Goal: Information Seeking & Learning: Compare options

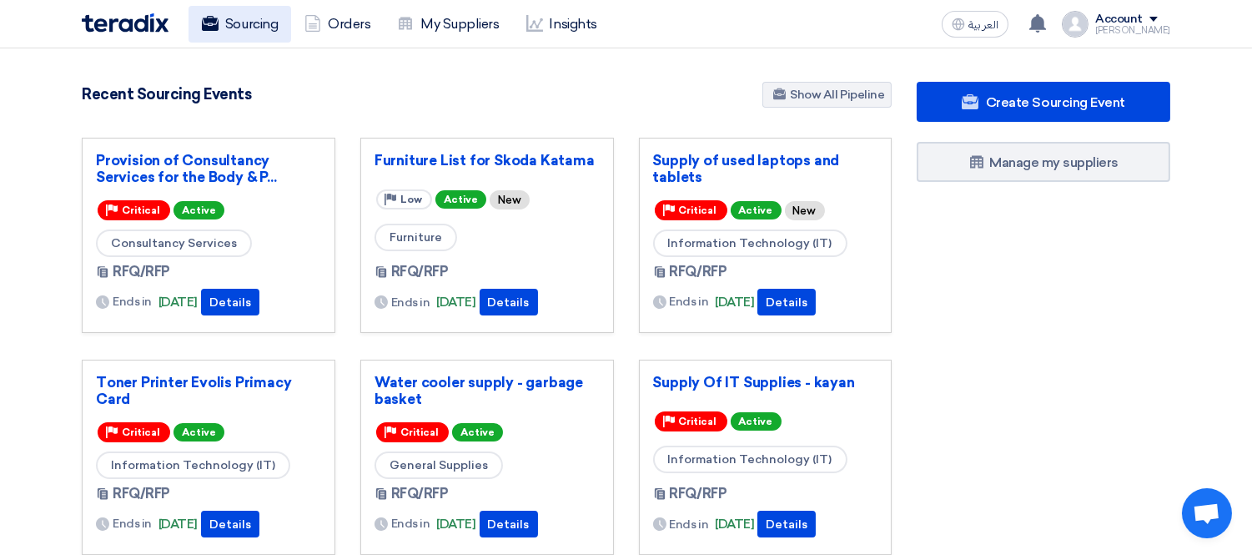
click at [232, 23] on link "Sourcing" at bounding box center [240, 24] width 103 height 37
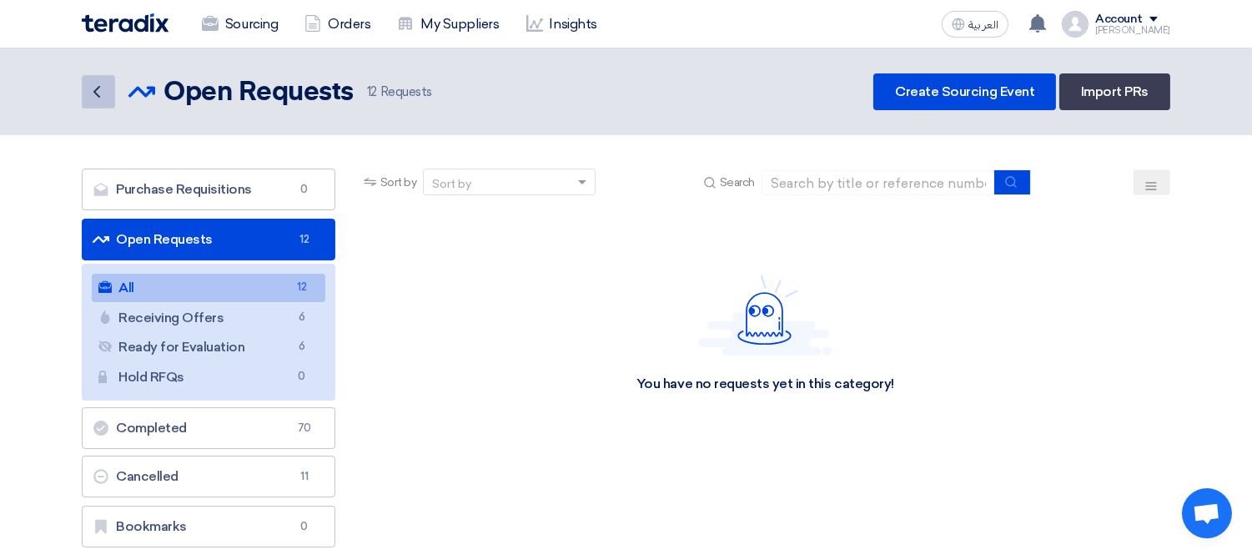
click at [100, 90] on icon "Back" at bounding box center [97, 92] width 20 height 20
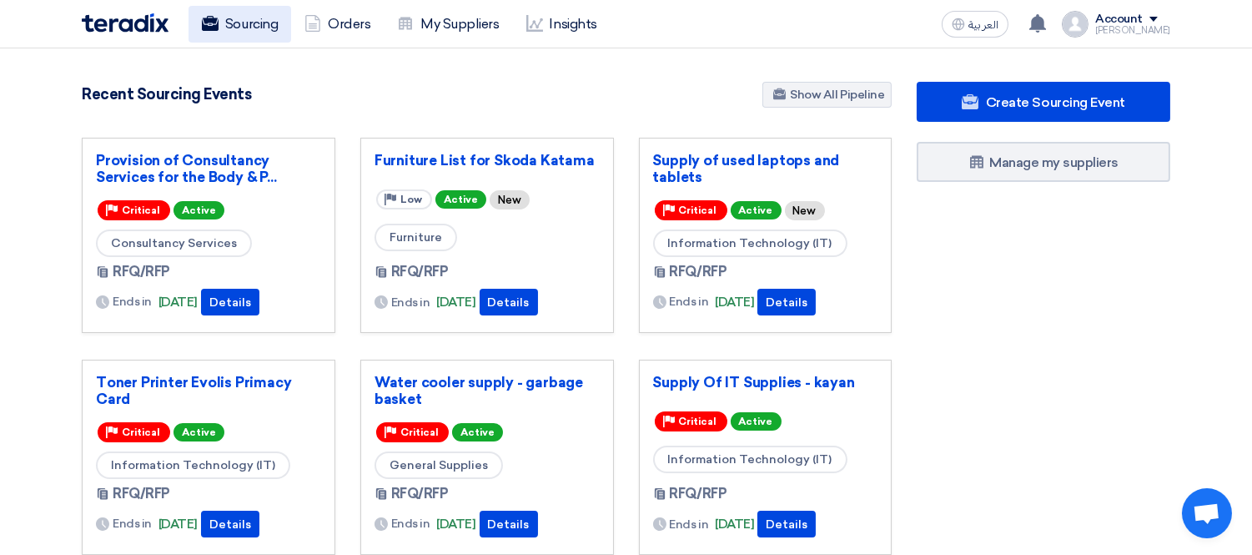
click at [244, 28] on link "Sourcing" at bounding box center [240, 24] width 103 height 37
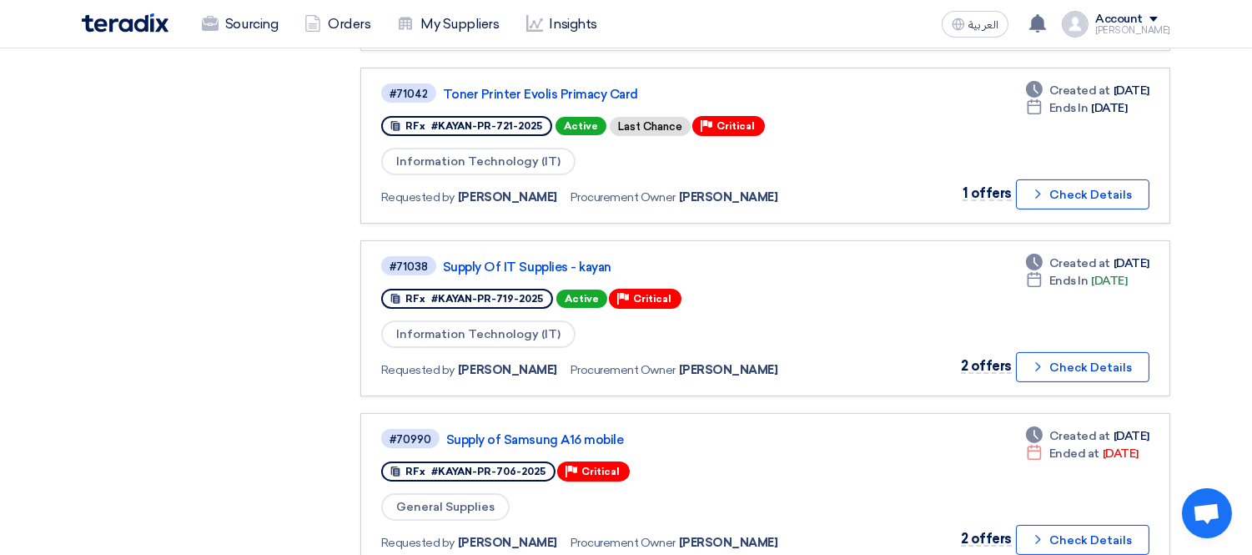
scroll to position [834, 0]
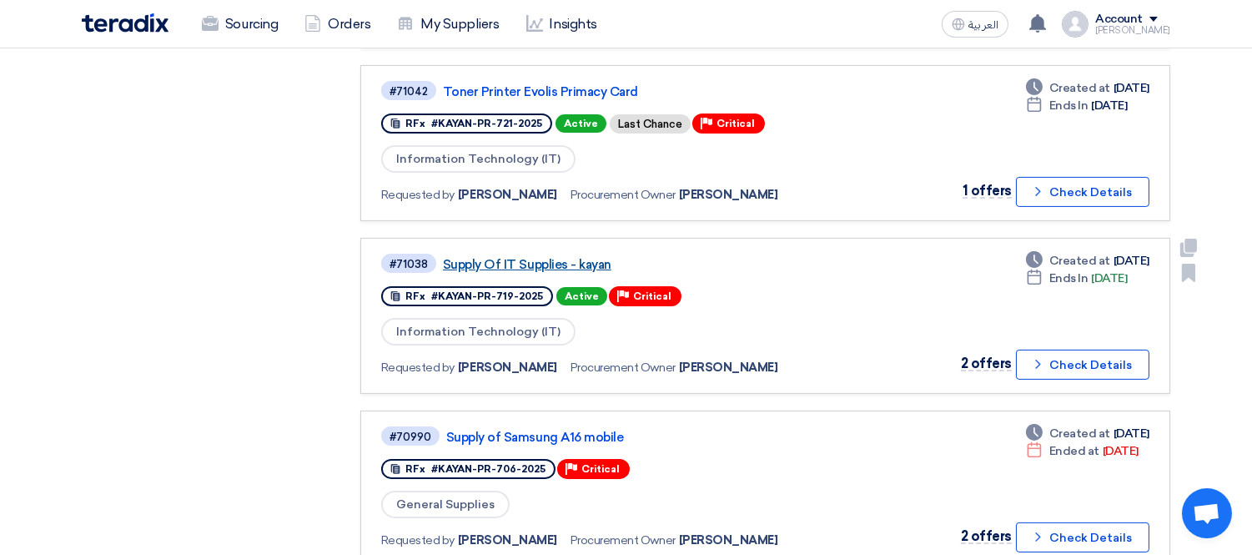
click at [563, 257] on link "Supply Of IT Supplies - kayan" at bounding box center [651, 264] width 417 height 15
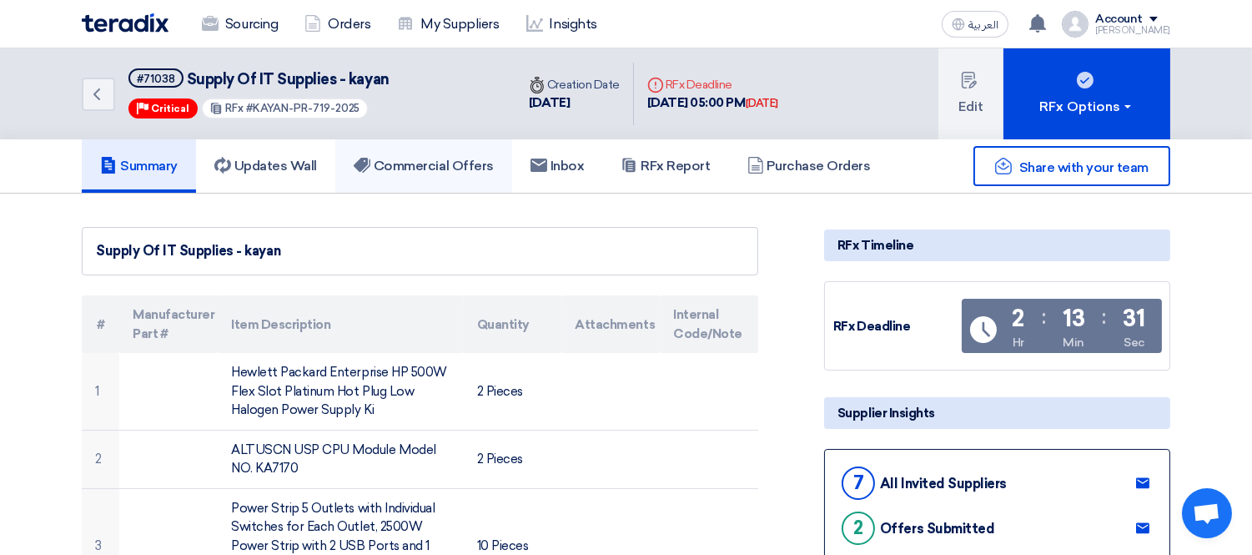
click at [438, 169] on h5 "Commercial Offers" at bounding box center [424, 166] width 140 height 17
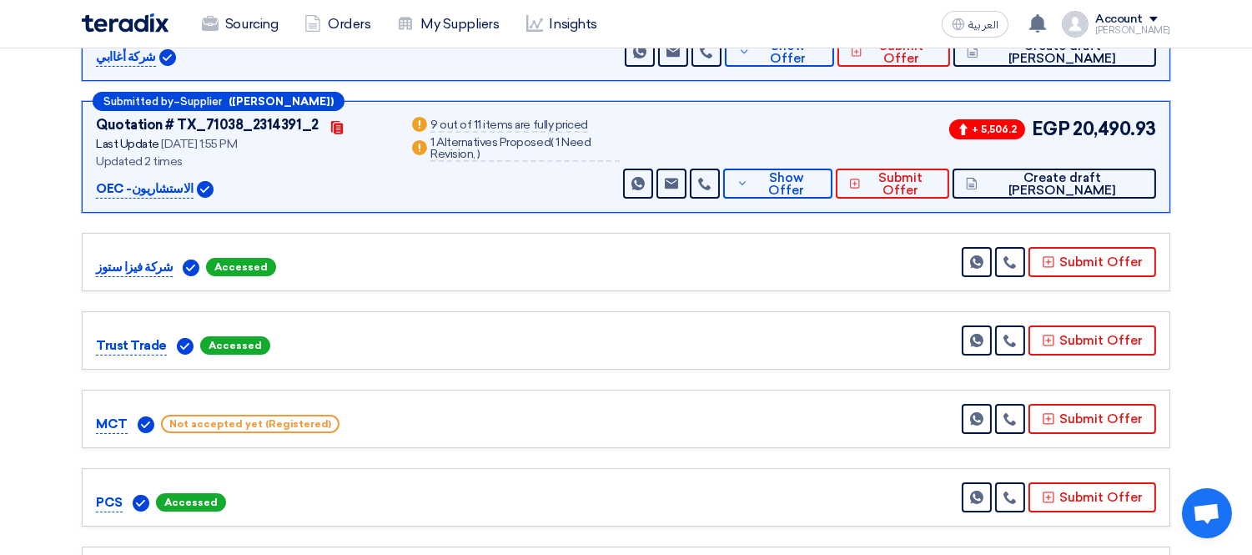
scroll to position [370, 0]
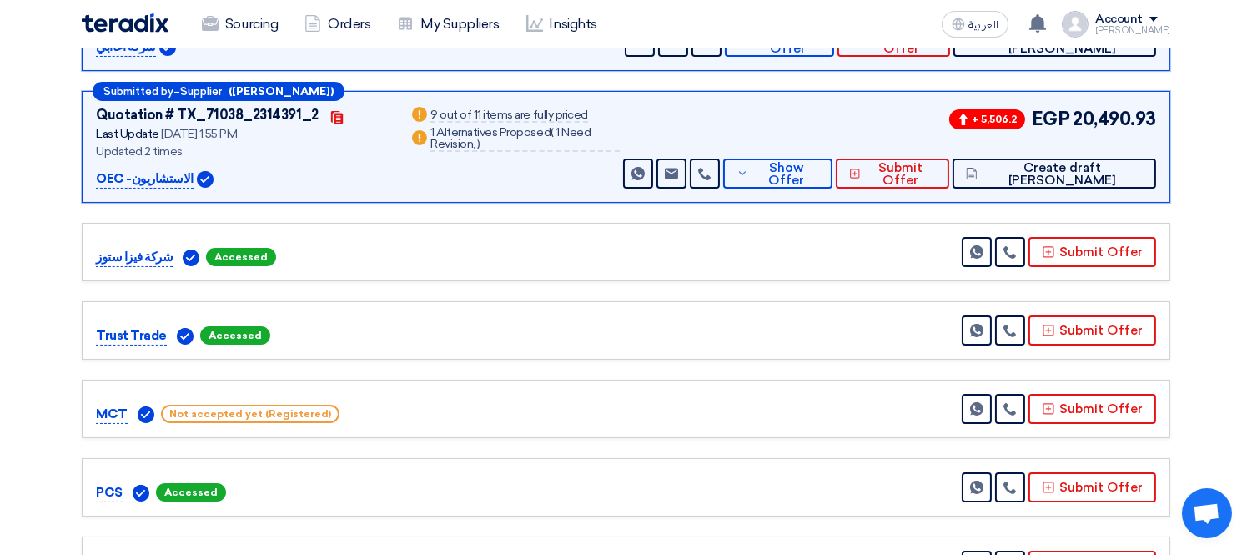
drag, startPoint x: 288, startPoint y: 249, endPoint x: 198, endPoint y: 253, distance: 90.2
click at [198, 253] on div "شركة فيزا ستوز Accessed" at bounding box center [258, 257] width 325 height 20
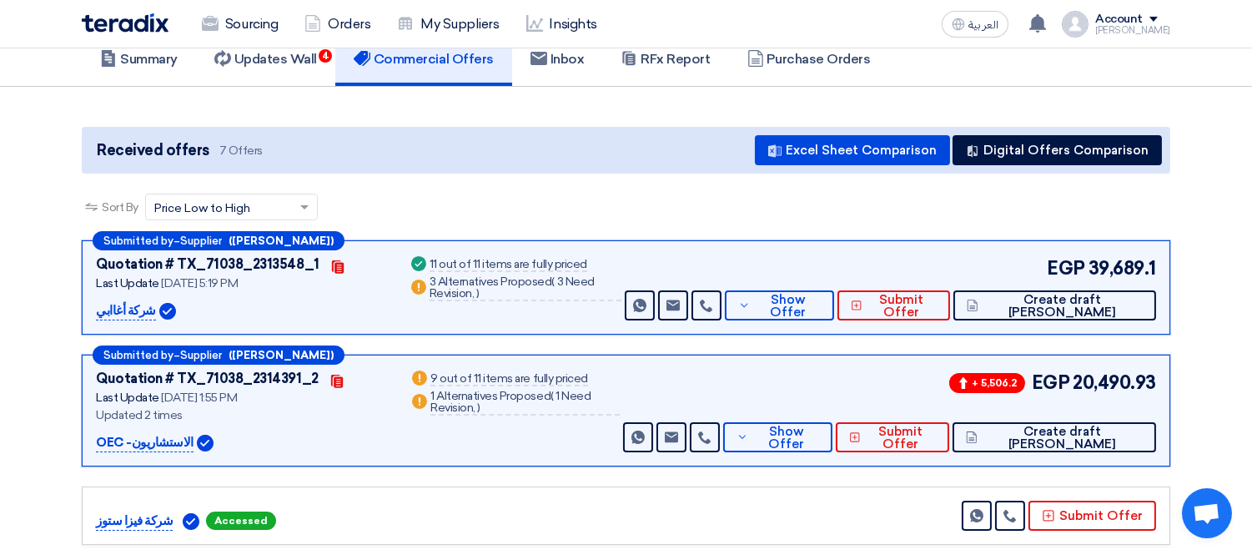
scroll to position [93, 0]
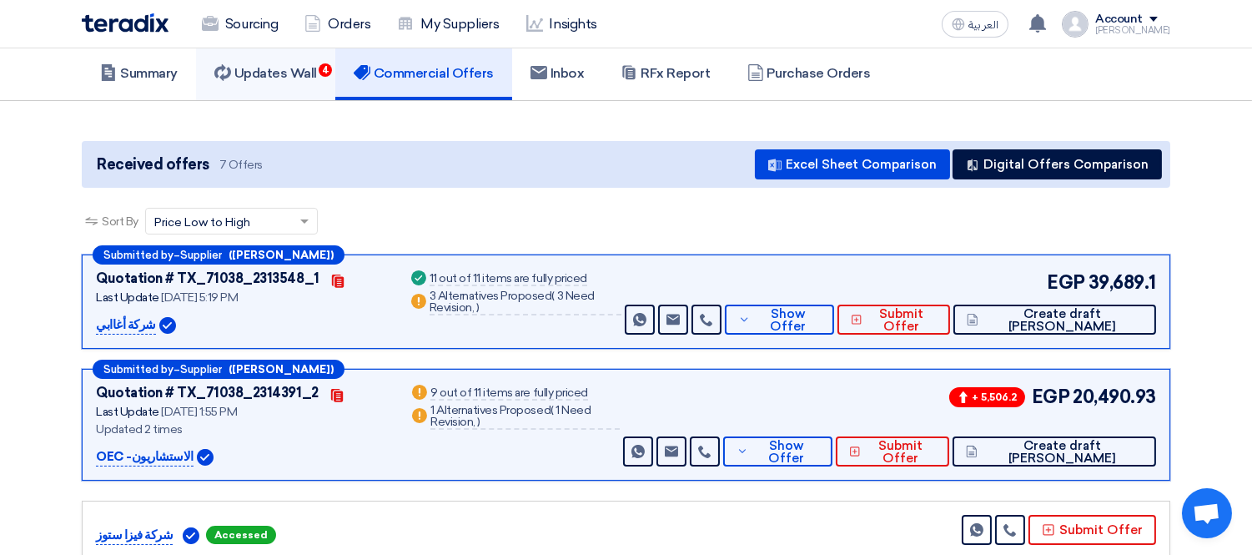
click at [275, 79] on link "Updates Wall 4" at bounding box center [265, 73] width 139 height 53
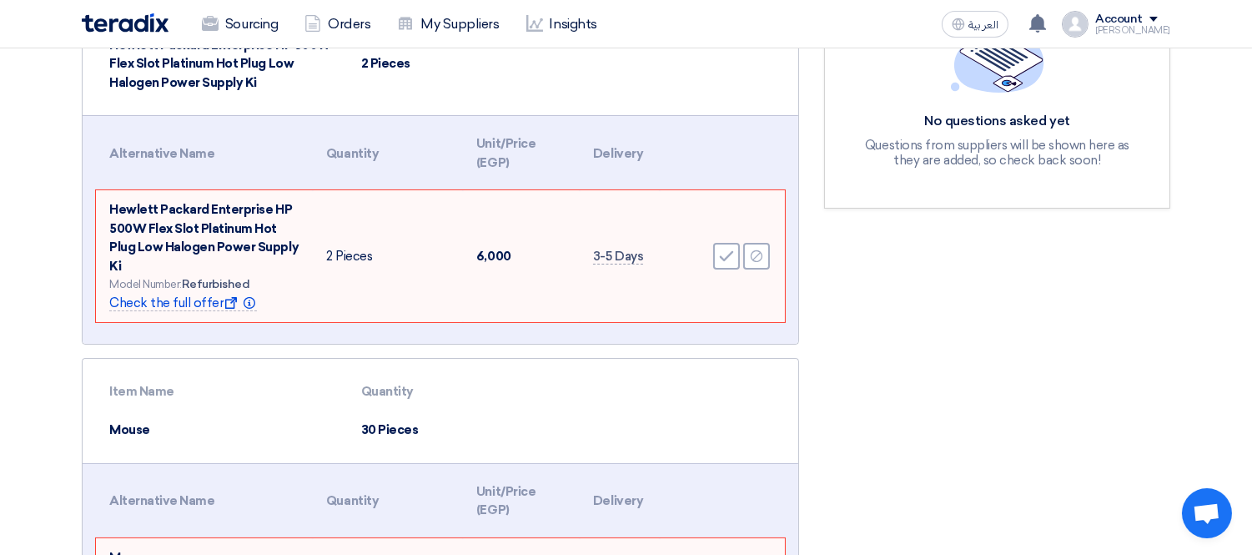
scroll to position [370, 0]
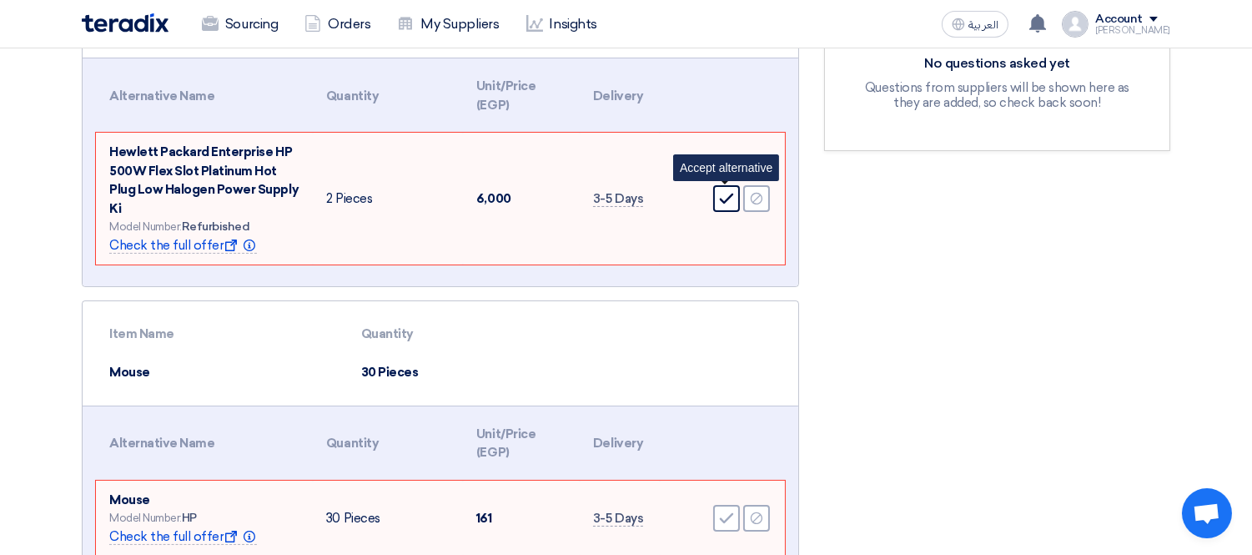
click at [723, 196] on icon "Accept" at bounding box center [726, 198] width 15 height 15
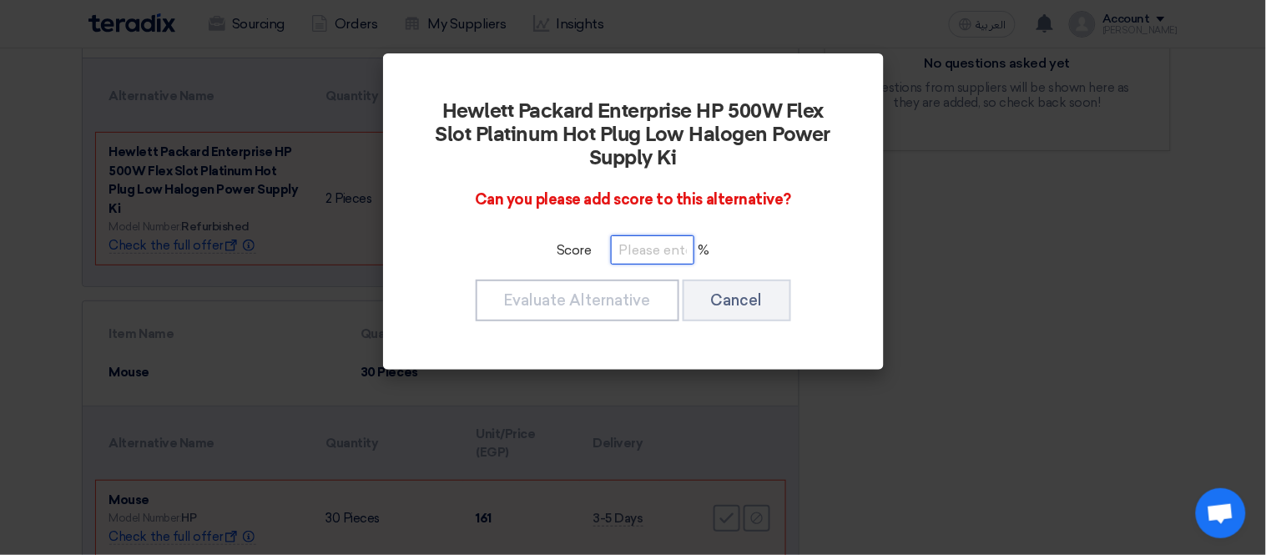
click at [644, 254] on input "number" at bounding box center [652, 249] width 83 height 29
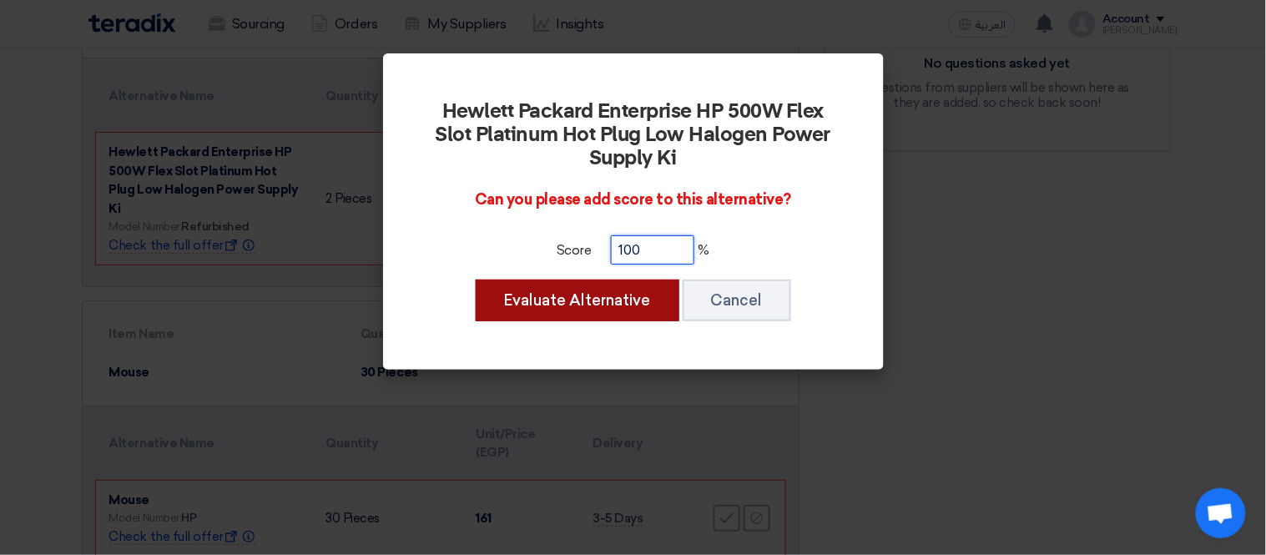
type input "100"
click at [610, 294] on button "Evaluate Alternative" at bounding box center [578, 300] width 204 height 42
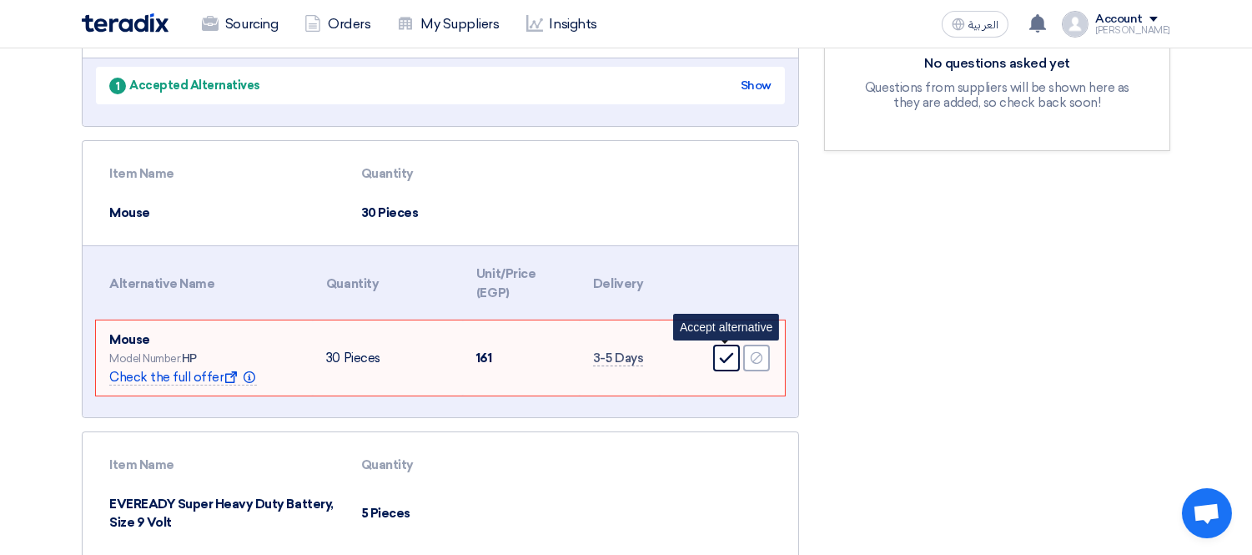
click at [727, 351] on icon "Accept" at bounding box center [726, 357] width 15 height 15
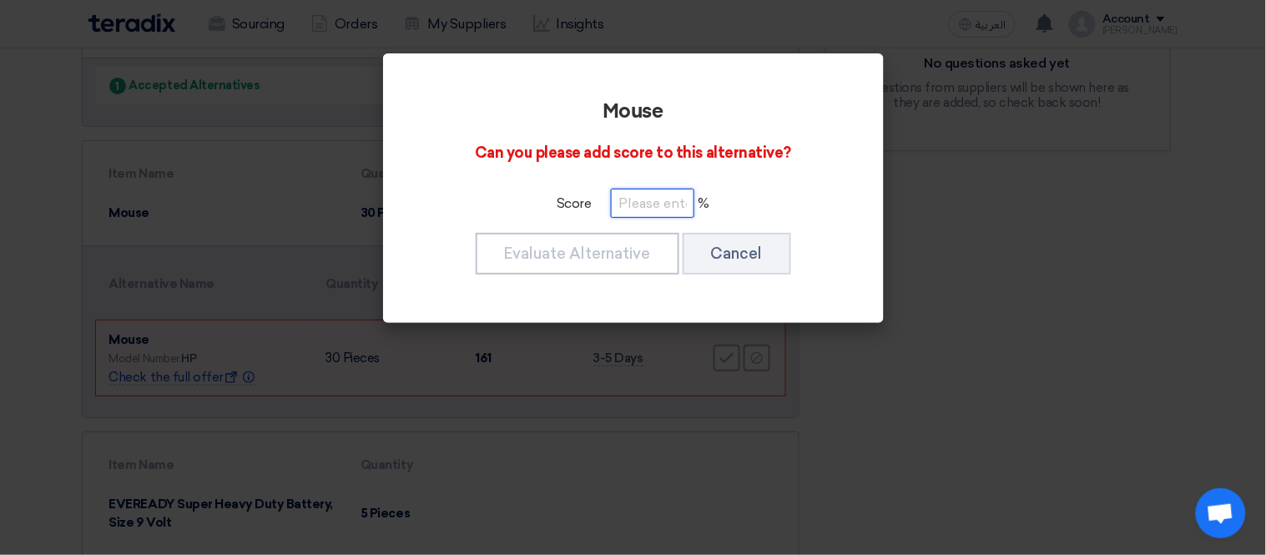
click at [642, 200] on input "number" at bounding box center [652, 203] width 83 height 29
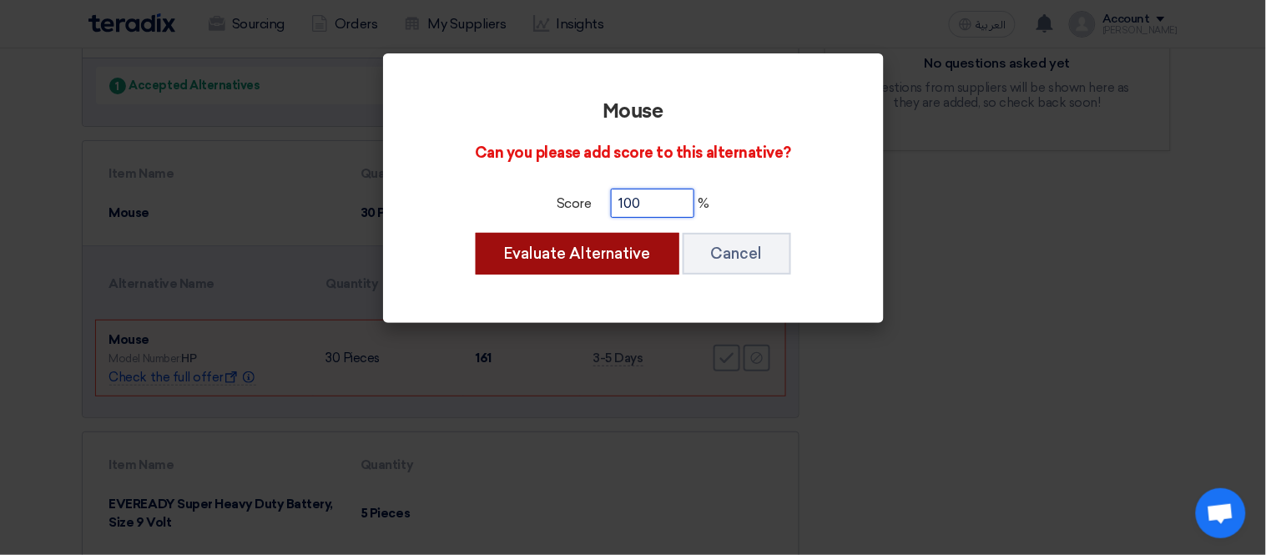
type input "100"
click at [586, 251] on button "Evaluate Alternative" at bounding box center [578, 254] width 204 height 42
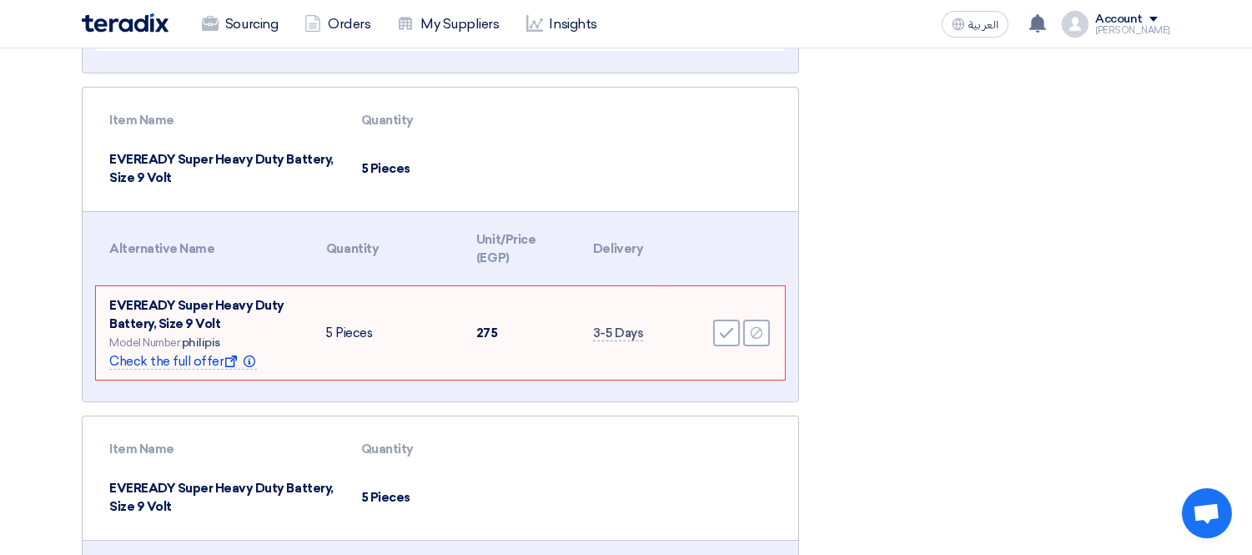
scroll to position [648, 0]
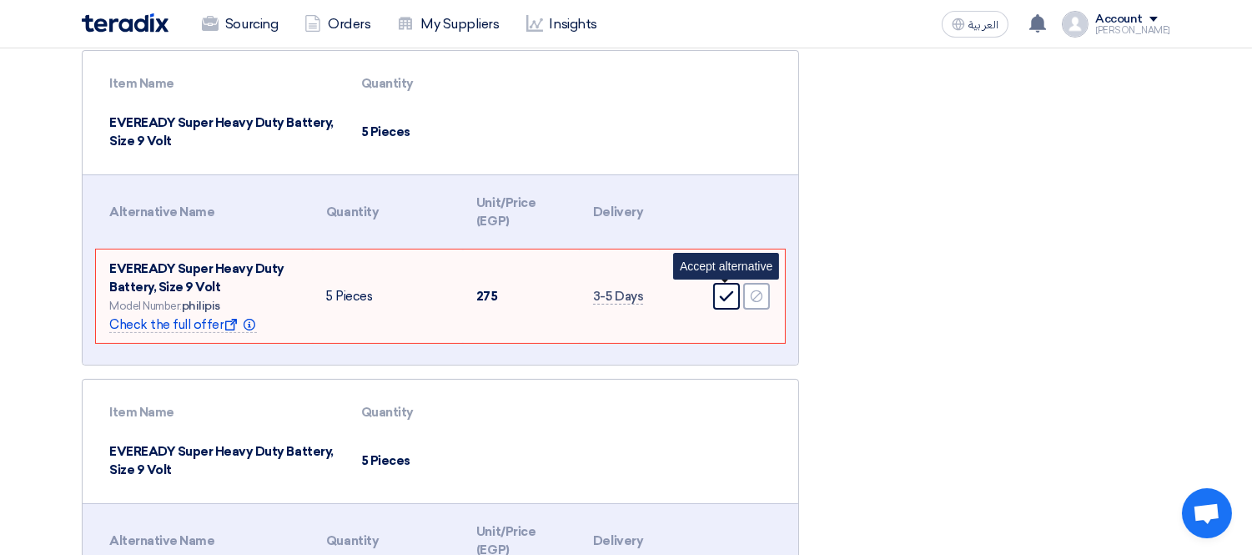
click at [718, 284] on div "Accept" at bounding box center [726, 296] width 27 height 27
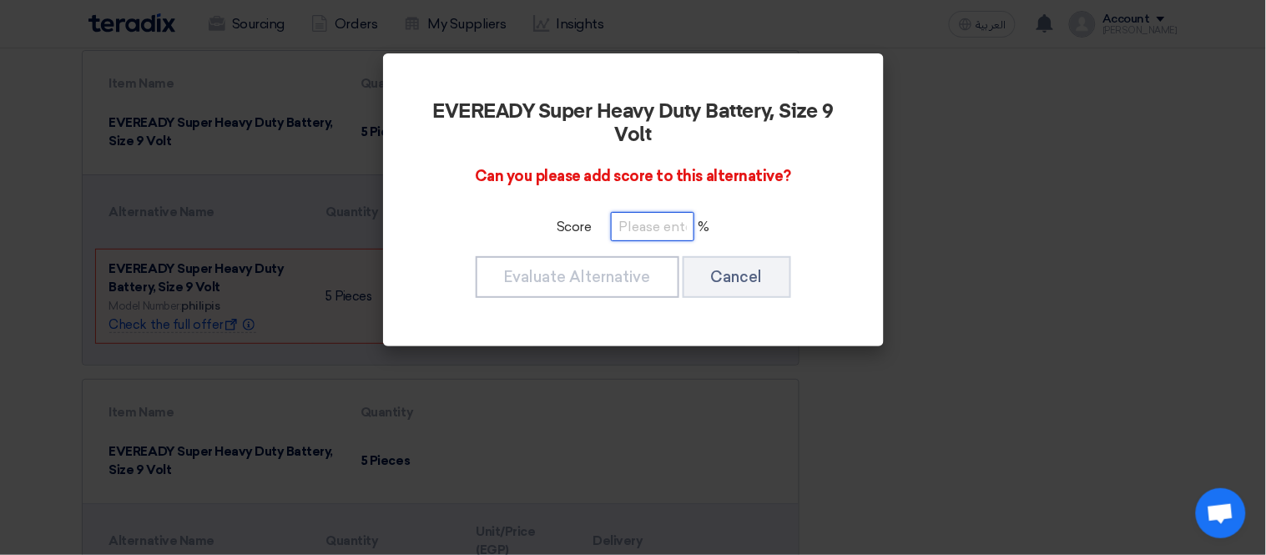
click at [652, 228] on input "number" at bounding box center [652, 226] width 83 height 29
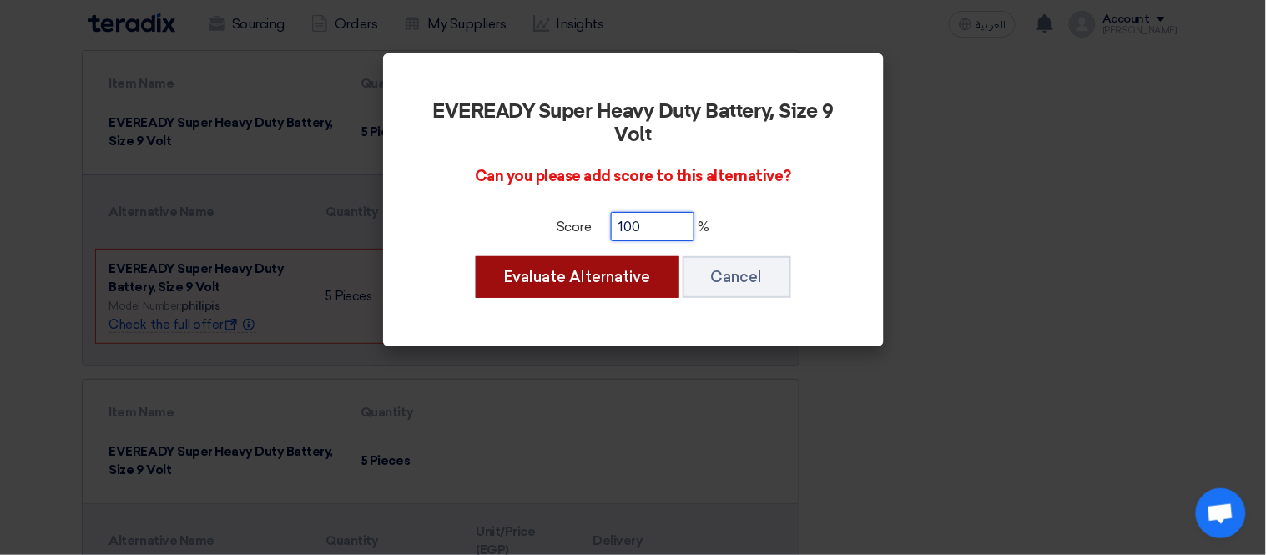
type input "100"
click at [599, 274] on button "Evaluate Alternative" at bounding box center [578, 277] width 204 height 42
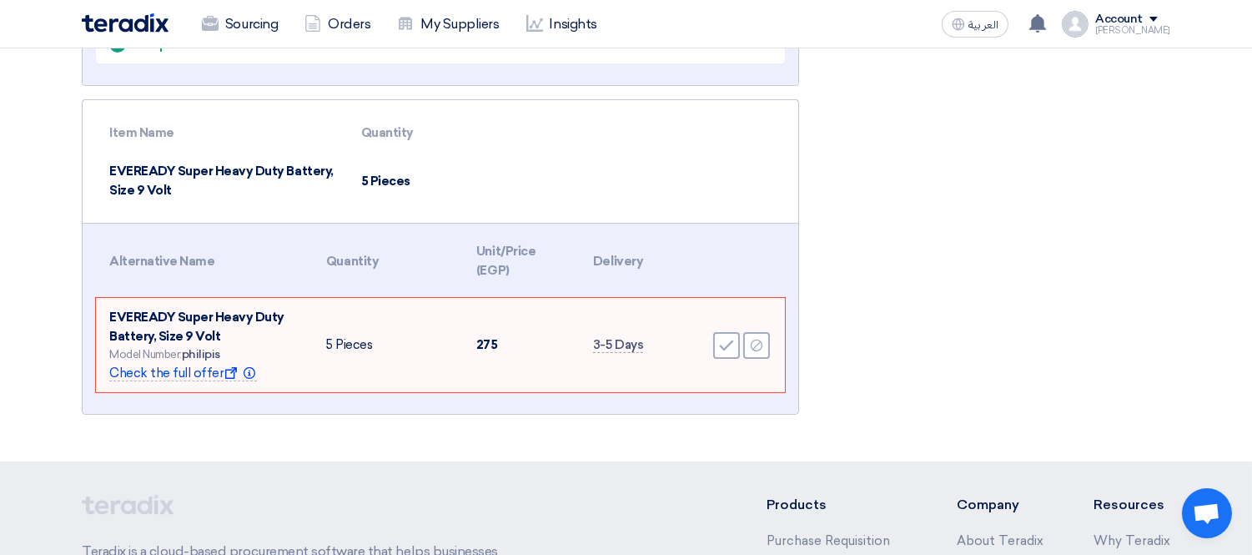
scroll to position [834, 0]
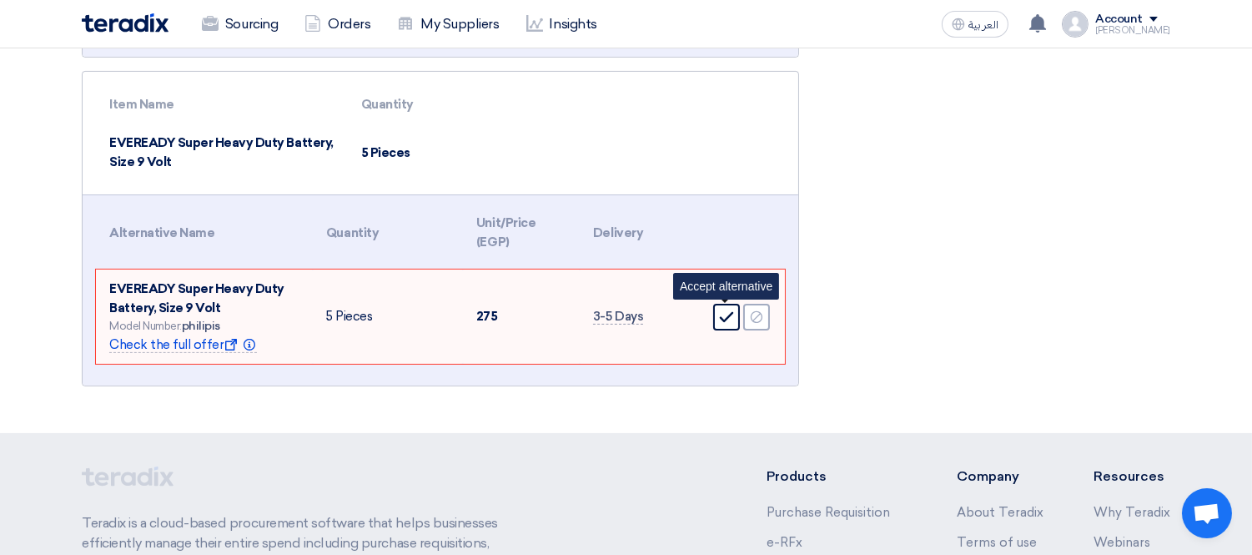
click at [723, 324] on div "Accept" at bounding box center [726, 317] width 27 height 27
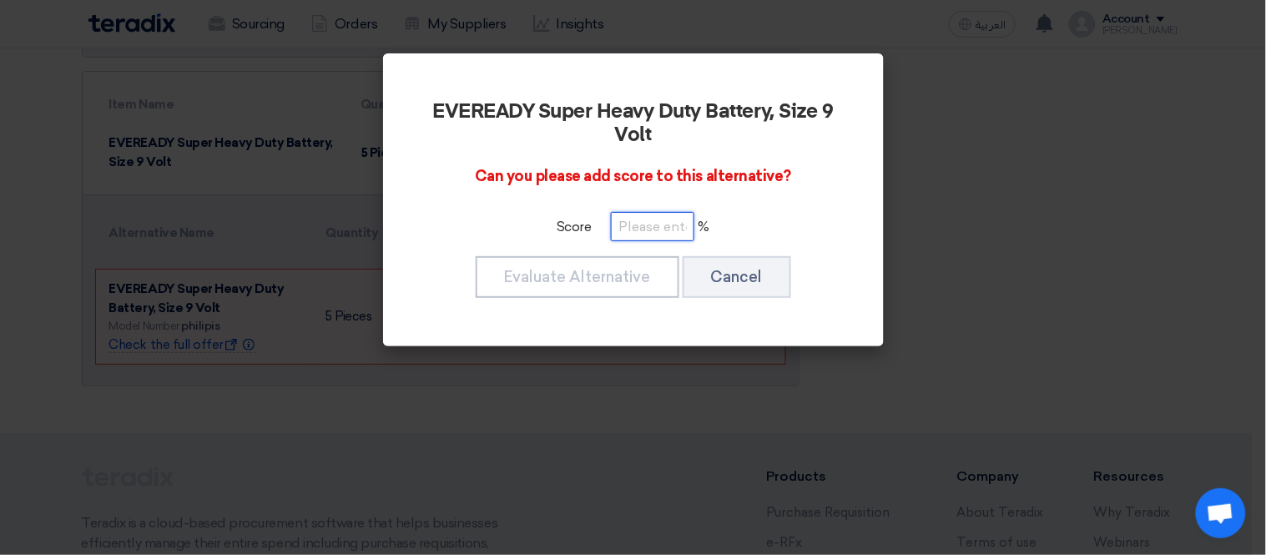
click at [627, 219] on input "number" at bounding box center [652, 226] width 83 height 29
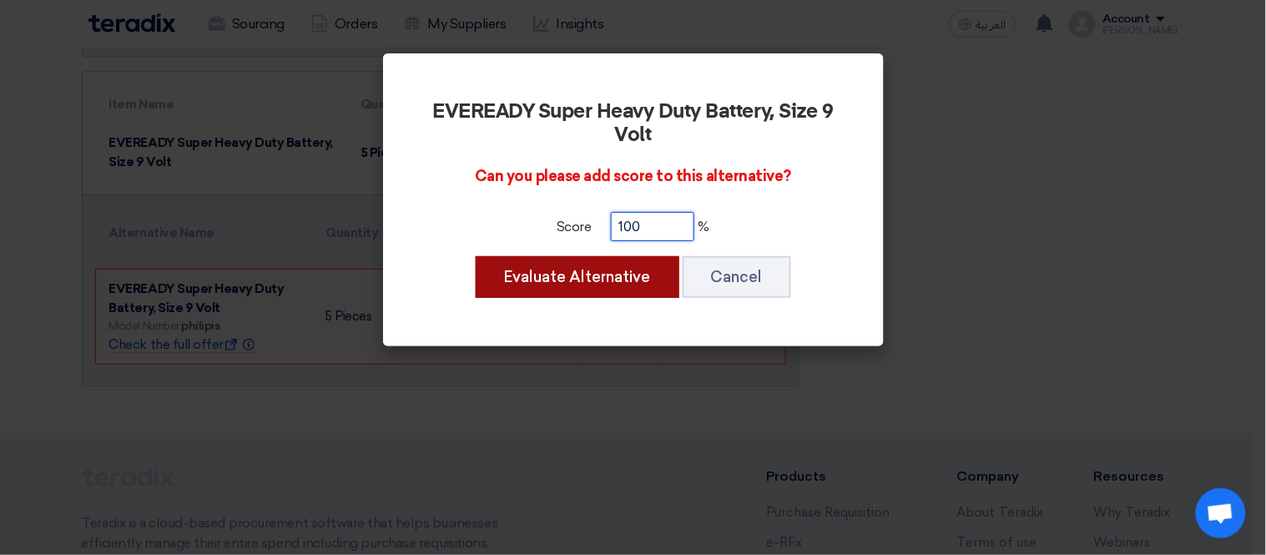
type input "100"
click at [613, 279] on button "Evaluate Alternative" at bounding box center [578, 277] width 204 height 42
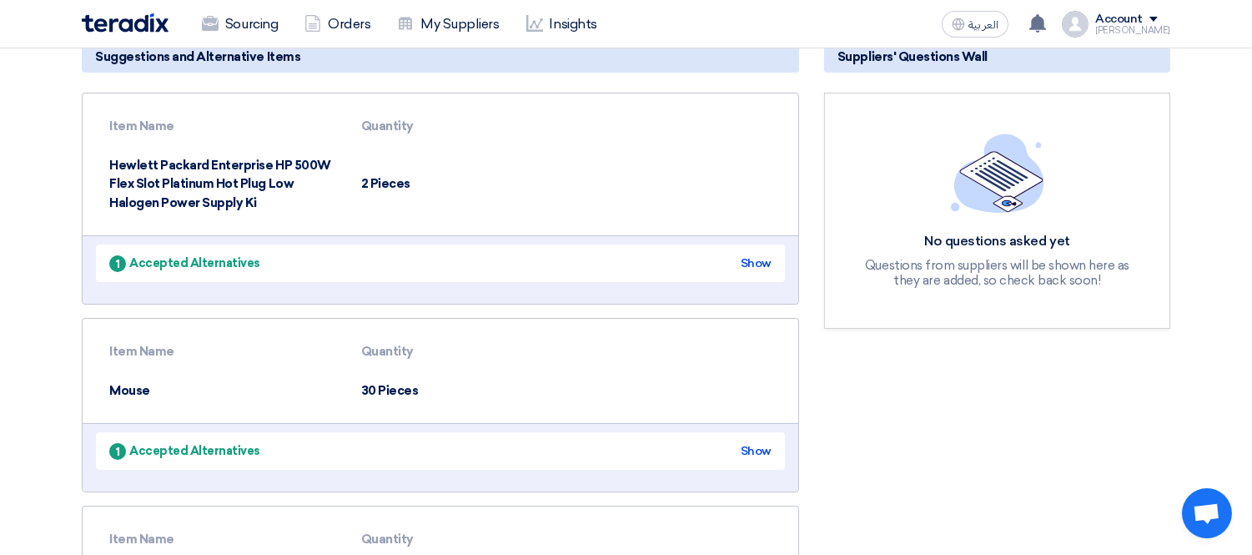
scroll to position [0, 0]
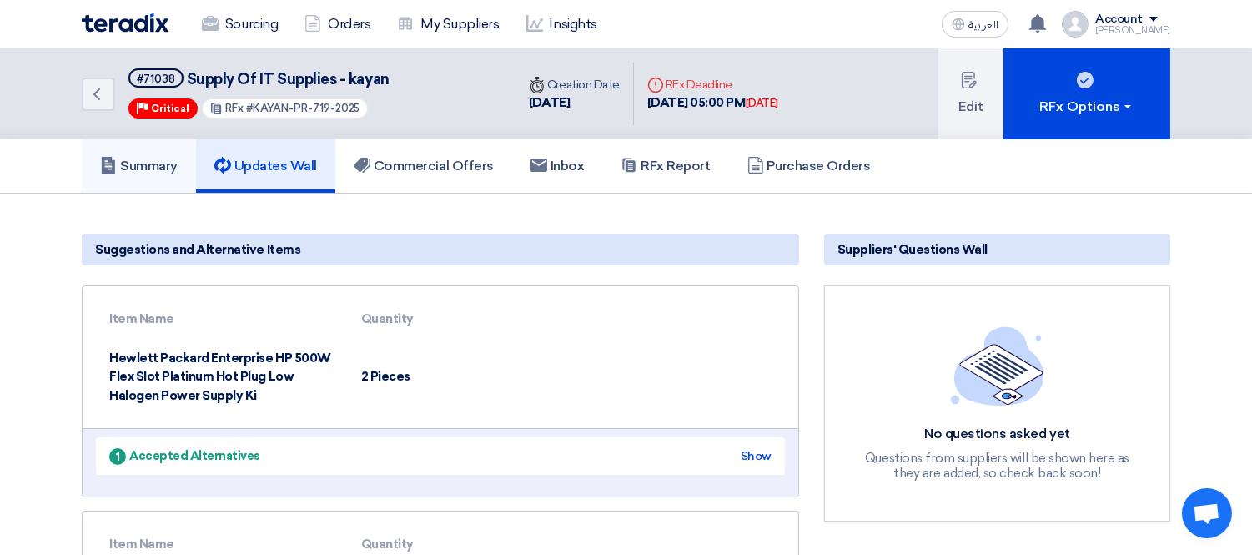
click at [145, 159] on h5 "Summary" at bounding box center [139, 166] width 78 height 17
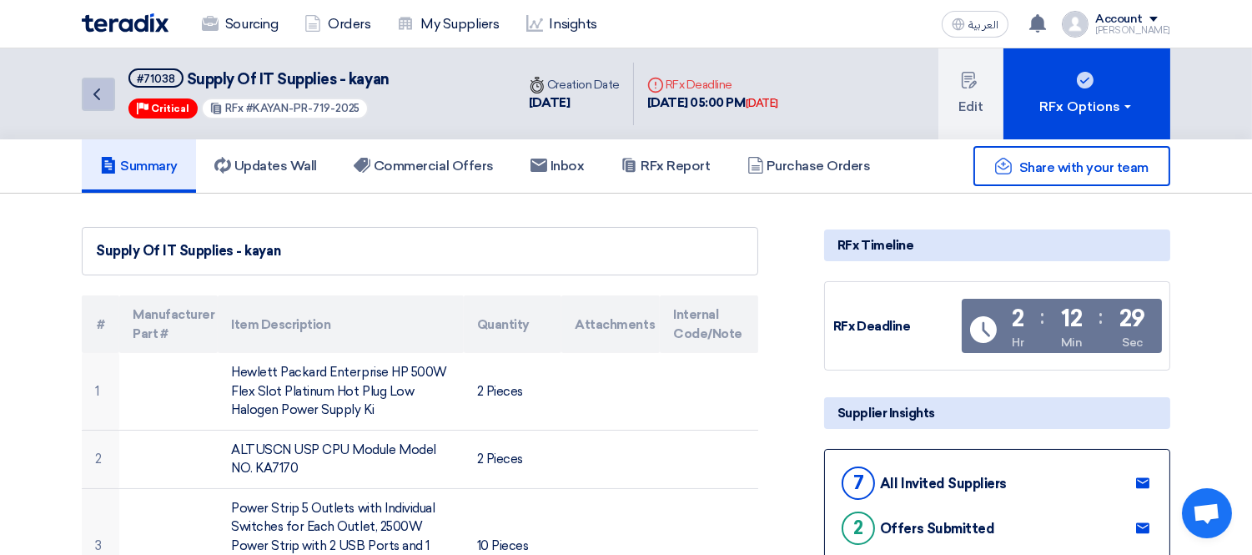
click at [88, 86] on icon "Back" at bounding box center [97, 94] width 20 height 20
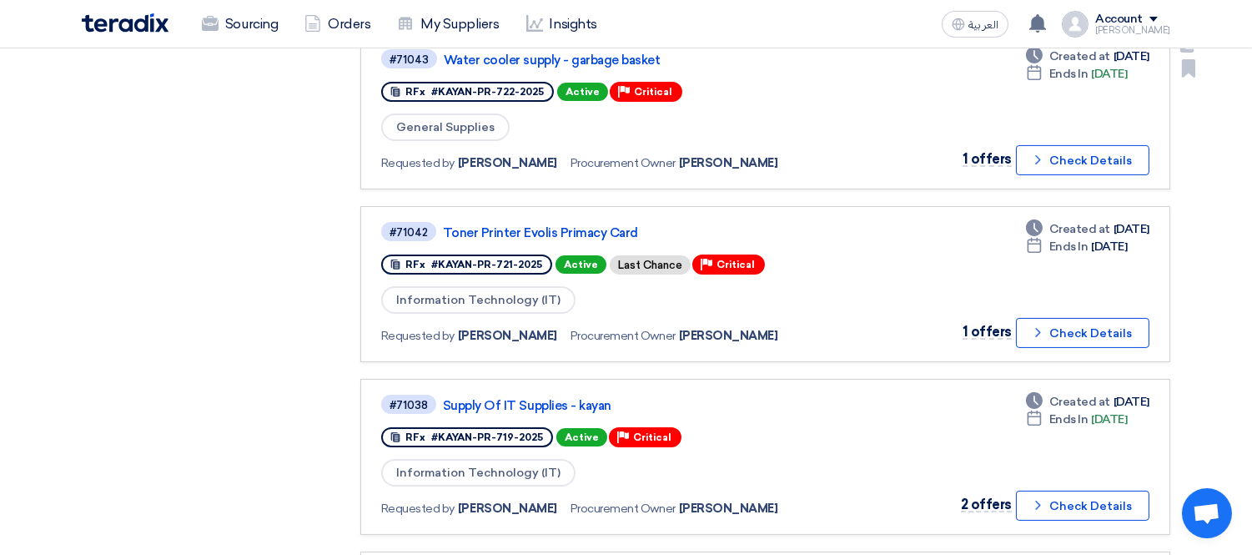
scroll to position [741, 0]
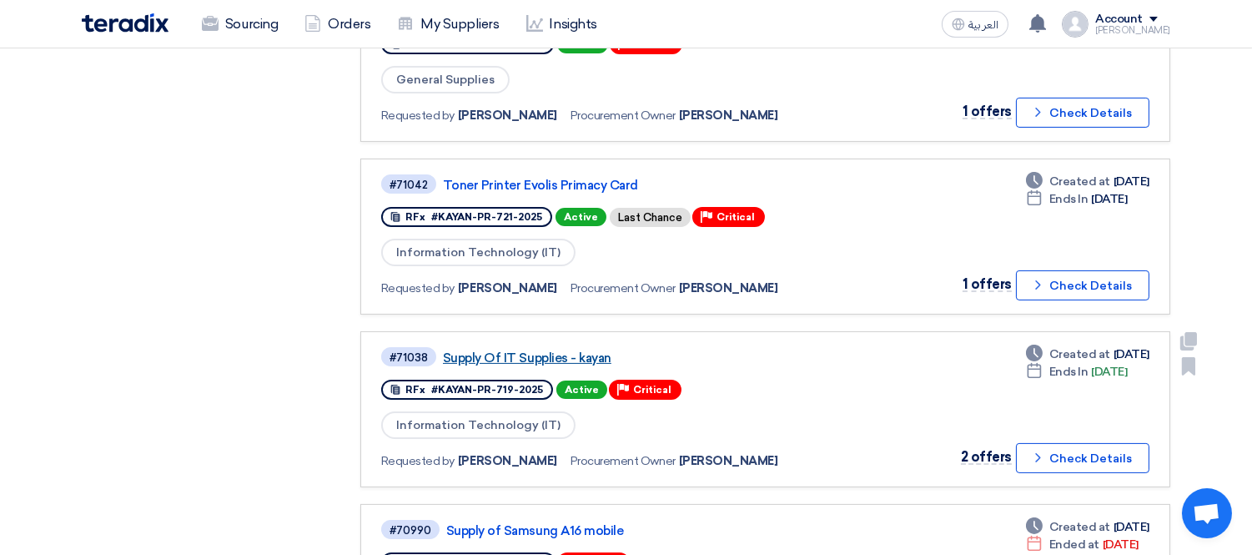
click at [561, 350] on link "Supply Of IT Supplies - kayan" at bounding box center [651, 357] width 417 height 15
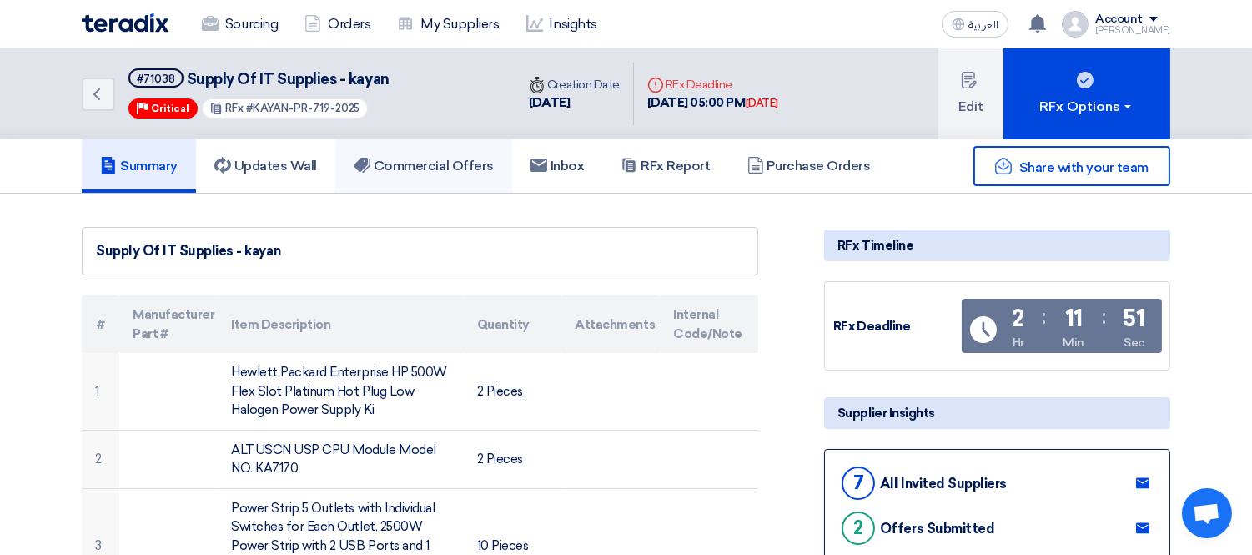
click at [450, 162] on h5 "Commercial Offers" at bounding box center [424, 166] width 140 height 17
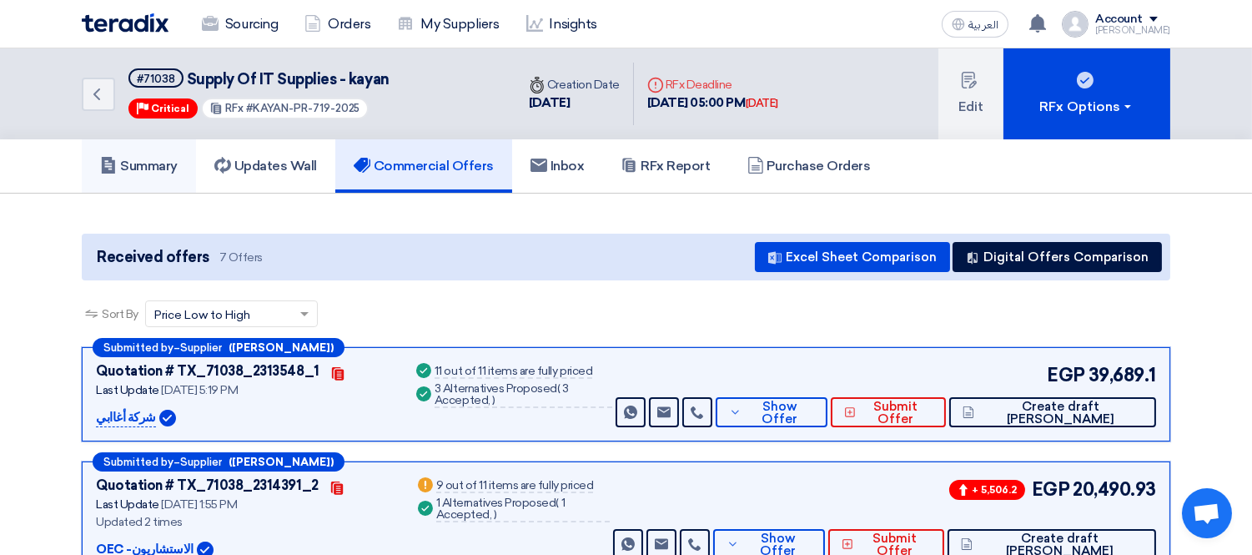
click at [121, 158] on h5 "Summary" at bounding box center [139, 166] width 78 height 17
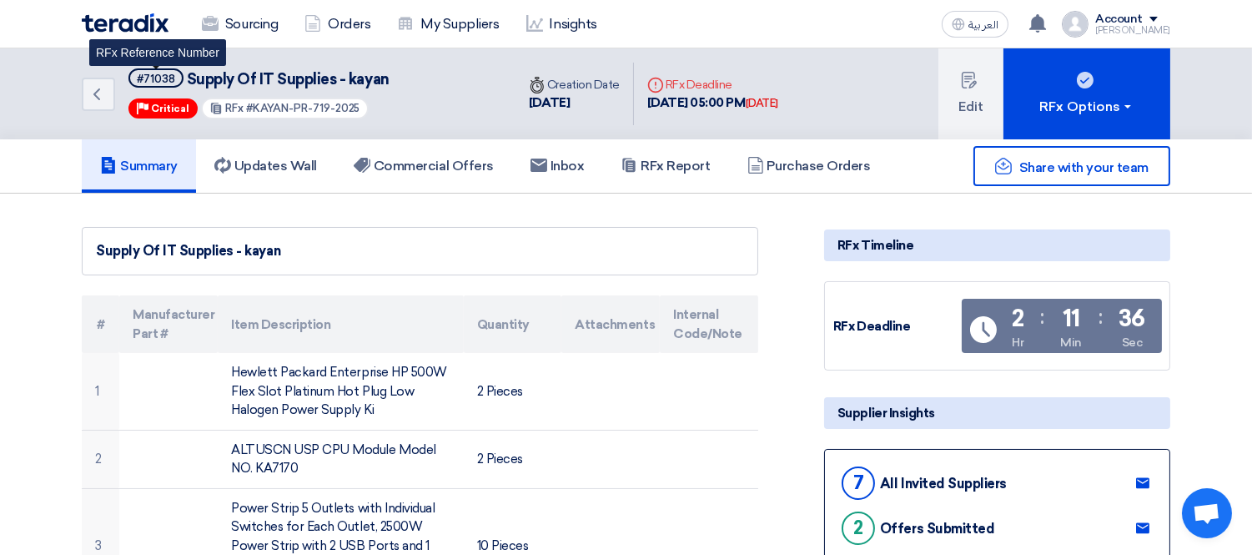
click at [173, 77] on span "#71038" at bounding box center [155, 77] width 55 height 19
drag, startPoint x: 173, startPoint y: 77, endPoint x: 151, endPoint y: 87, distance: 23.9
click at [151, 83] on span "#71038" at bounding box center [155, 77] width 55 height 19
click at [50, 95] on div "Back #71038 Supply Of IT Supplies - kayan Priority Critical RFx #KAYAN-PR-719-2…" at bounding box center [626, 93] width 1252 height 91
drag, startPoint x: 136, startPoint y: 80, endPoint x: 182, endPoint y: 79, distance: 45.9
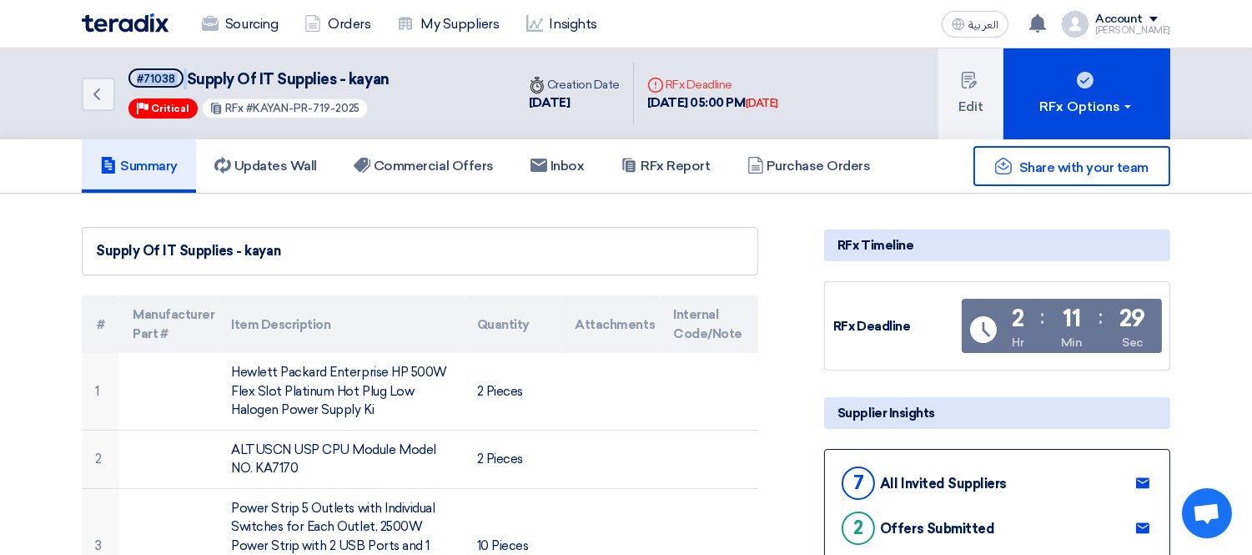
click at [182, 79] on h5 "#71038 Supply Of IT Supplies - kayan" at bounding box center [258, 78] width 261 height 21
click at [404, 87] on div "Back #71038 Supply Of IT Supplies - kayan Priority Critical RFx #KAYAN-PR-719-2…" at bounding box center [299, 93] width 434 height 91
click at [97, 100] on icon "Back" at bounding box center [97, 94] width 20 height 20
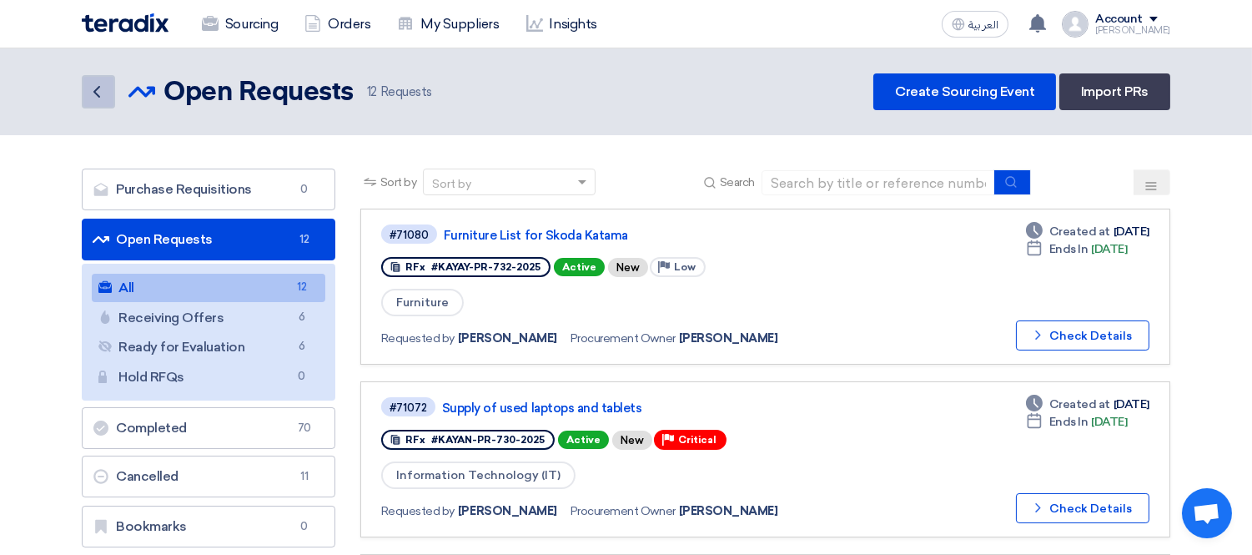
click at [97, 85] on icon "Back" at bounding box center [97, 92] width 20 height 20
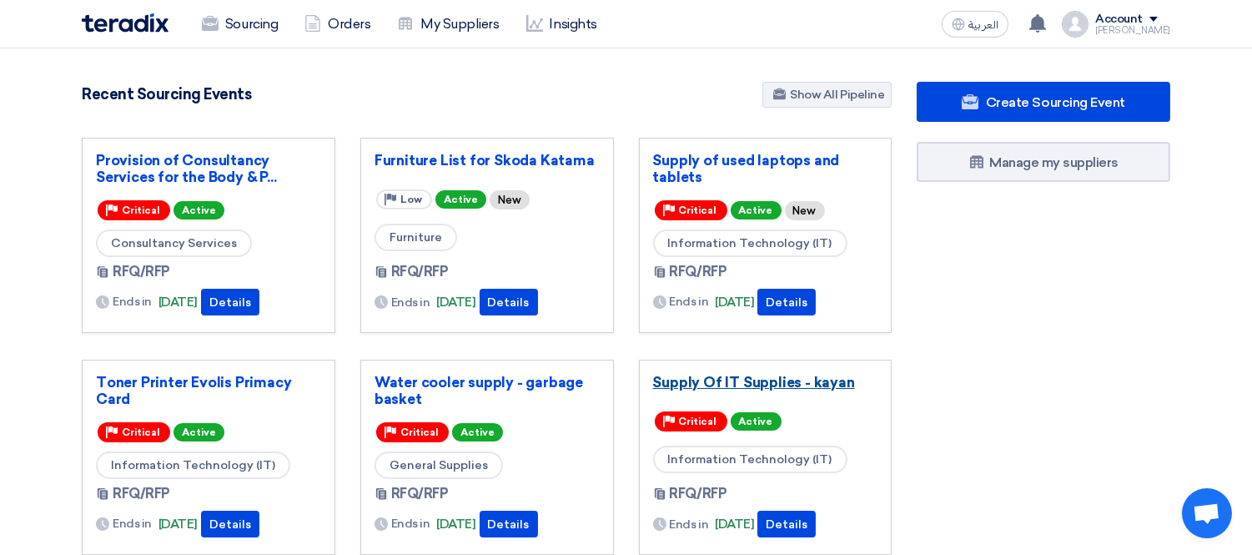
click at [773, 377] on link "Supply Of IT Supplies - kayan" at bounding box center [765, 382] width 225 height 17
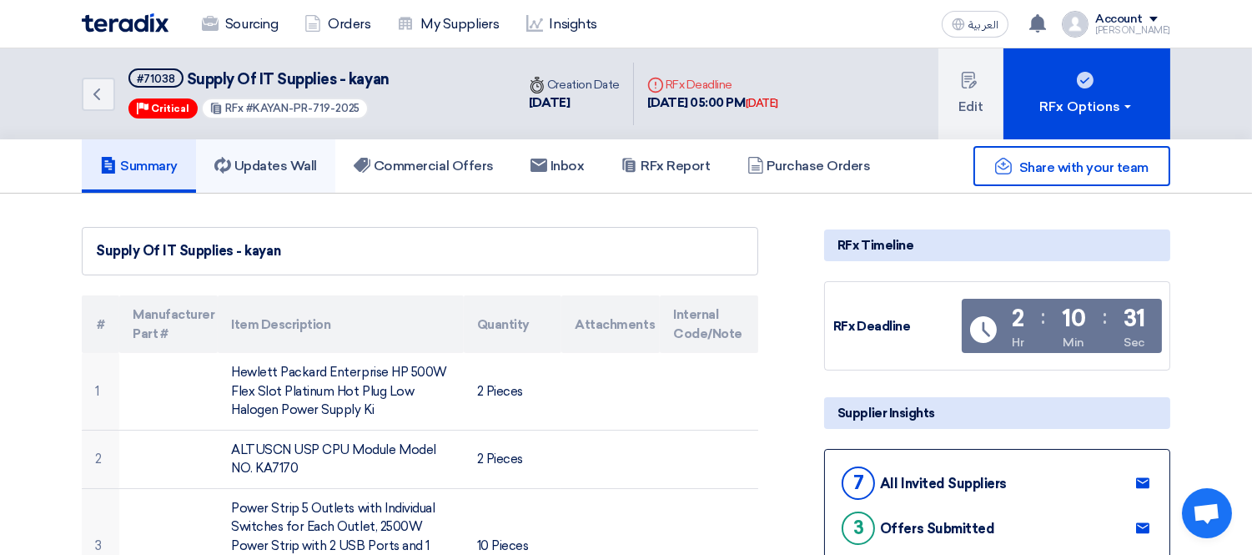
click at [269, 158] on h5 "Updates Wall" at bounding box center [265, 166] width 103 height 17
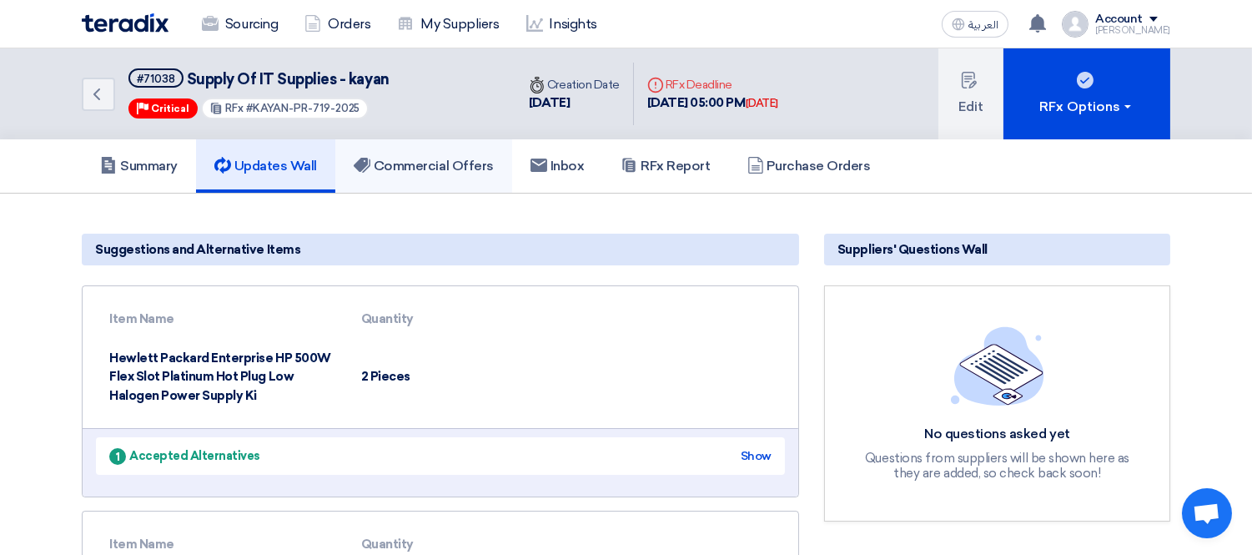
click at [470, 159] on h5 "Commercial Offers" at bounding box center [424, 166] width 140 height 17
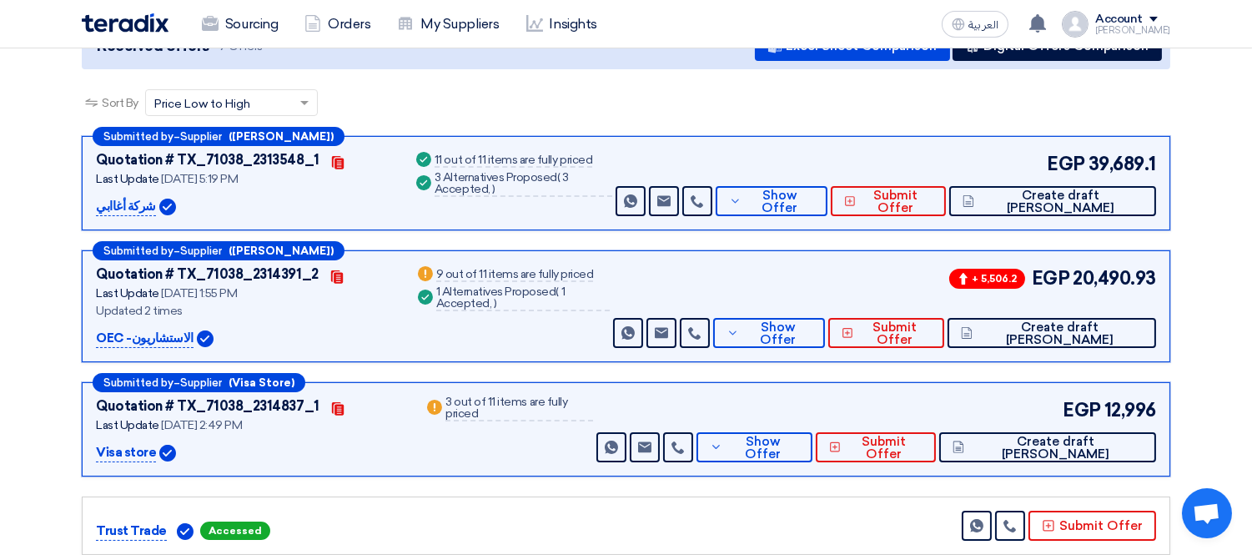
scroll to position [370, 0]
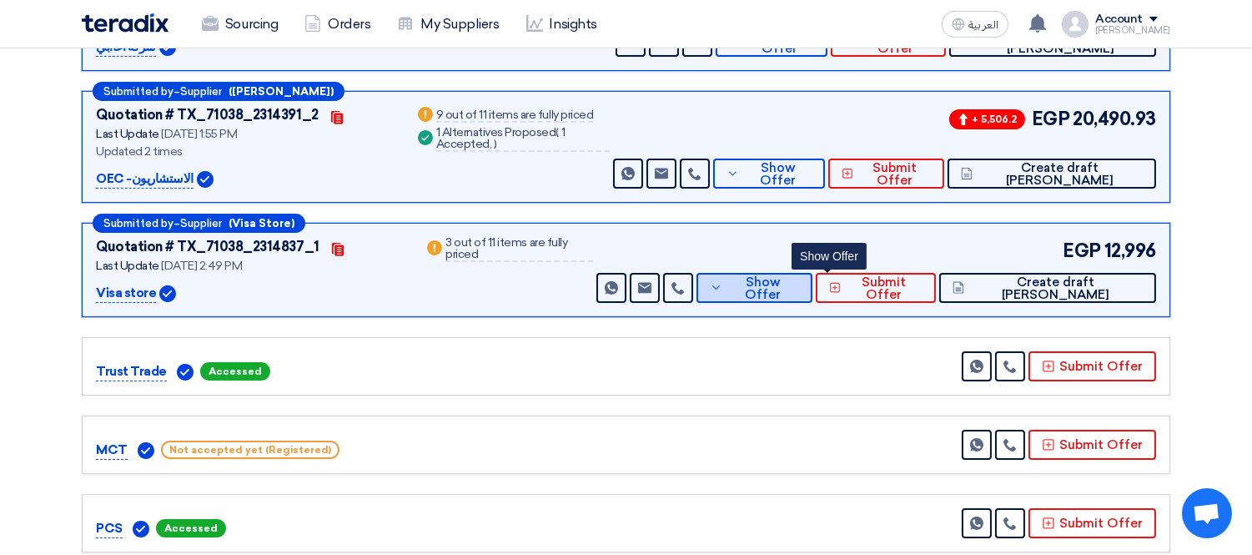
click at [813, 296] on button "Show Offer" at bounding box center [755, 288] width 116 height 30
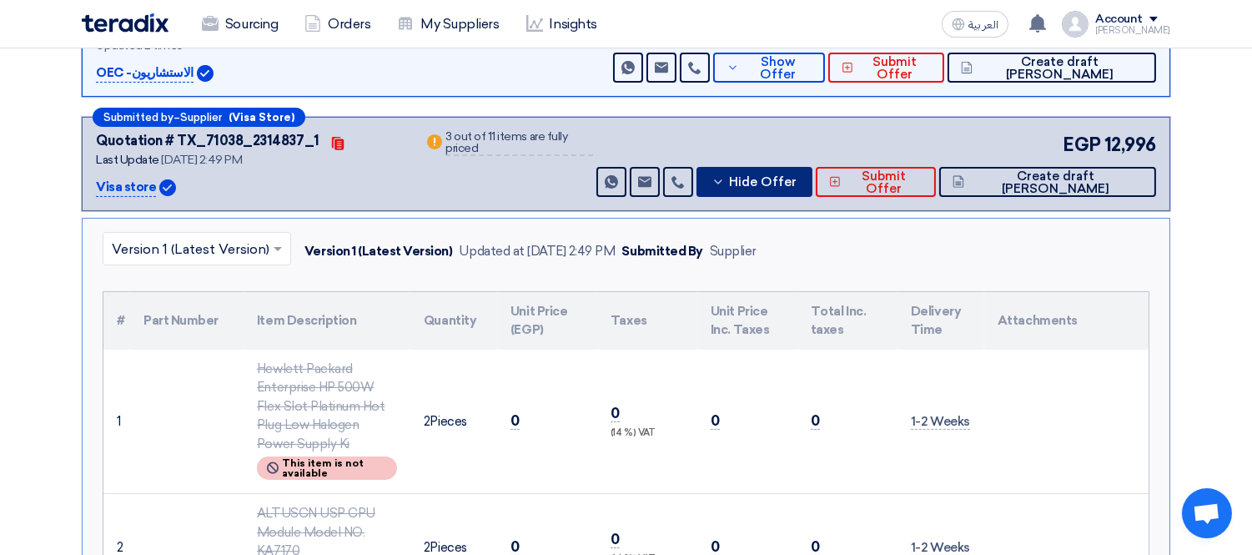
scroll to position [463, 0]
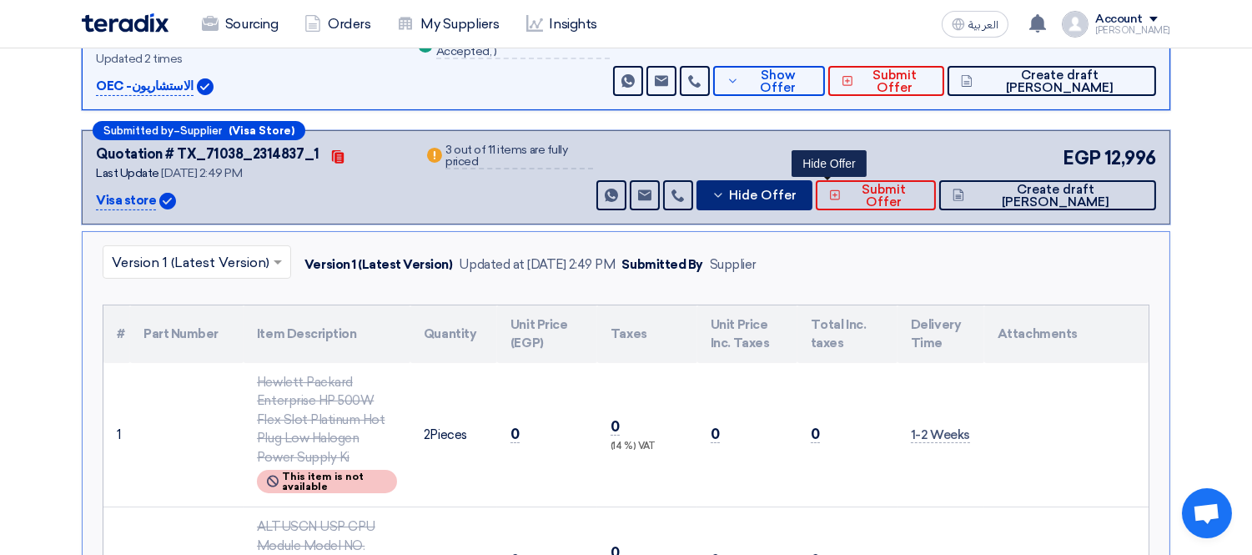
click at [797, 199] on span "Hide Offer" at bounding box center [763, 195] width 68 height 13
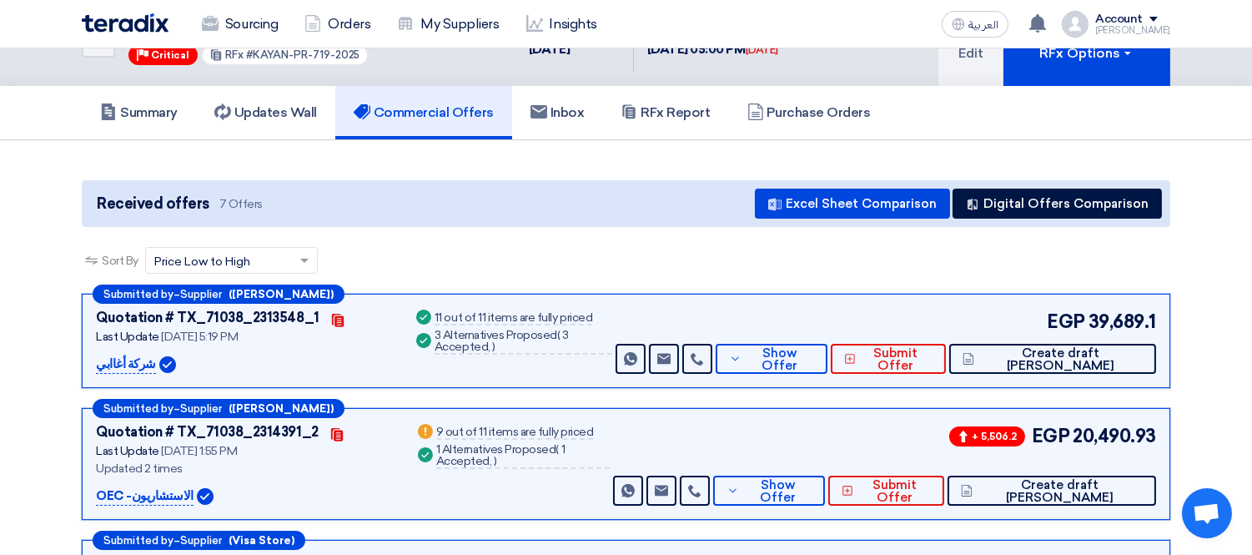
scroll to position [0, 0]
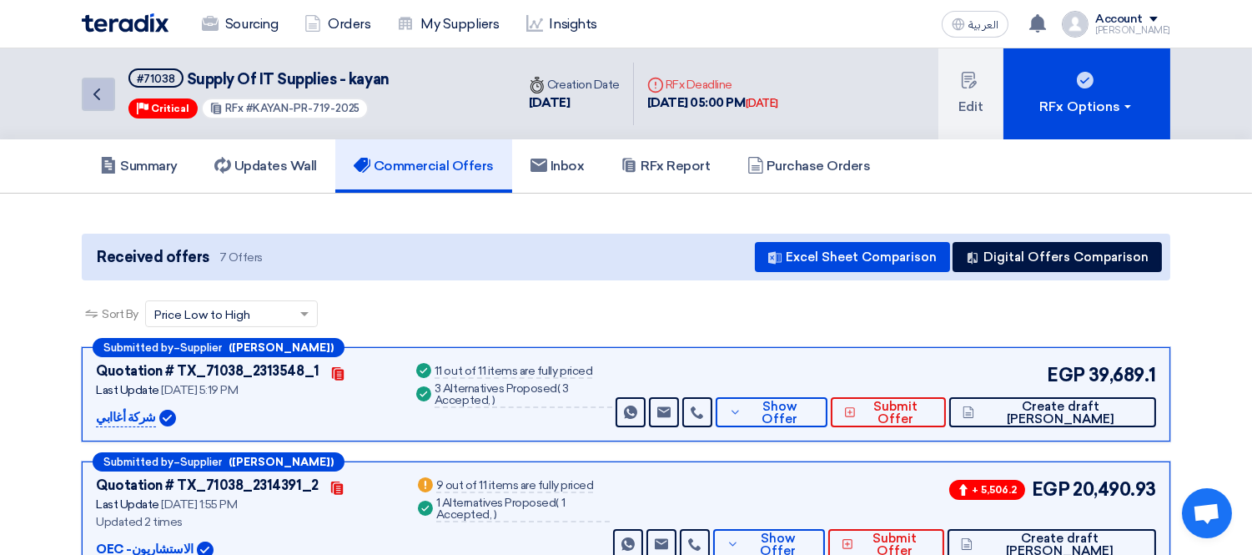
click at [112, 96] on link "Back" at bounding box center [98, 94] width 33 height 33
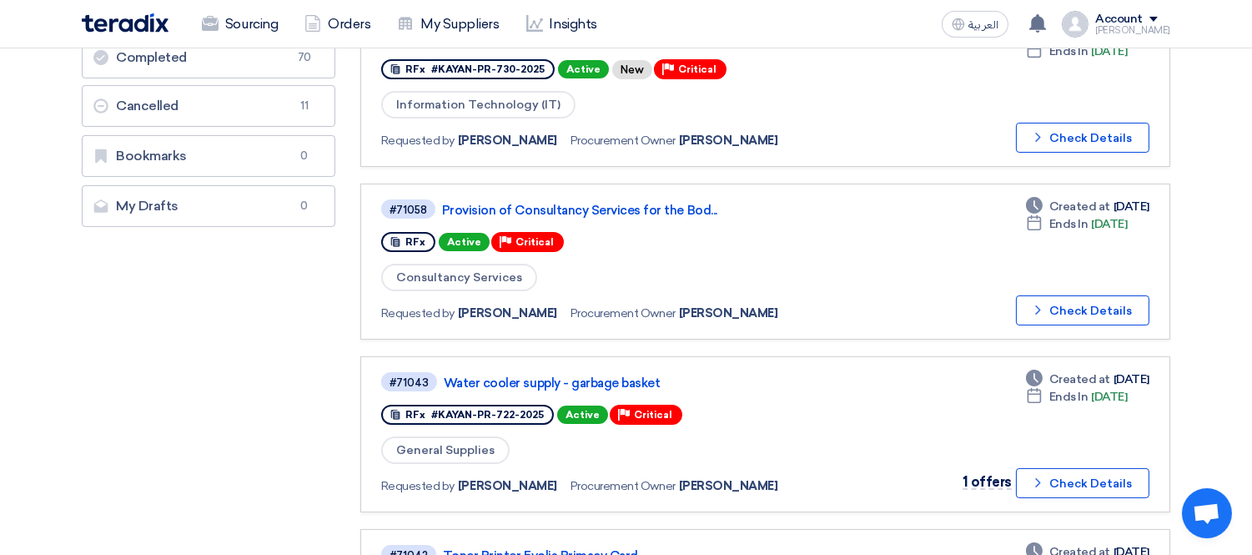
scroll to position [463, 0]
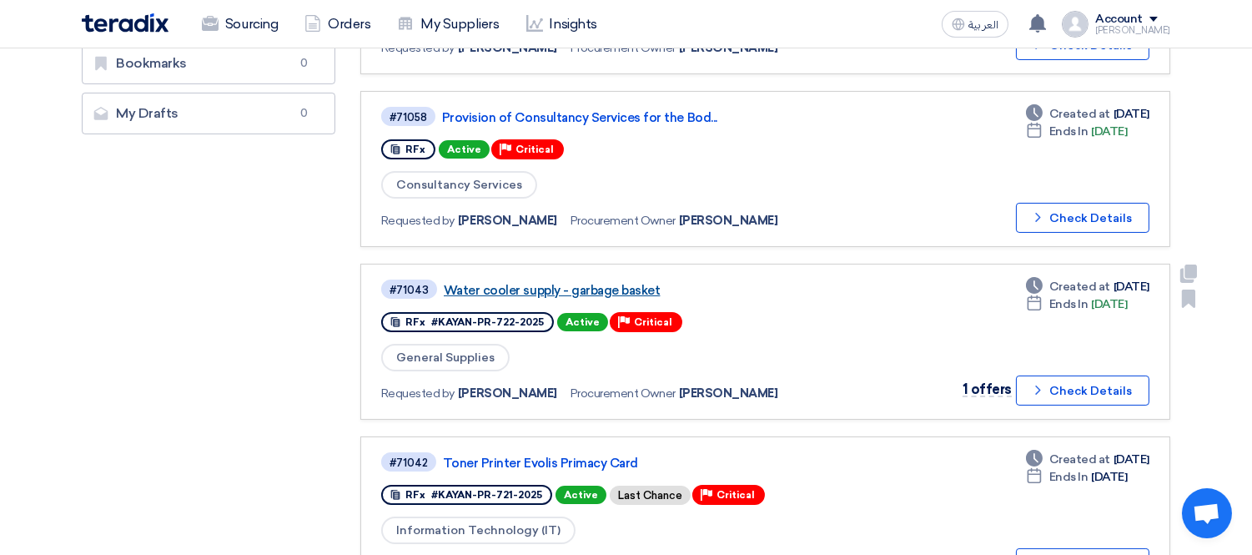
click at [574, 284] on link "Water cooler supply - garbage basket" at bounding box center [652, 290] width 417 height 15
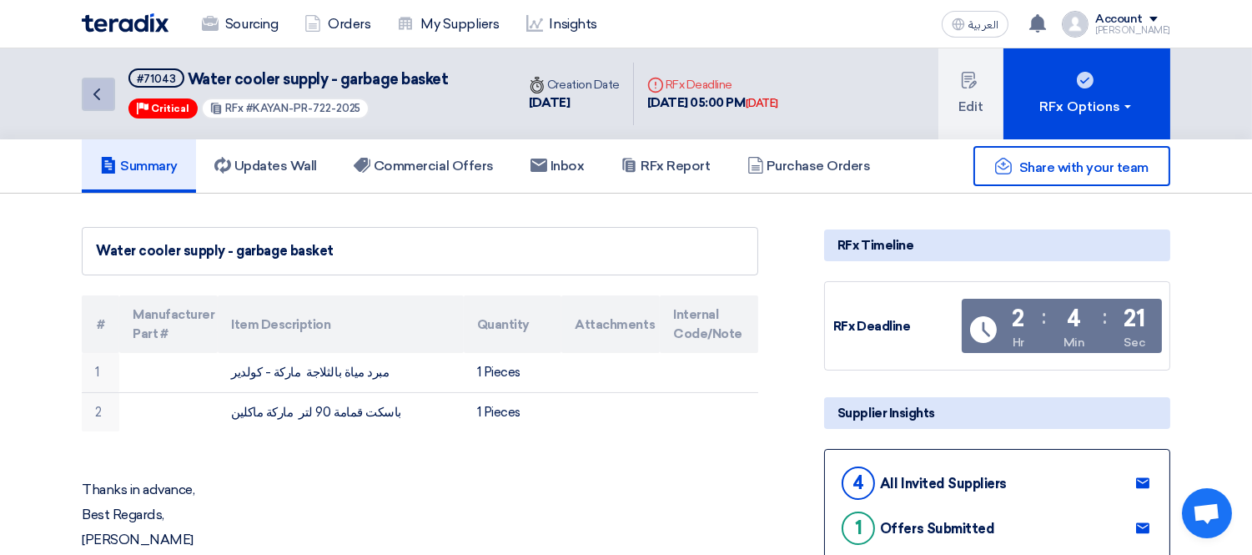
click at [90, 93] on icon "Back" at bounding box center [97, 94] width 20 height 20
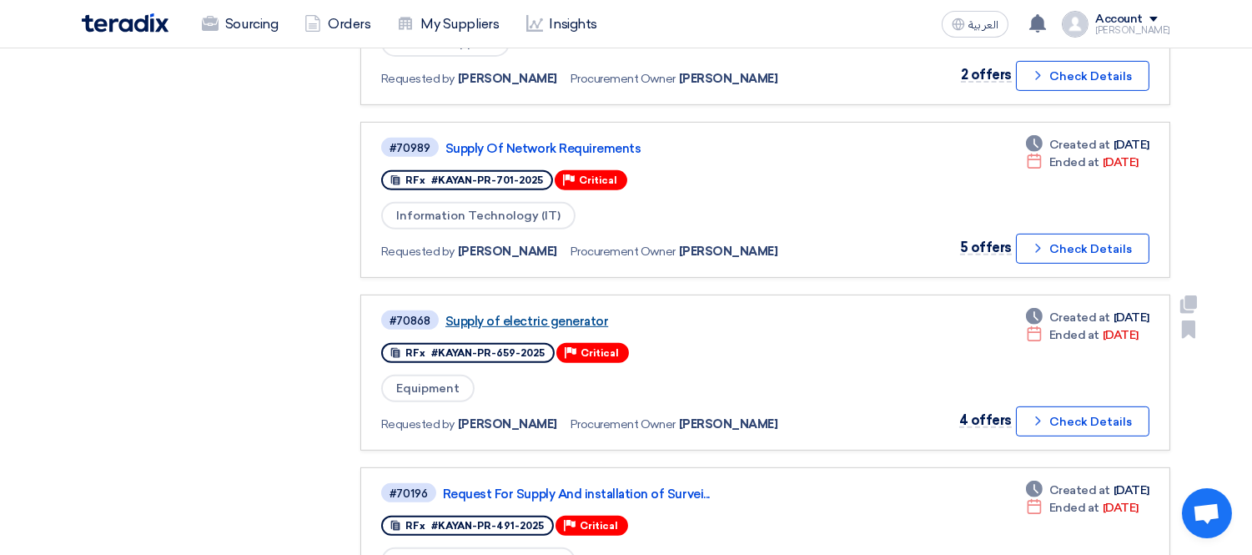
scroll to position [1297, 0]
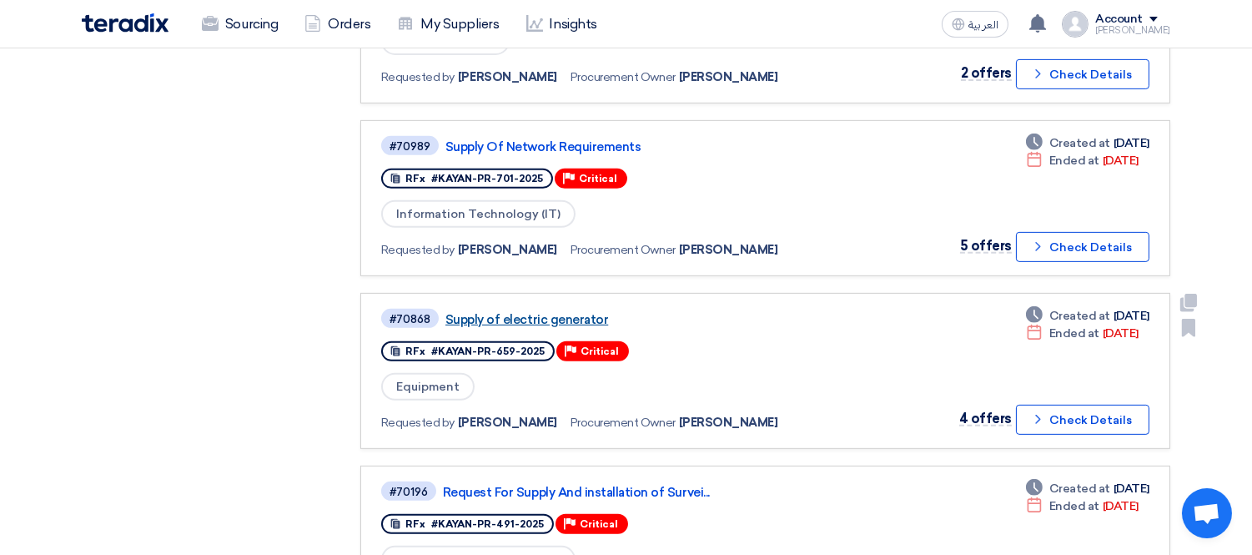
click at [532, 312] on link "Supply of electric generator" at bounding box center [653, 319] width 417 height 15
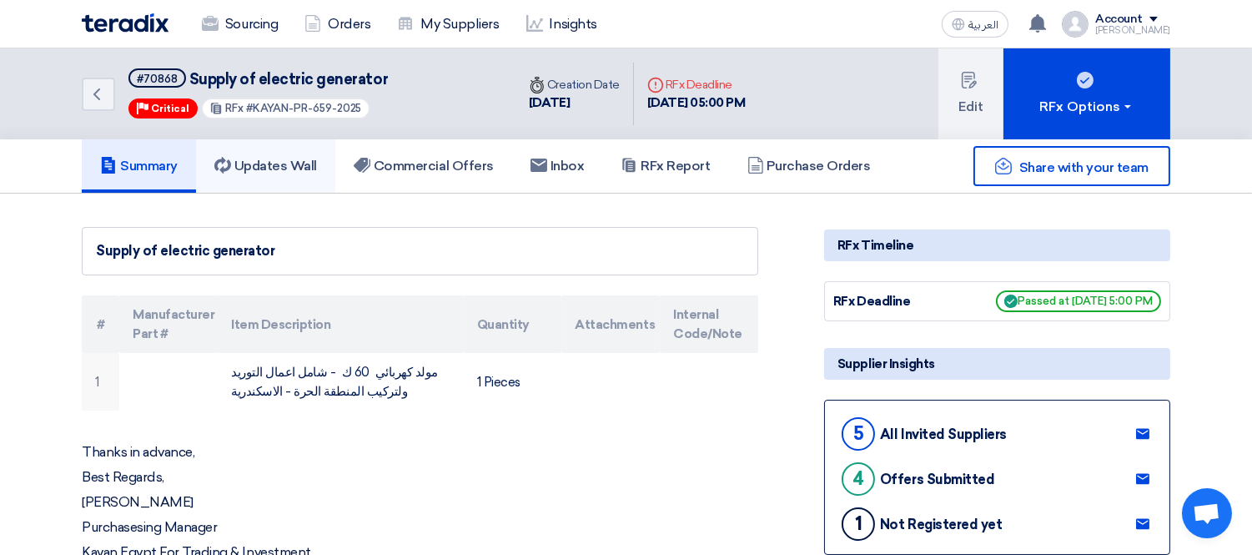
click at [278, 171] on h5 "Updates Wall" at bounding box center [265, 166] width 103 height 17
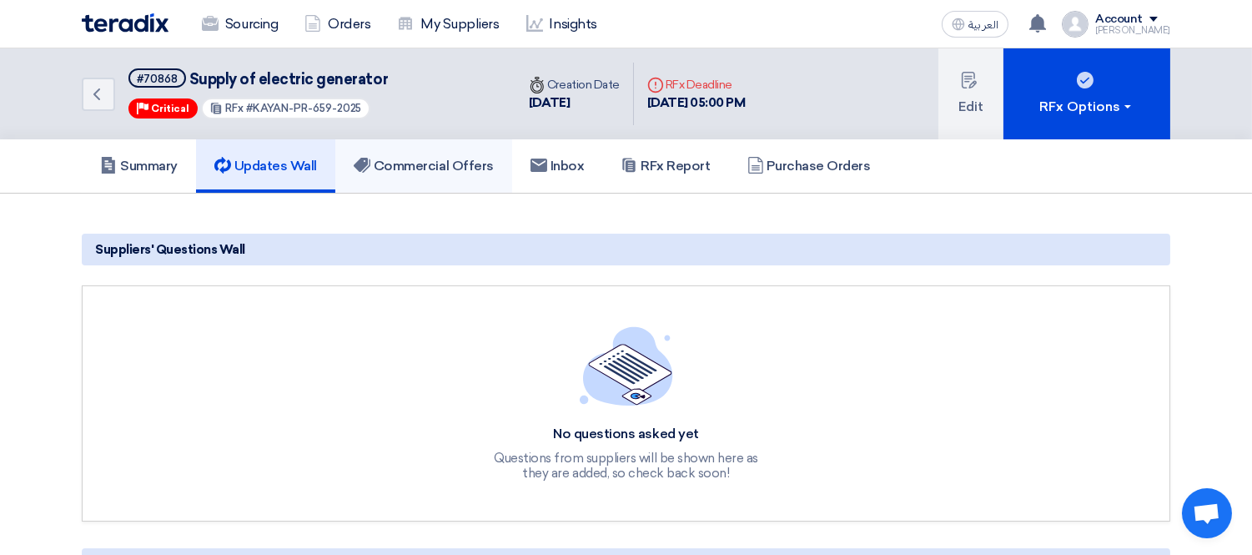
click at [462, 170] on h5 "Commercial Offers" at bounding box center [424, 166] width 140 height 17
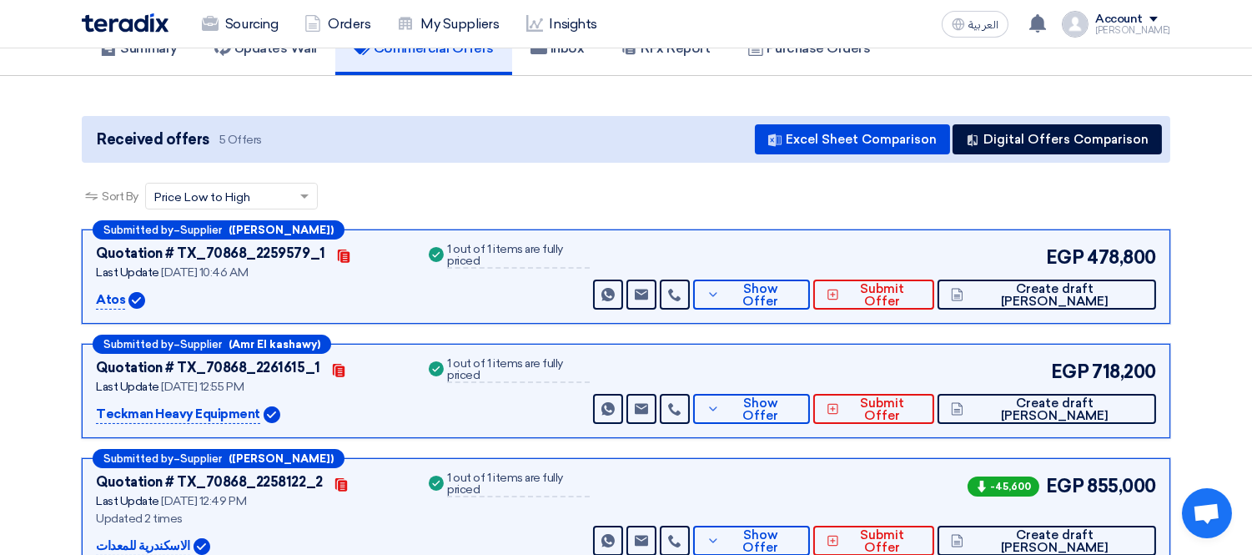
scroll to position [370, 0]
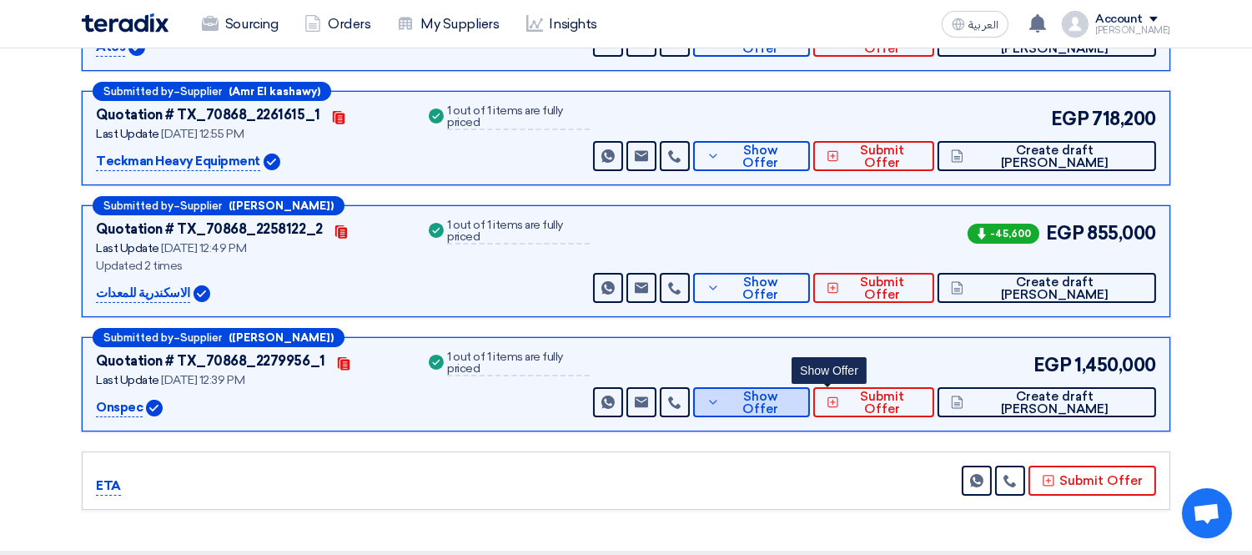
click at [810, 407] on button "Show Offer" at bounding box center [751, 402] width 117 height 30
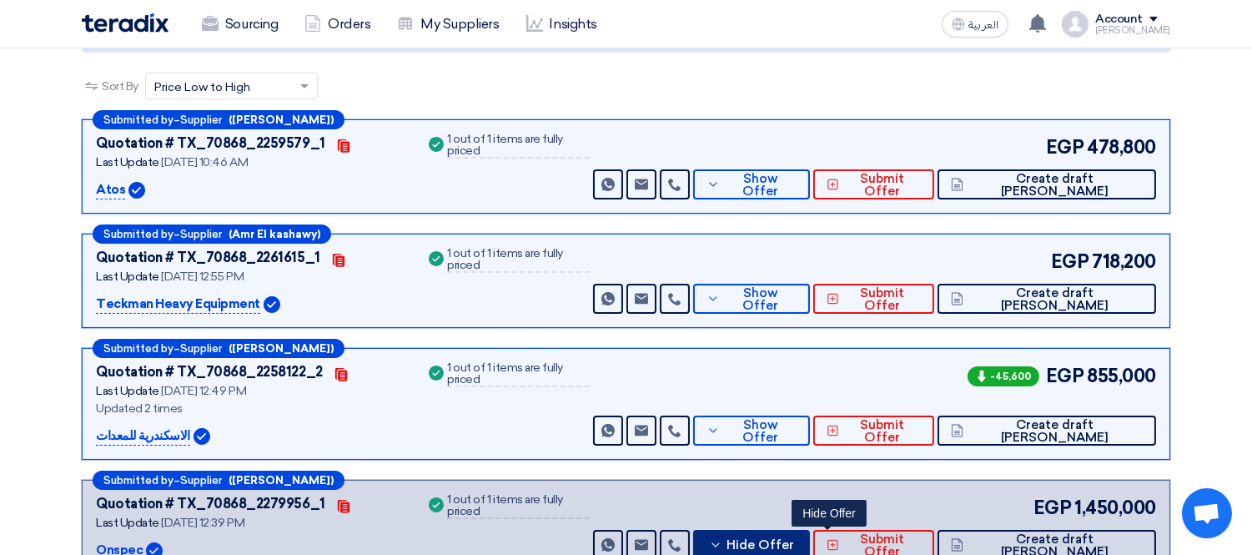
scroll to position [0, 0]
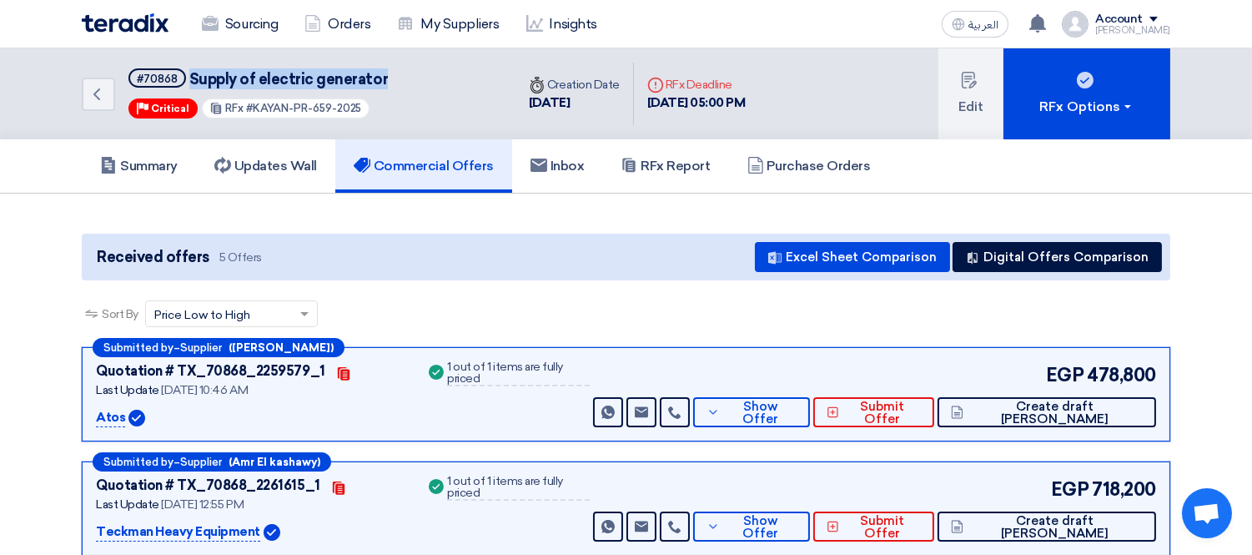
drag, startPoint x: 388, startPoint y: 78, endPoint x: 185, endPoint y: 80, distance: 202.7
click at [185, 80] on div "Back #70868 Supply of electric generator Priority Critical RFx #KAYAN-PR-659-20…" at bounding box center [299, 93] width 434 height 91
copy span "Supply of electric generator"
click at [797, 412] on span "Show Offer" at bounding box center [760, 412] width 73 height 25
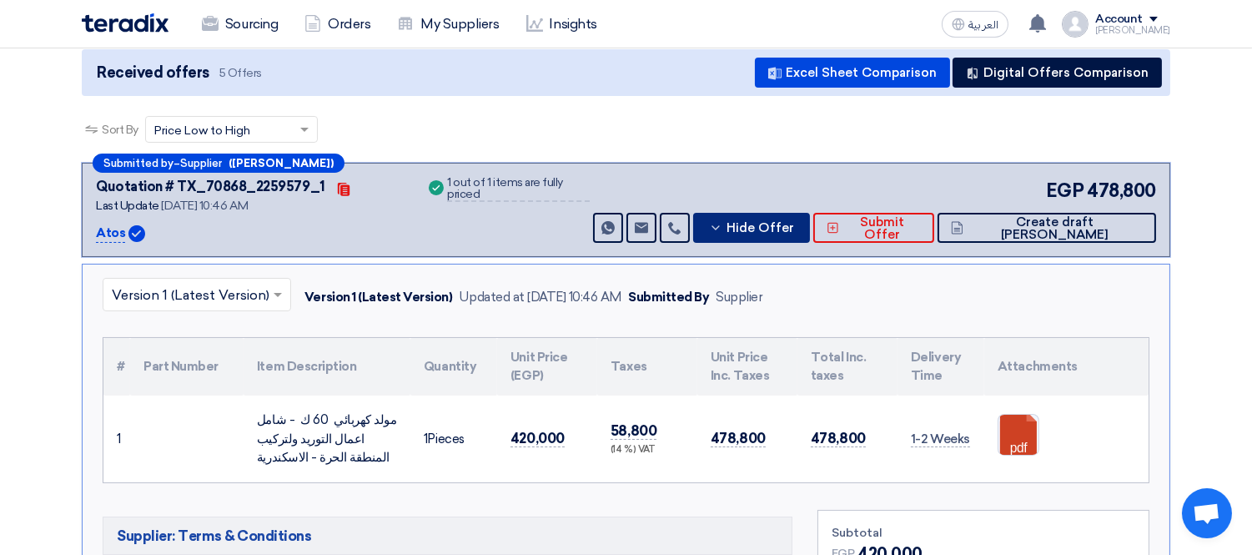
scroll to position [185, 0]
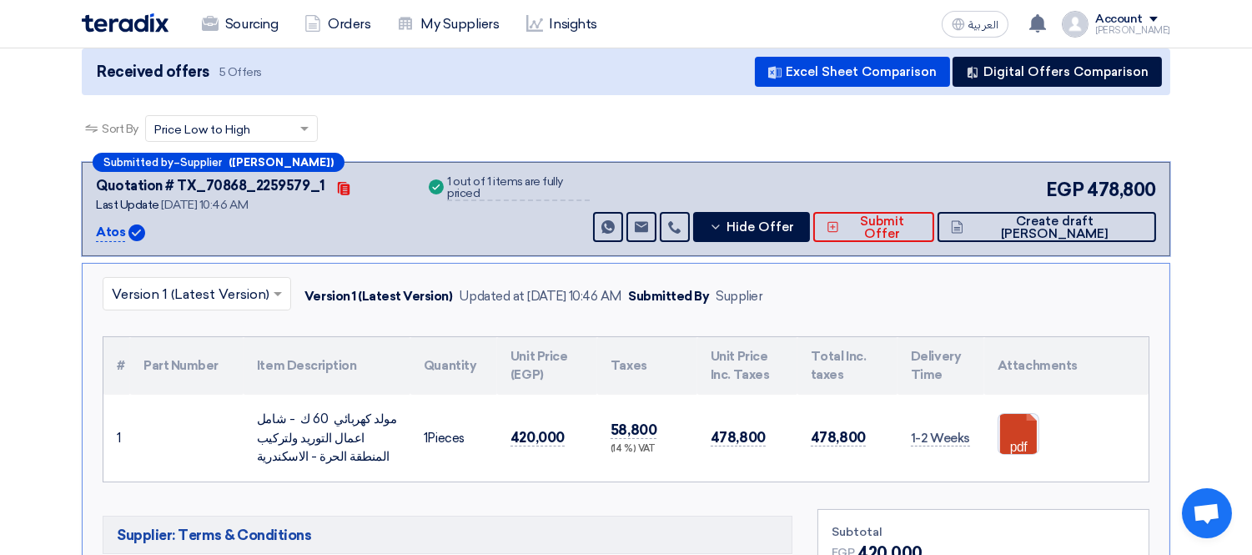
drag, startPoint x: 98, startPoint y: 229, endPoint x: 122, endPoint y: 234, distance: 24.7
click at [122, 234] on p "Atos" at bounding box center [110, 233] width 29 height 20
copy p "Atos"
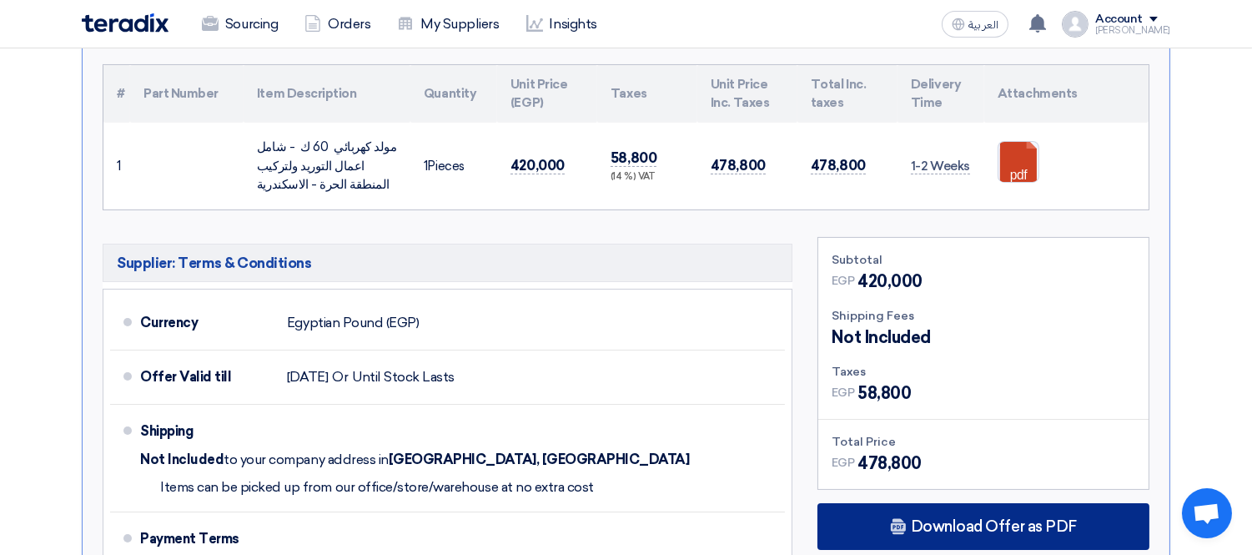
scroll to position [556, 0]
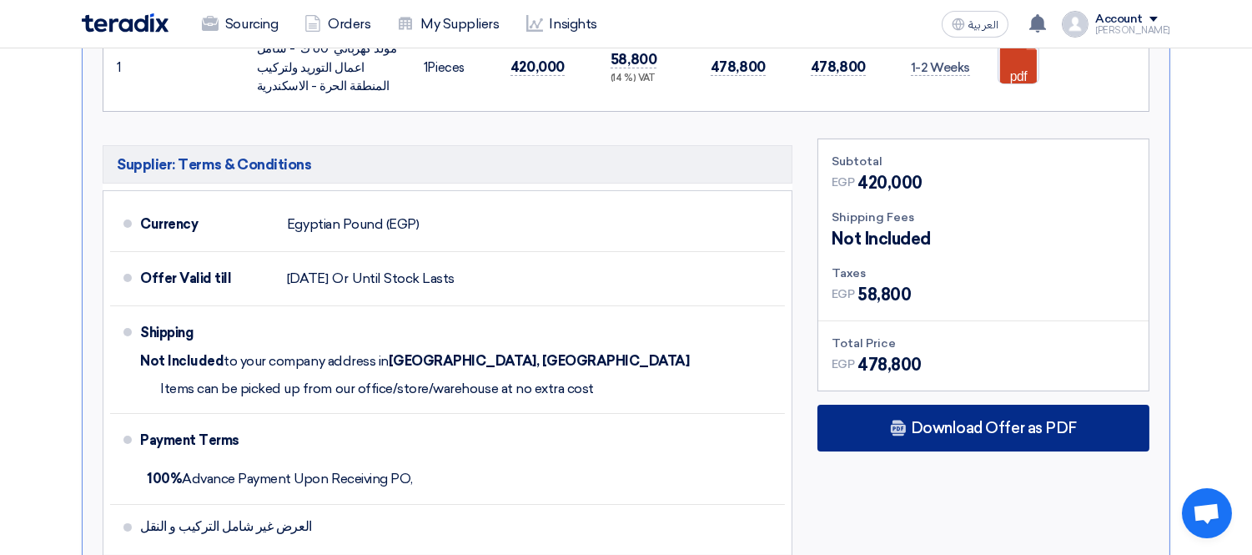
click at [972, 410] on div "Download Offer as PDF" at bounding box center [984, 428] width 332 height 47
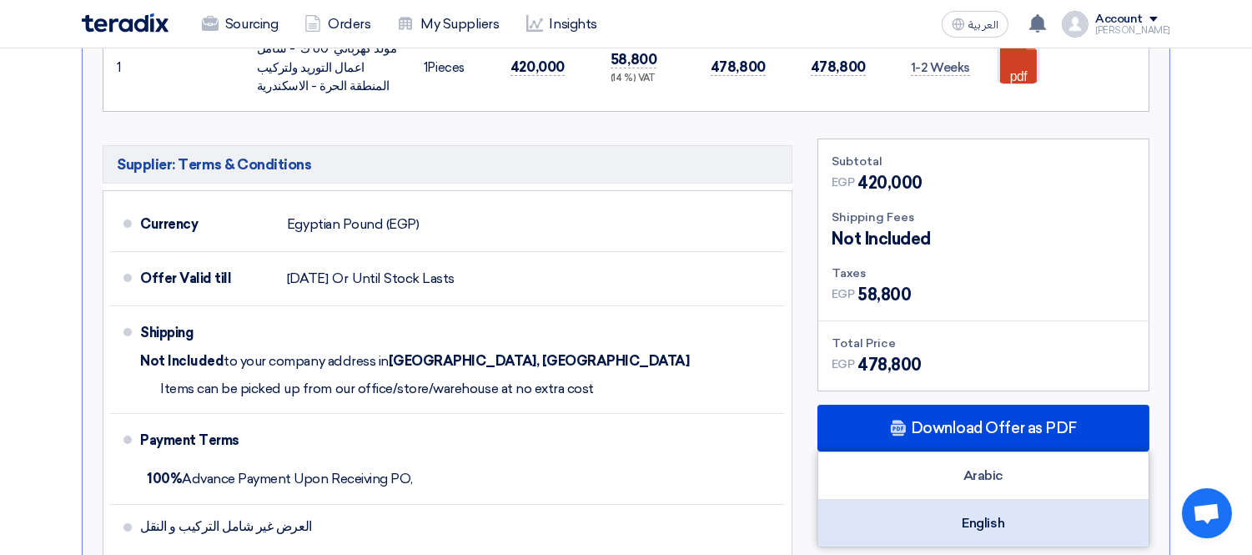
click at [999, 510] on div "English" at bounding box center [983, 523] width 330 height 47
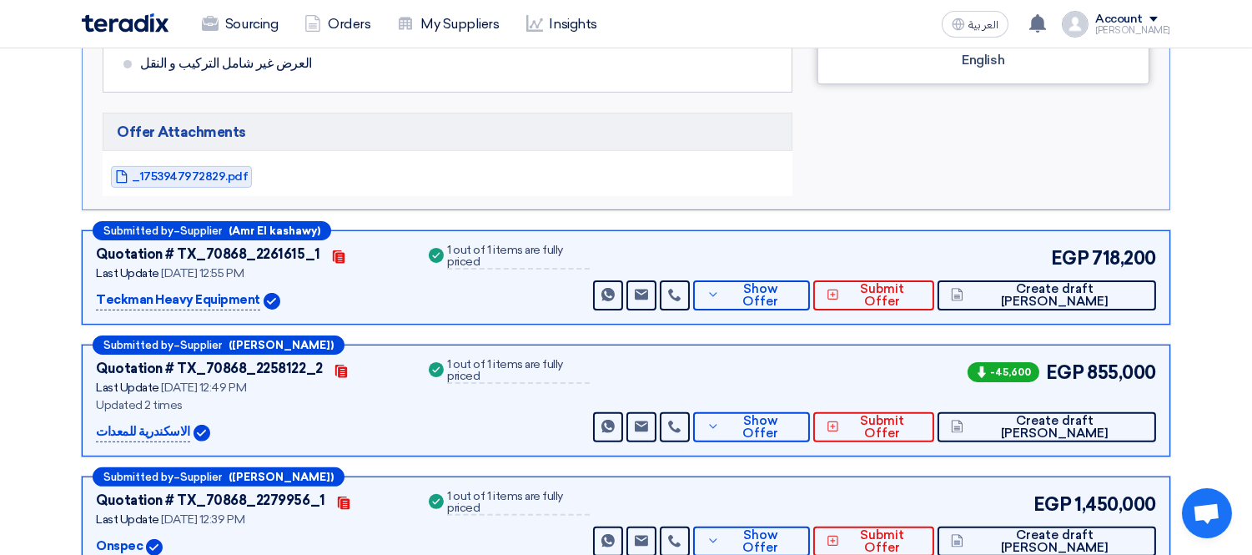
scroll to position [1019, 0]
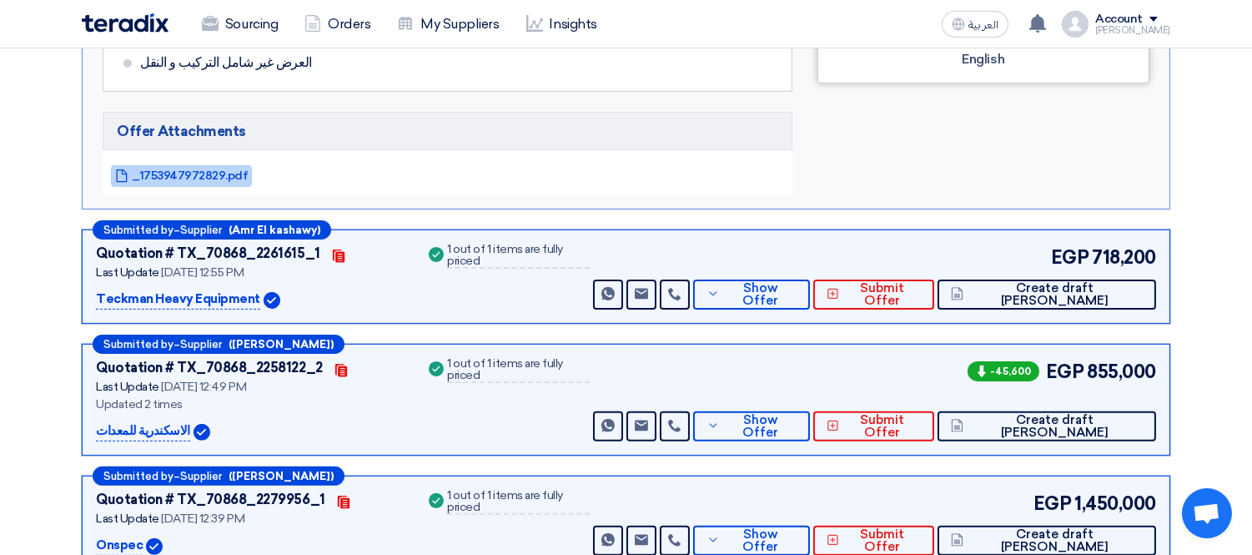
click at [194, 174] on span "_1753947972829.pdf" at bounding box center [190, 175] width 116 height 13
drag, startPoint x: 98, startPoint y: 294, endPoint x: 254, endPoint y: 299, distance: 156.9
click at [254, 299] on div "Teckman Heavy Equipment" at bounding box center [251, 299] width 310 height 20
copy p "Teckman Heavy Equipment"
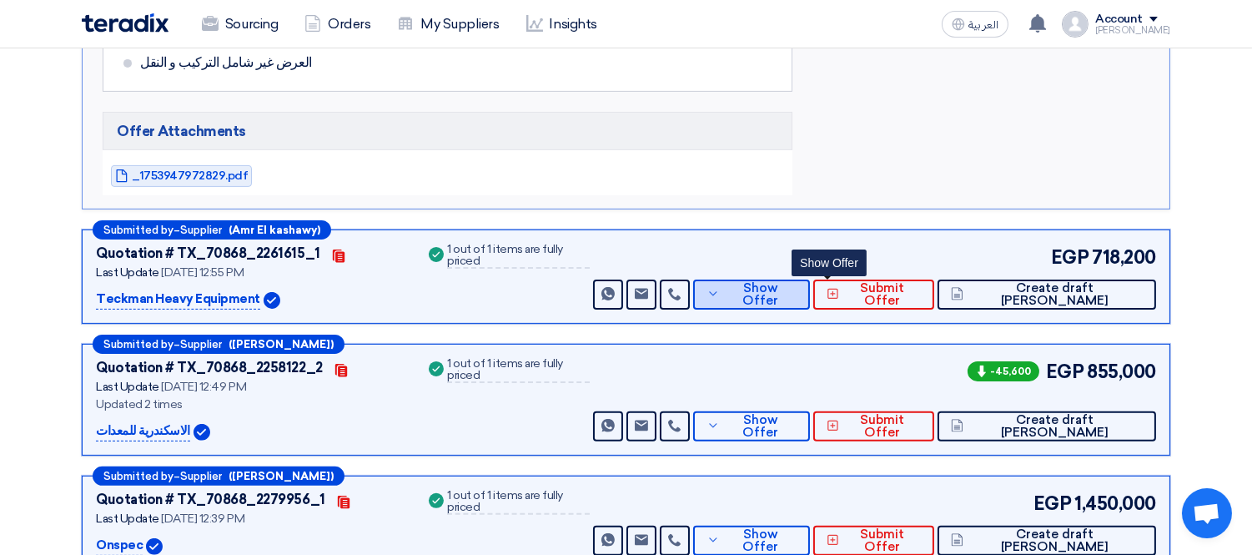
click at [810, 304] on button "Show Offer" at bounding box center [751, 294] width 117 height 30
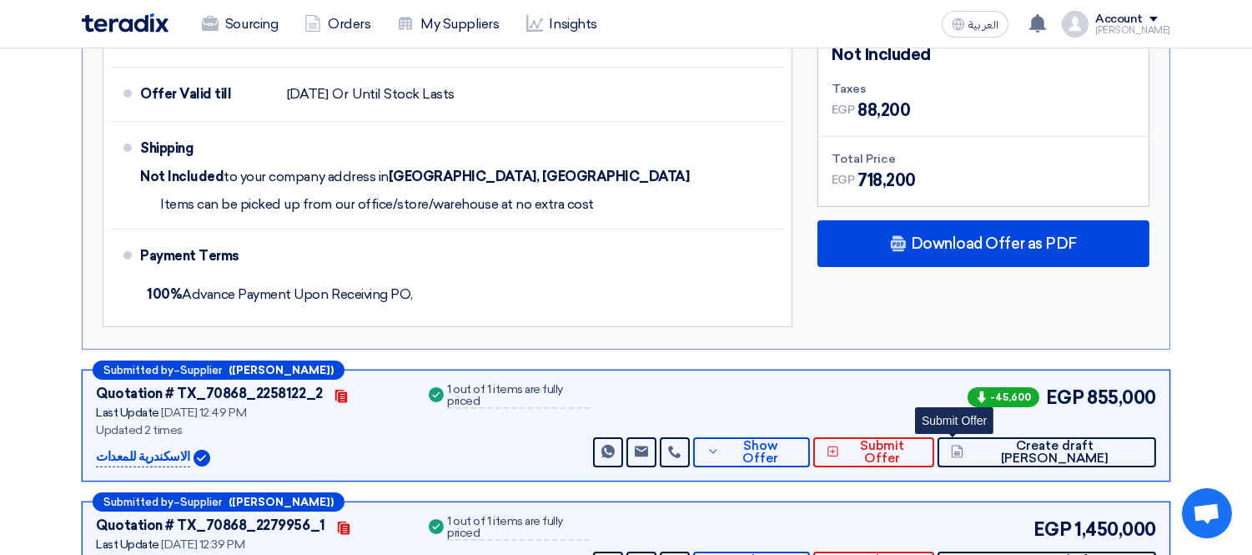
scroll to position [834, 0]
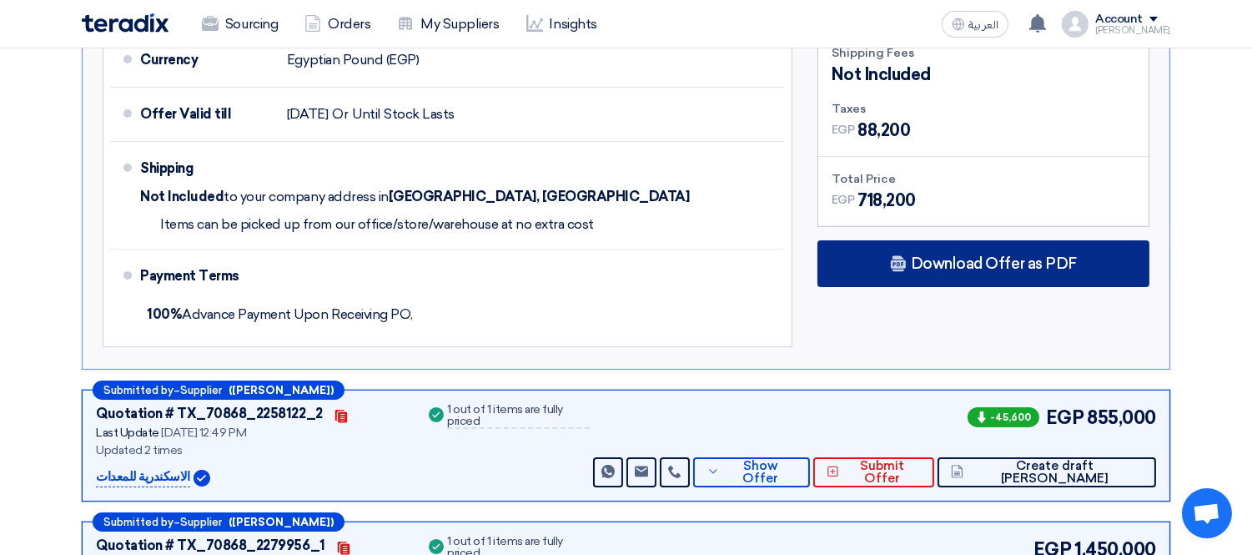
click at [977, 260] on span "Download Offer as PDF" at bounding box center [994, 263] width 166 height 15
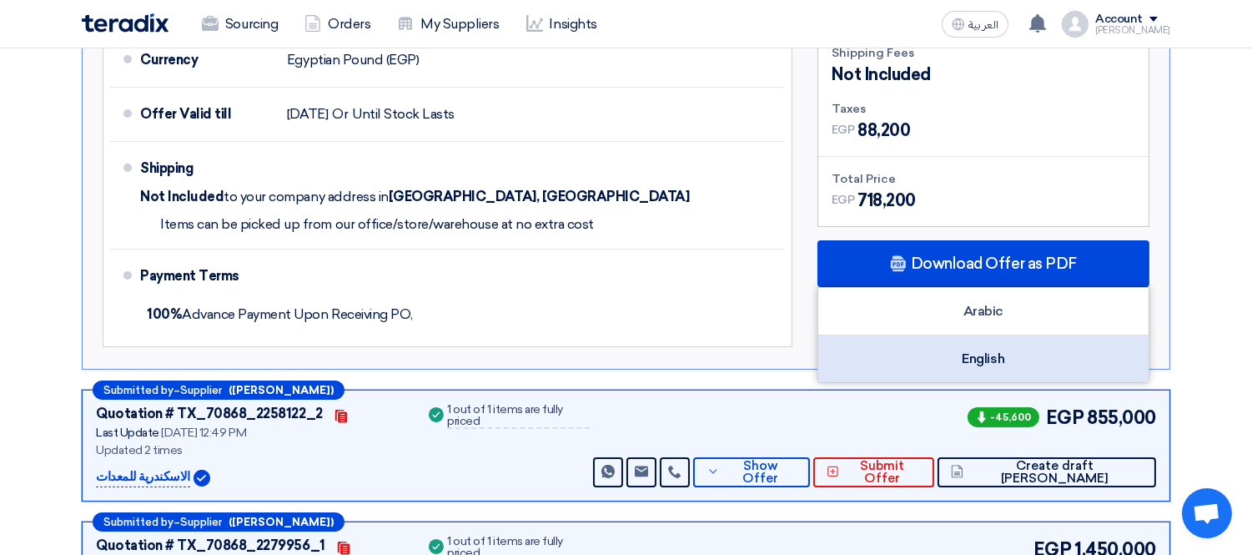
click at [989, 367] on div "English" at bounding box center [983, 358] width 330 height 47
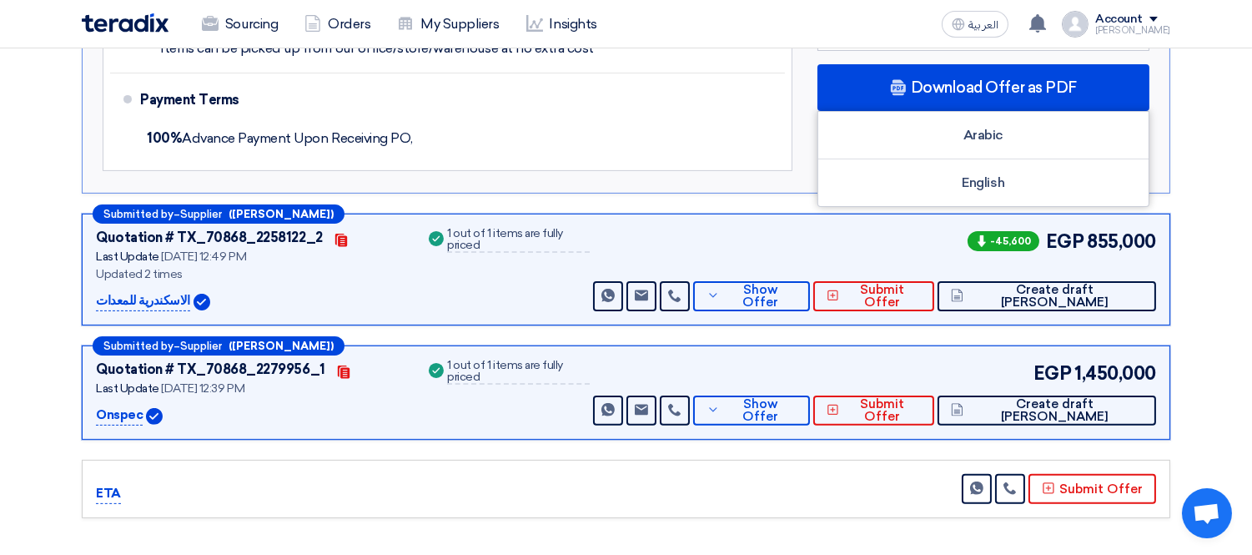
scroll to position [1019, 0]
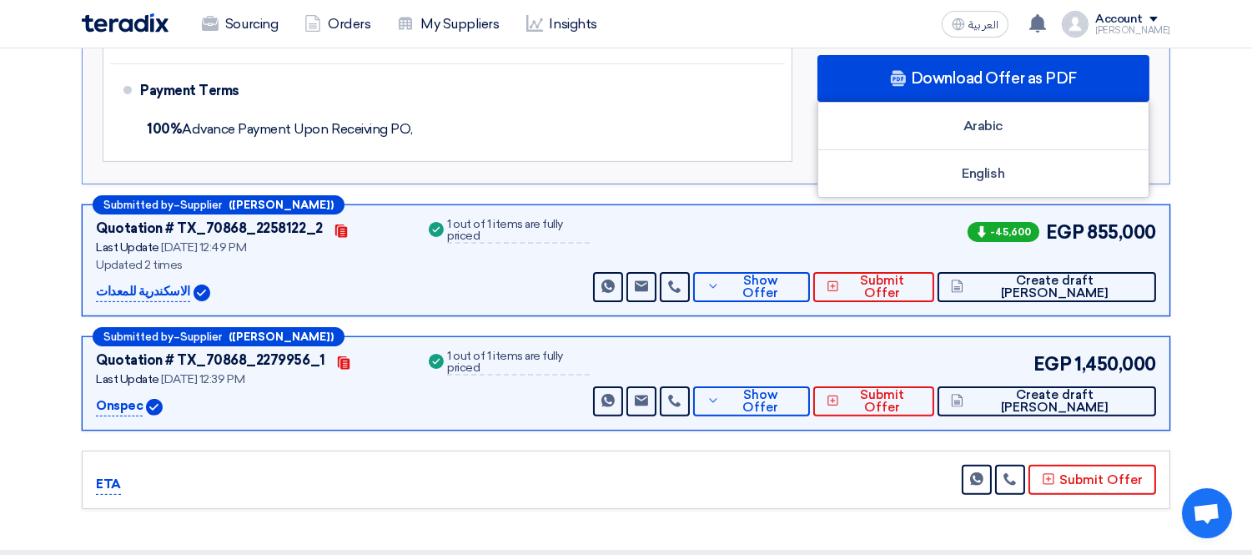
drag, startPoint x: 95, startPoint y: 287, endPoint x: 172, endPoint y: 292, distance: 76.9
click at [172, 292] on div "الاسكندرية للمعدات" at bounding box center [251, 292] width 310 height 20
copy p "الاسكندرية للمعدات"
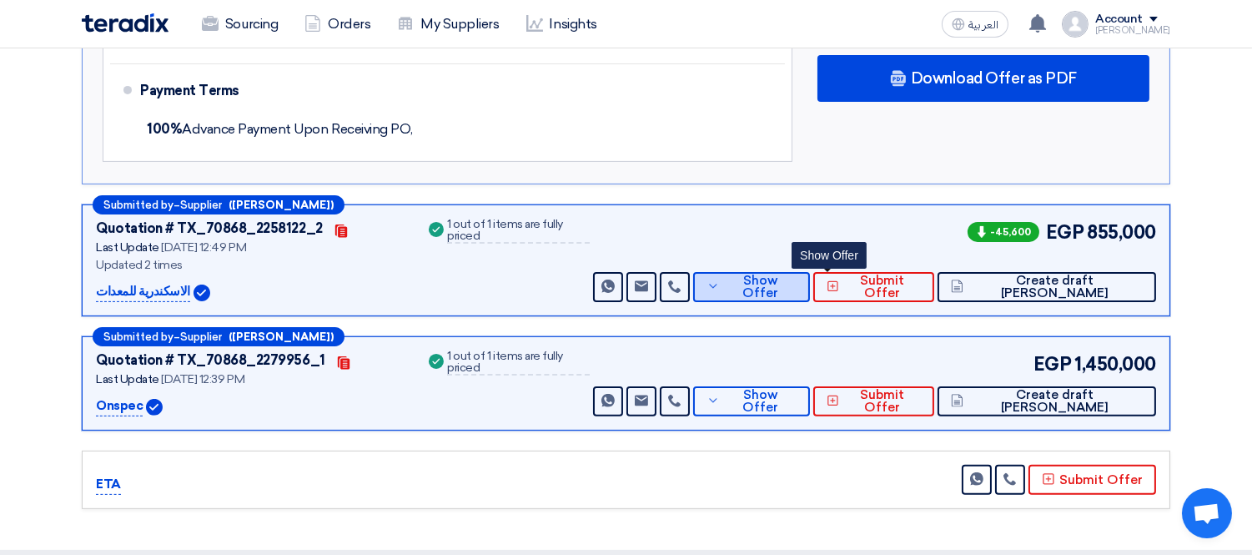
click at [797, 284] on span "Show Offer" at bounding box center [760, 286] width 73 height 25
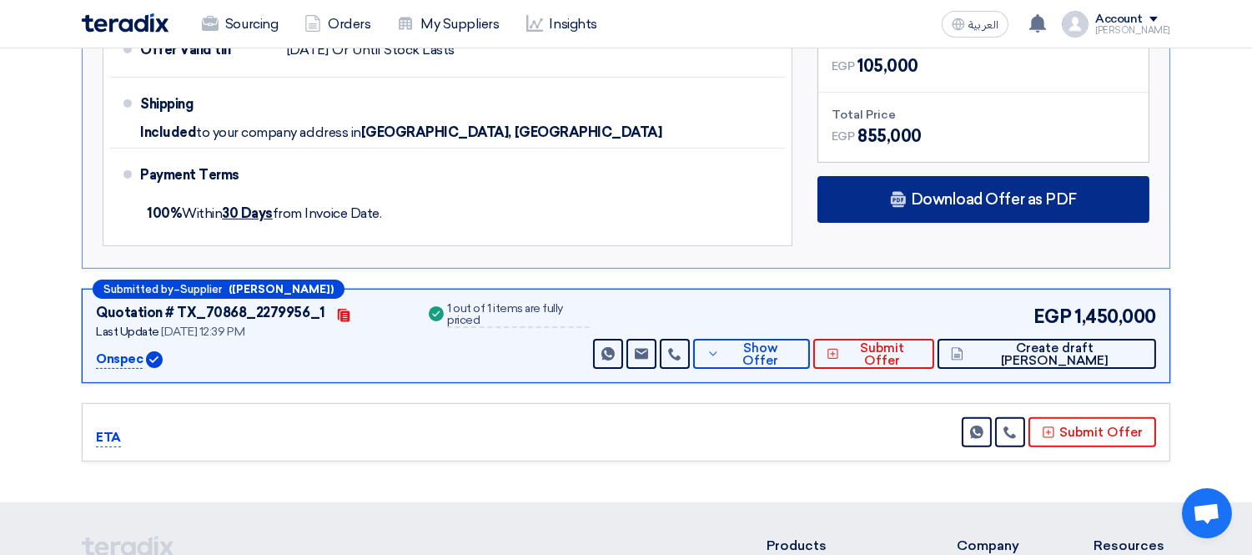
click at [1004, 204] on span "Download Offer as PDF" at bounding box center [994, 199] width 166 height 15
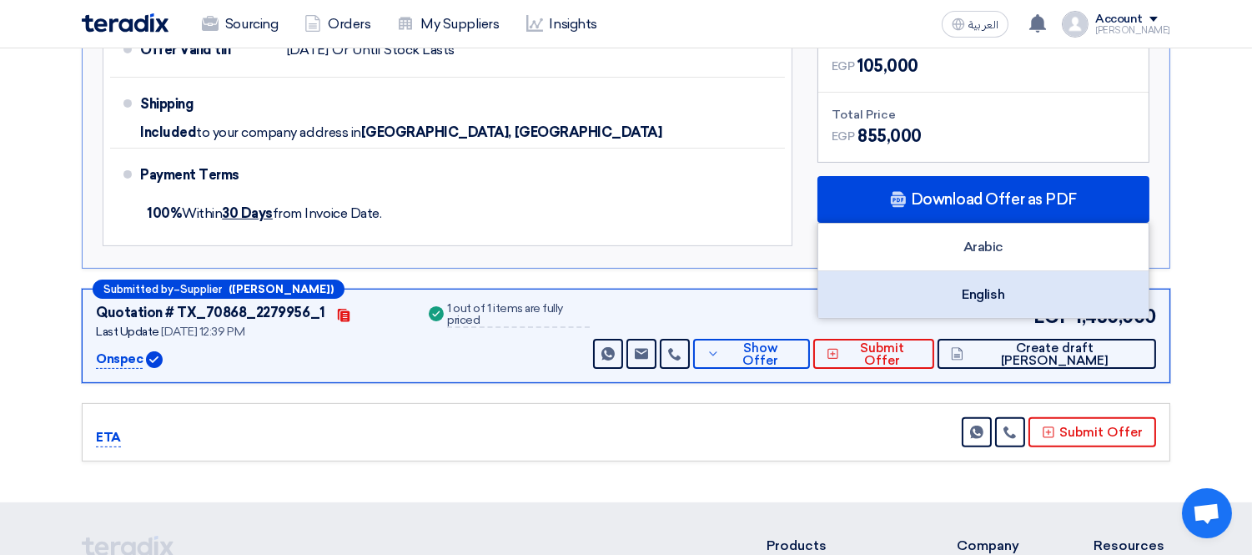
click at [1004, 299] on div "English" at bounding box center [983, 294] width 330 height 47
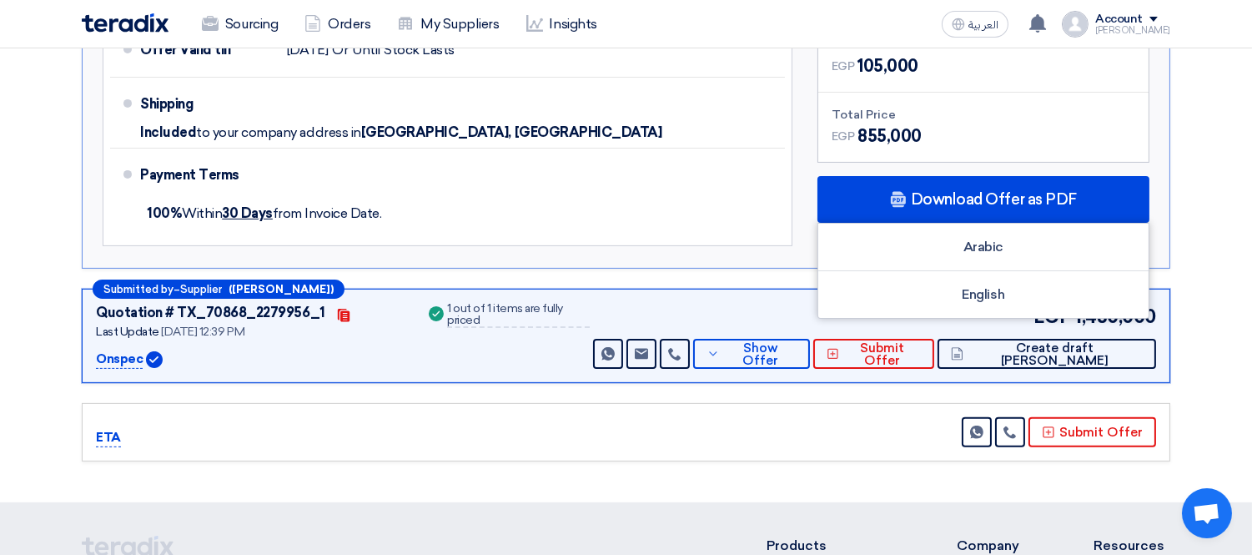
drag, startPoint x: 95, startPoint y: 360, endPoint x: 146, endPoint y: 353, distance: 51.3
click at [146, 353] on div "Onspec" at bounding box center [251, 359] width 310 height 20
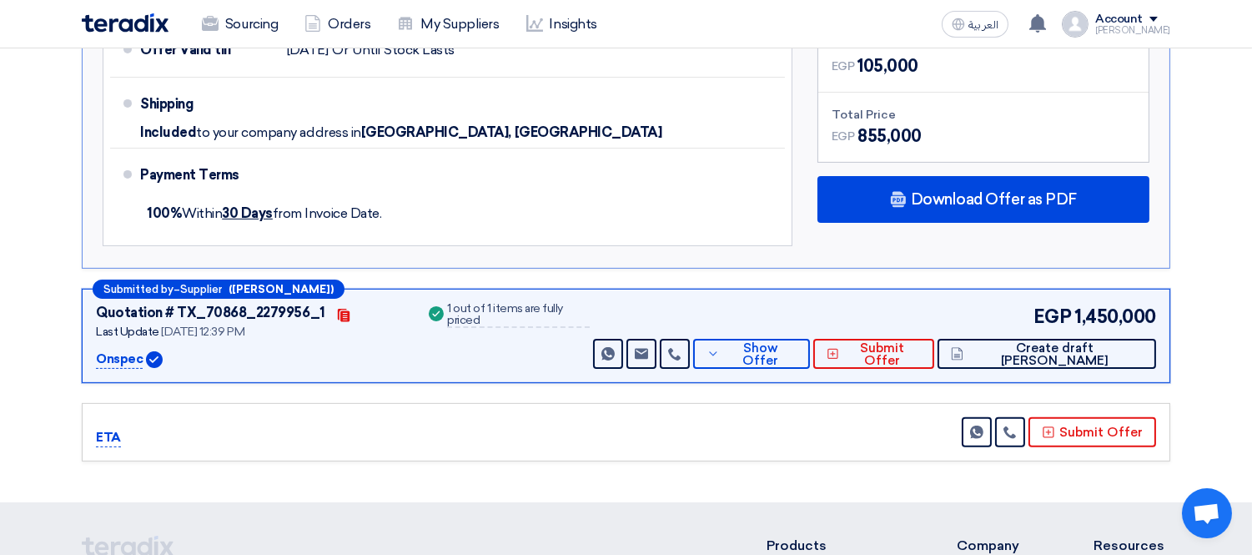
copy div "Onspec"
click at [797, 355] on span "Show Offer" at bounding box center [760, 354] width 73 height 25
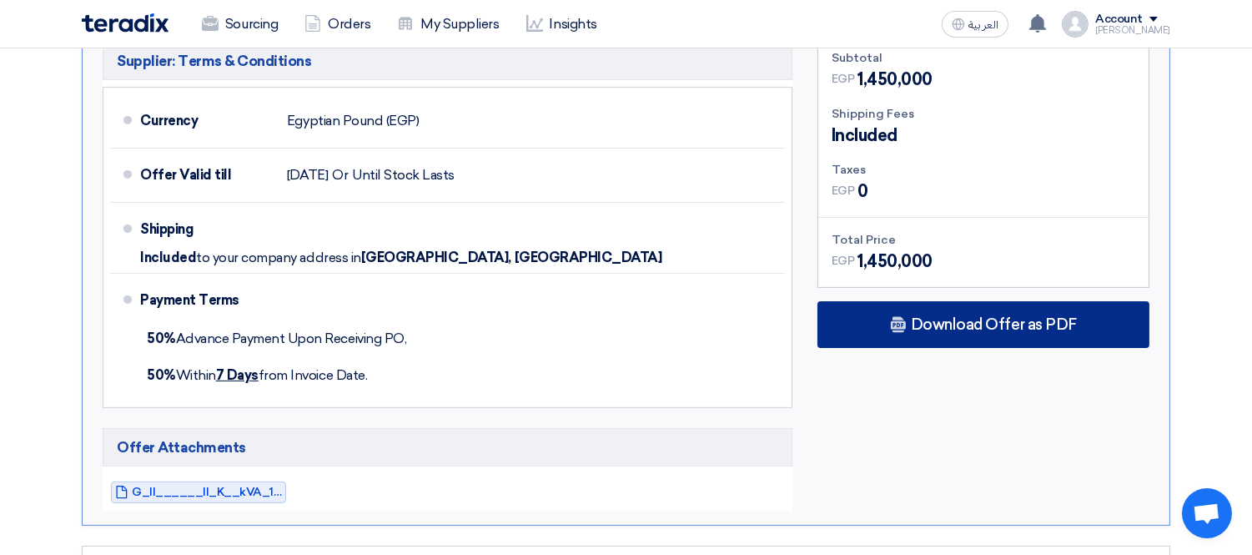
click at [982, 325] on span "Download Offer as PDF" at bounding box center [994, 324] width 166 height 15
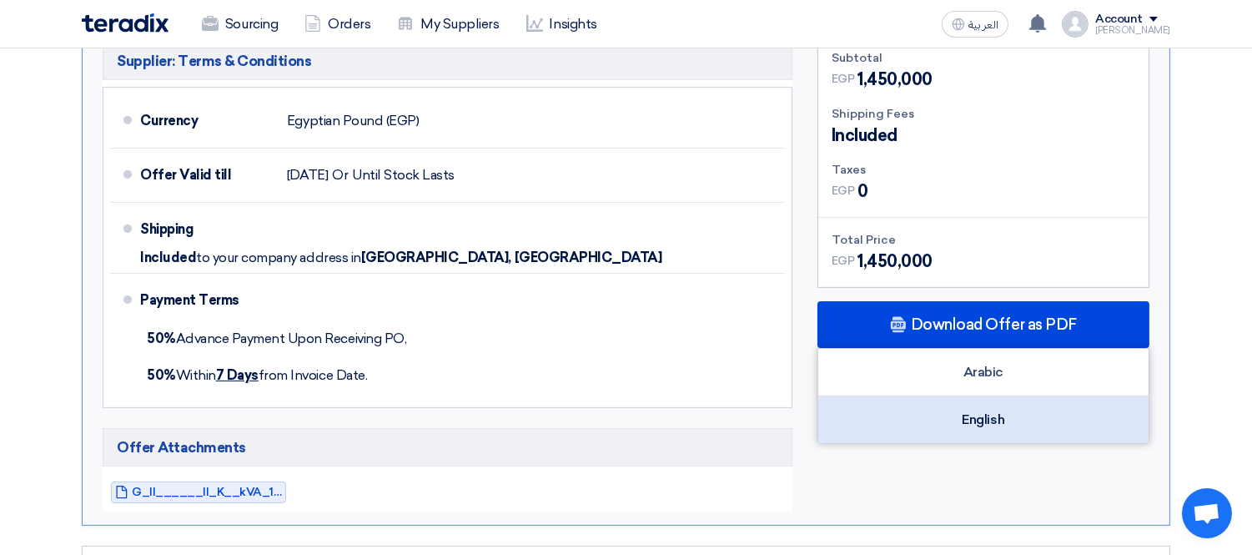
click at [1031, 418] on div "English" at bounding box center [983, 419] width 330 height 47
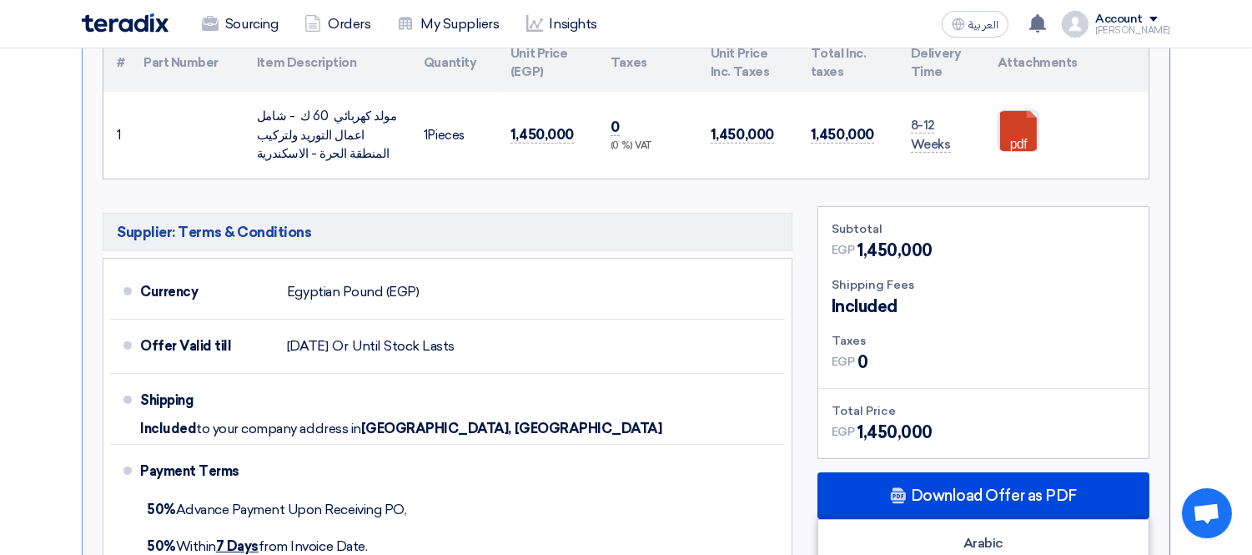
scroll to position [648, 0]
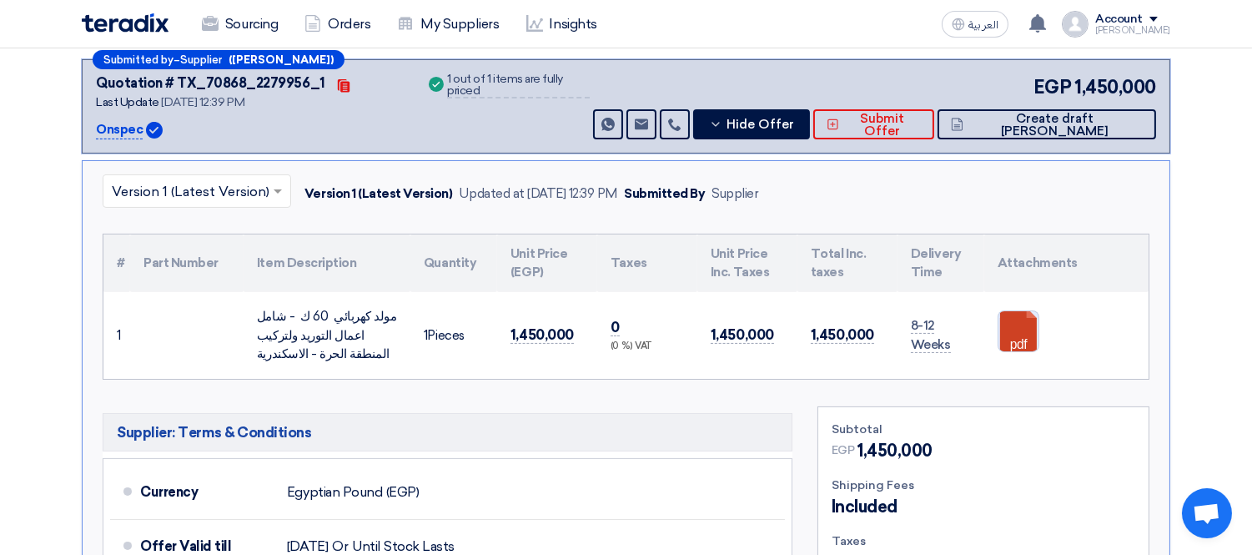
click at [1027, 325] on link at bounding box center [1065, 361] width 133 height 100
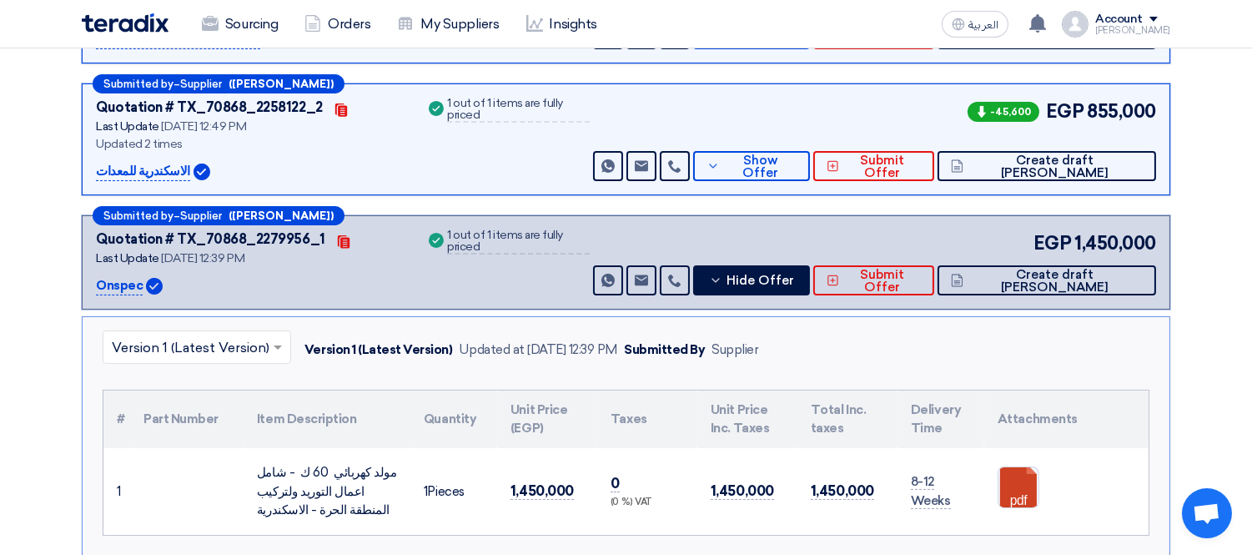
scroll to position [463, 0]
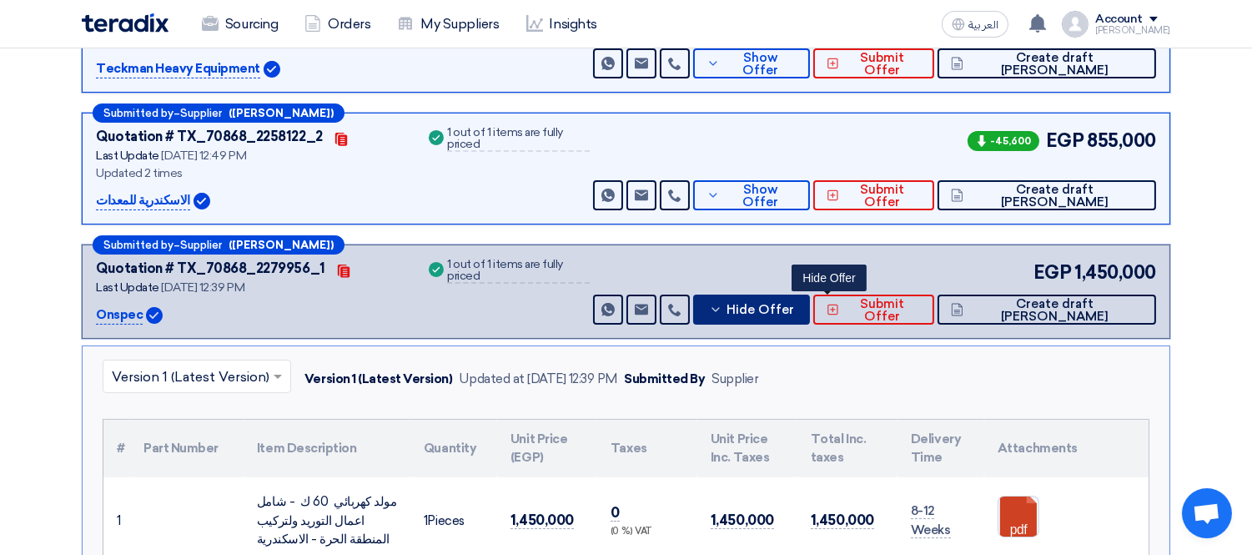
click at [794, 306] on span "Hide Offer" at bounding box center [761, 310] width 68 height 13
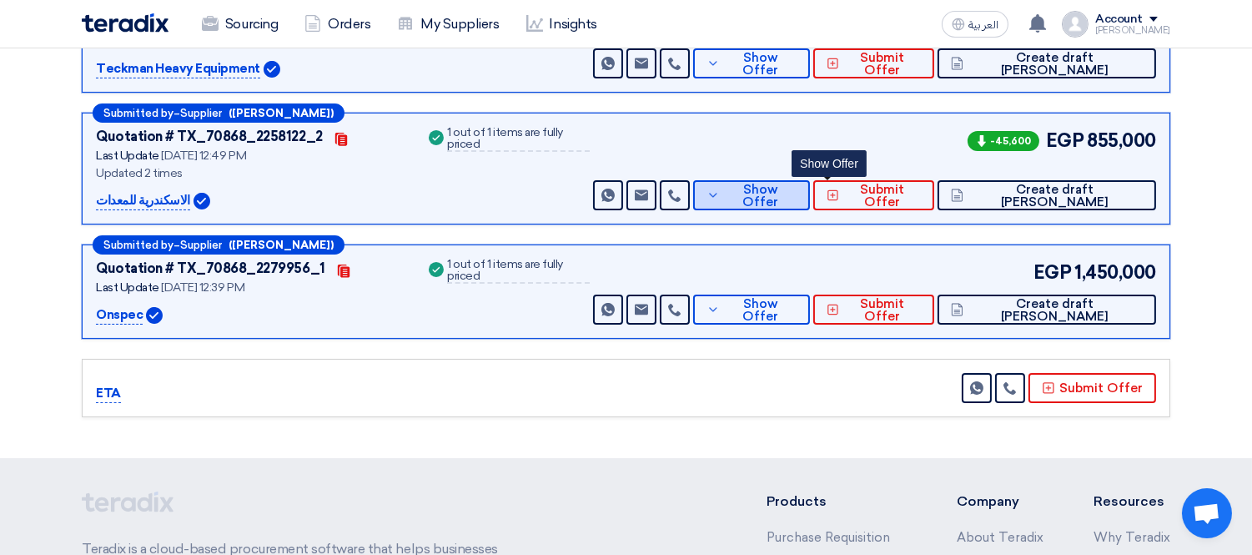
click at [810, 181] on button "Show Offer" at bounding box center [751, 195] width 117 height 30
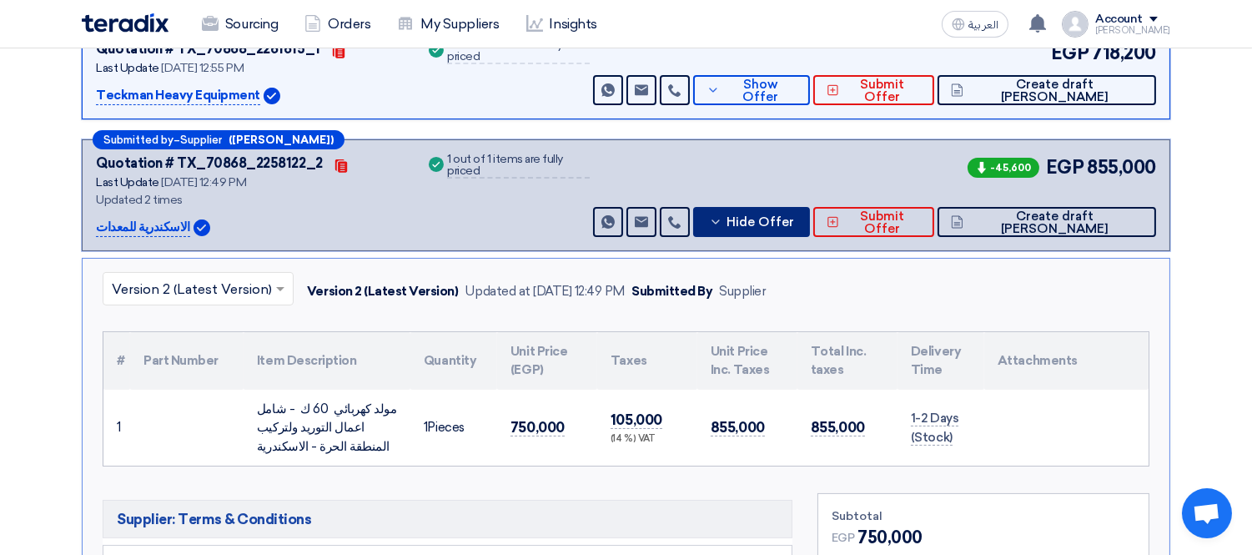
scroll to position [370, 0]
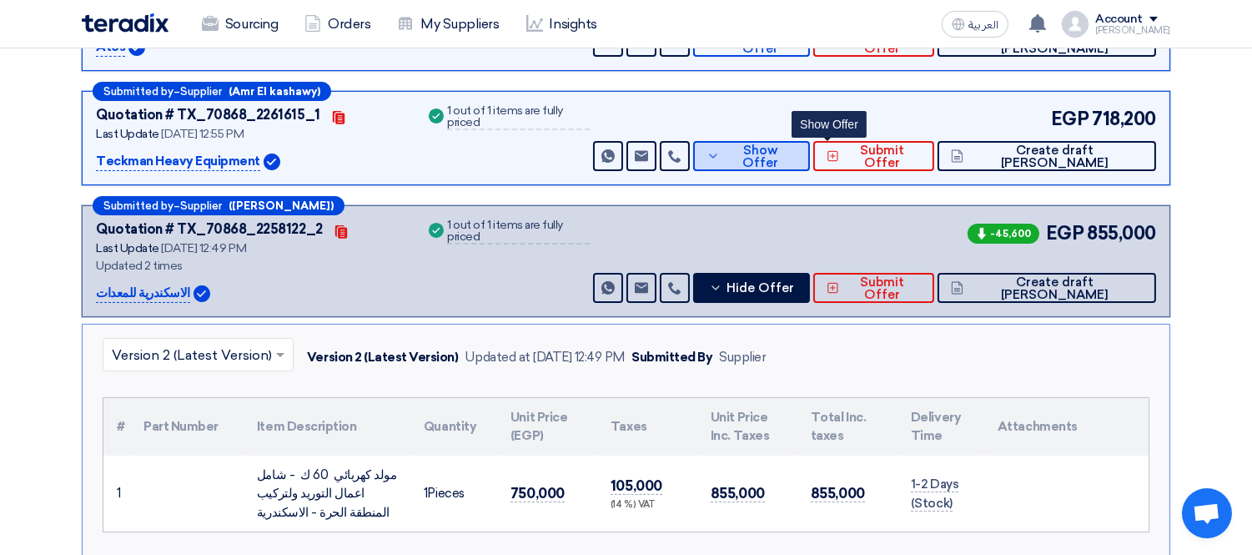
click at [797, 154] on span "Show Offer" at bounding box center [760, 156] width 73 height 25
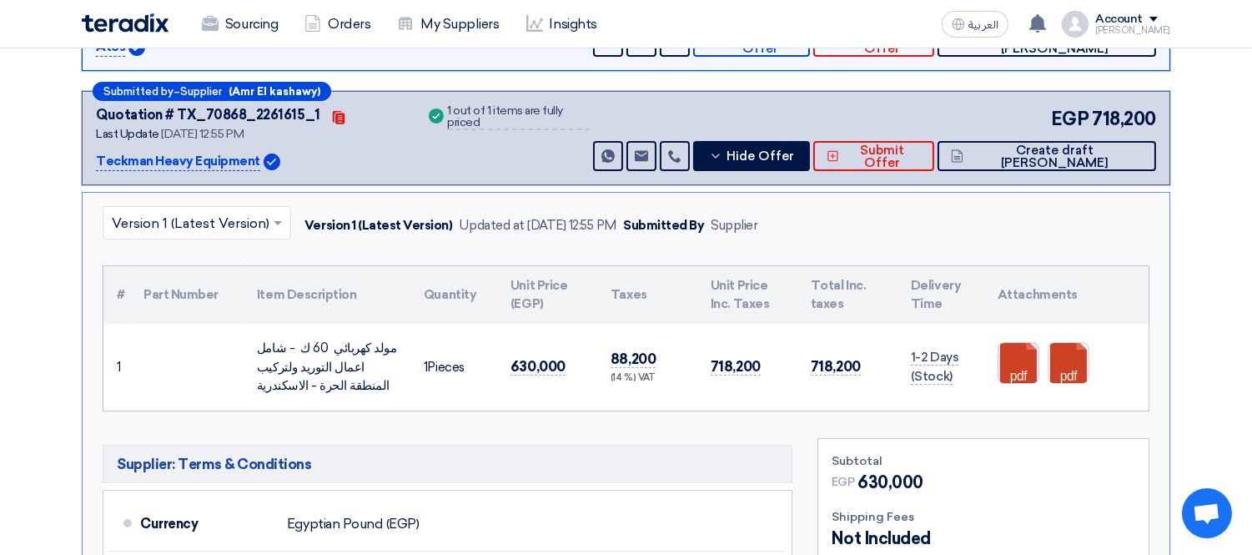
click at [1021, 367] on link at bounding box center [1065, 393] width 133 height 100
click at [1074, 371] on link at bounding box center [1115, 393] width 133 height 100
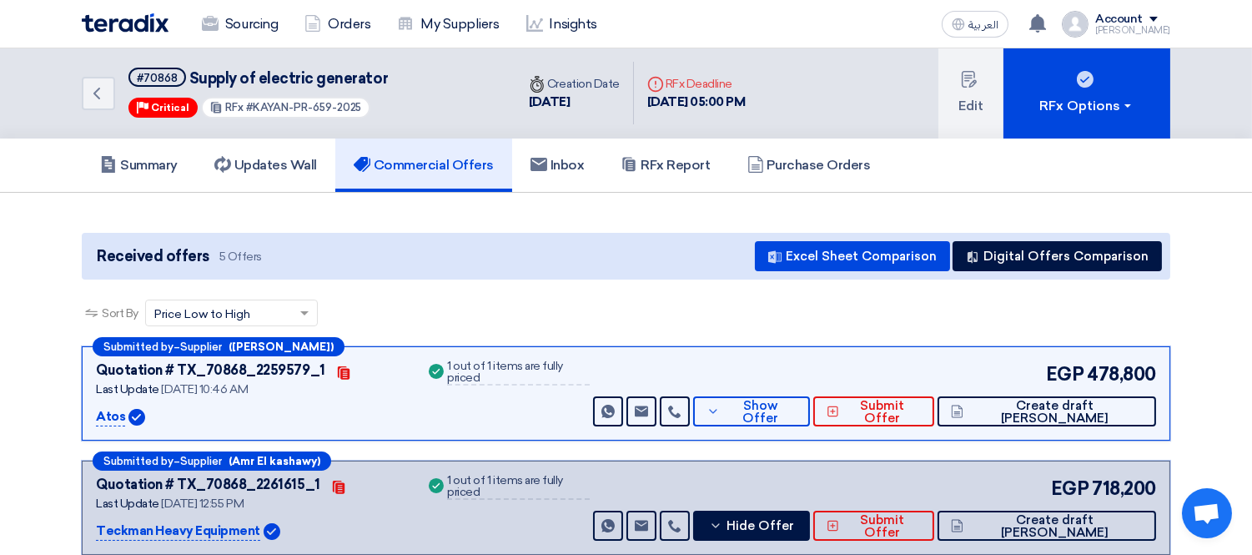
scroll to position [0, 0]
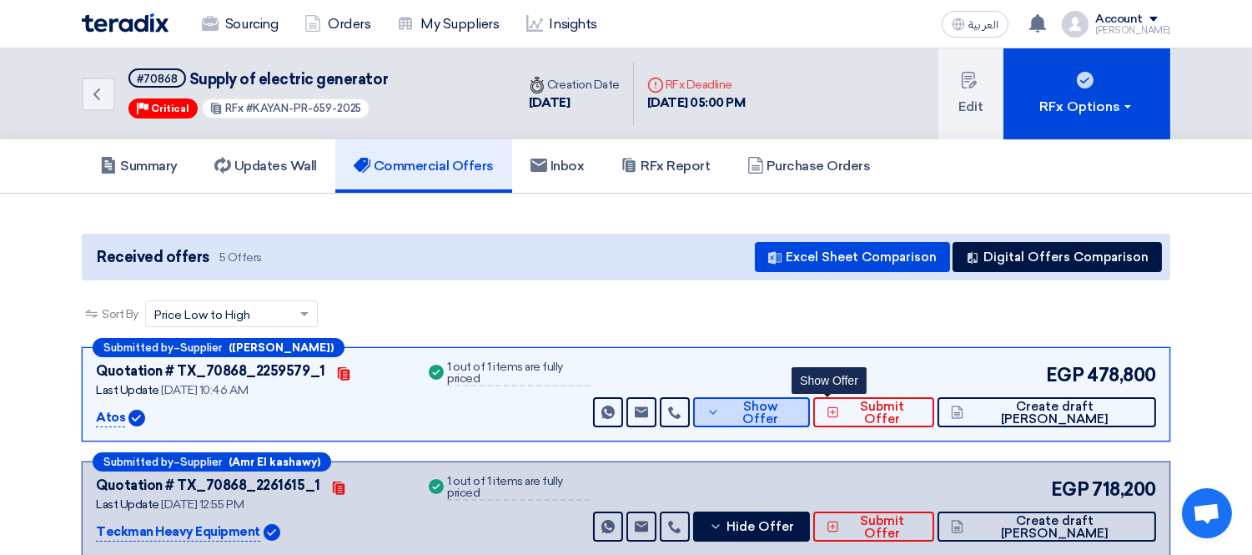
click at [810, 398] on button "Show Offer" at bounding box center [751, 412] width 117 height 30
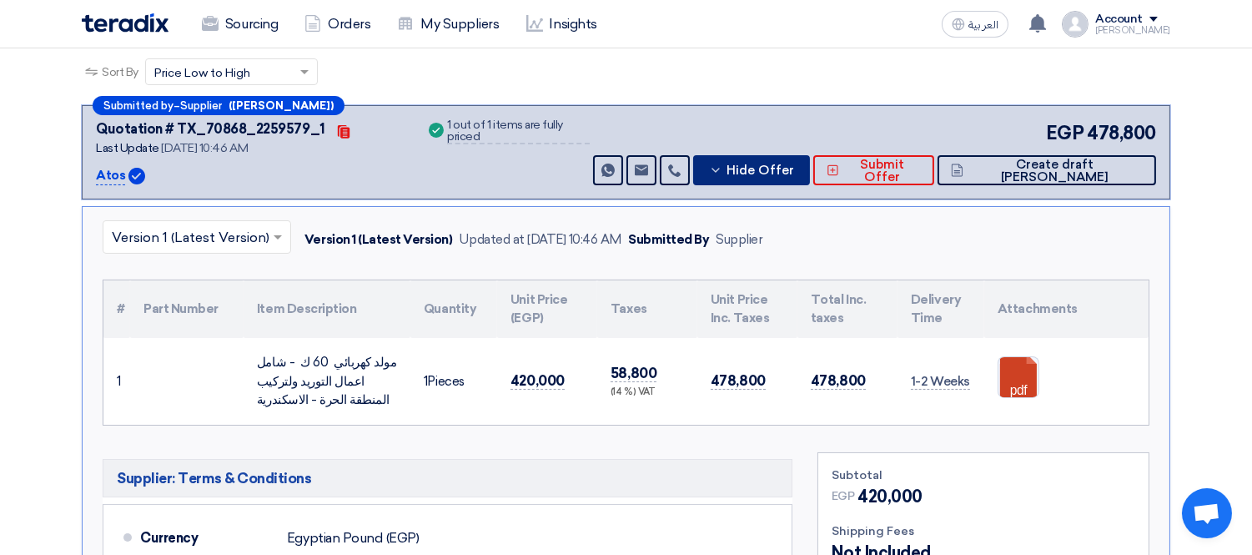
scroll to position [278, 0]
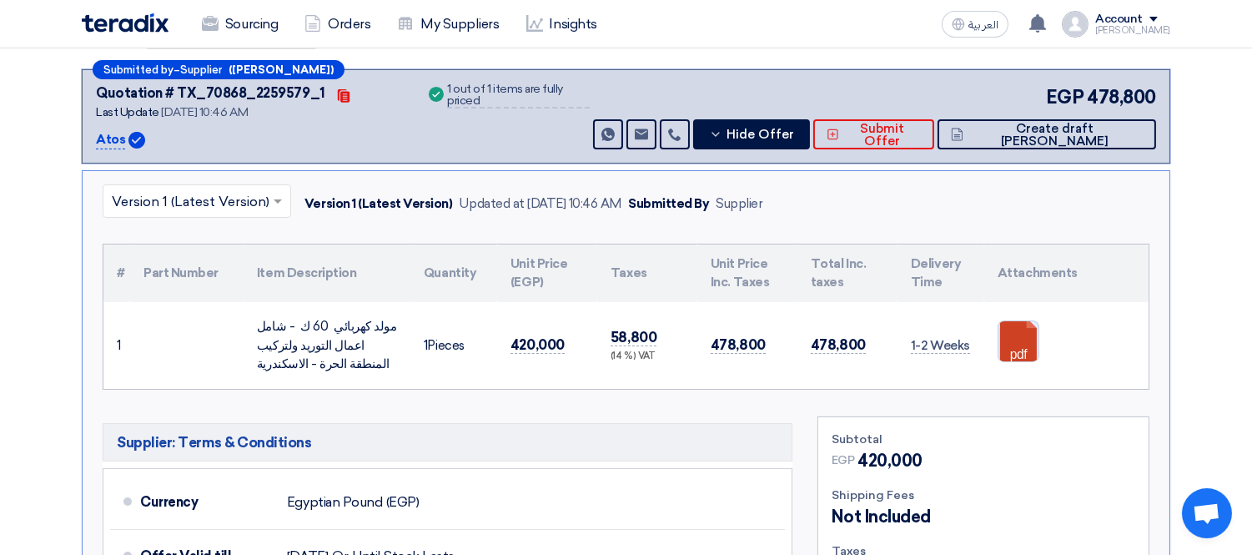
click at [1007, 344] on link at bounding box center [1065, 371] width 133 height 100
click at [794, 128] on span "Hide Offer" at bounding box center [761, 134] width 68 height 13
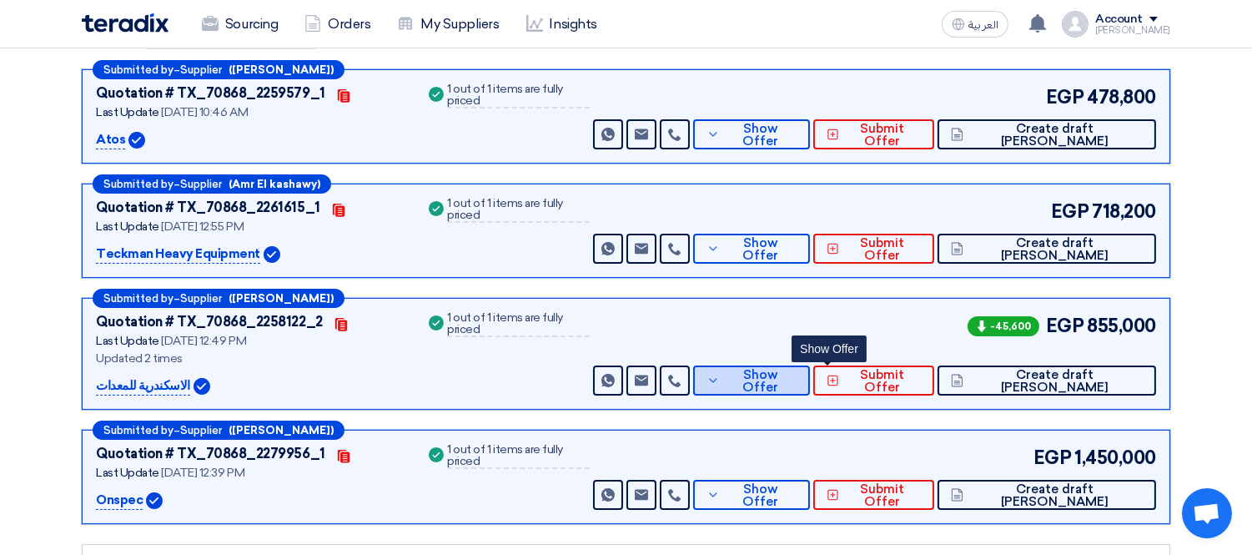
click at [797, 384] on span "Show Offer" at bounding box center [760, 381] width 73 height 25
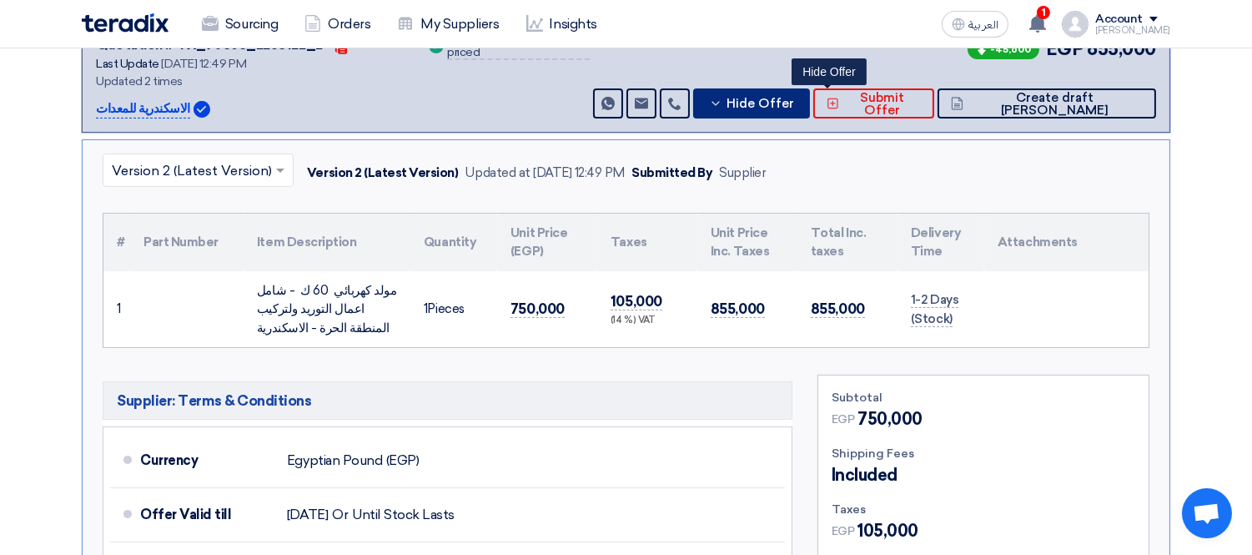
scroll to position [556, 0]
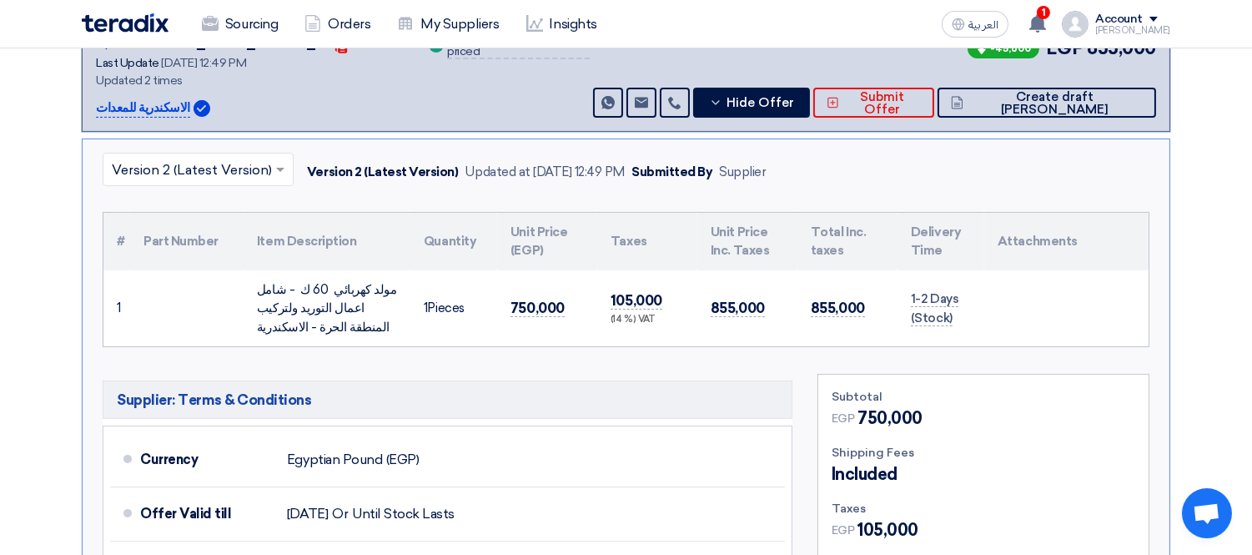
drag, startPoint x: 335, startPoint y: 329, endPoint x: 250, endPoint y: 284, distance: 96.3
click at [250, 285] on td "مولد كهربائي 60 ك - شامل اعمال التوريد ولتركيب المنطقة الحرة - الاسكندرية" at bounding box center [327, 308] width 167 height 77
copy div "مولد كهربائي 60 ك - شامل اعمال التوريد ولتركيب المنطقة الحرة - الاسكندرية"
click at [794, 102] on span "Hide Offer" at bounding box center [761, 103] width 68 height 13
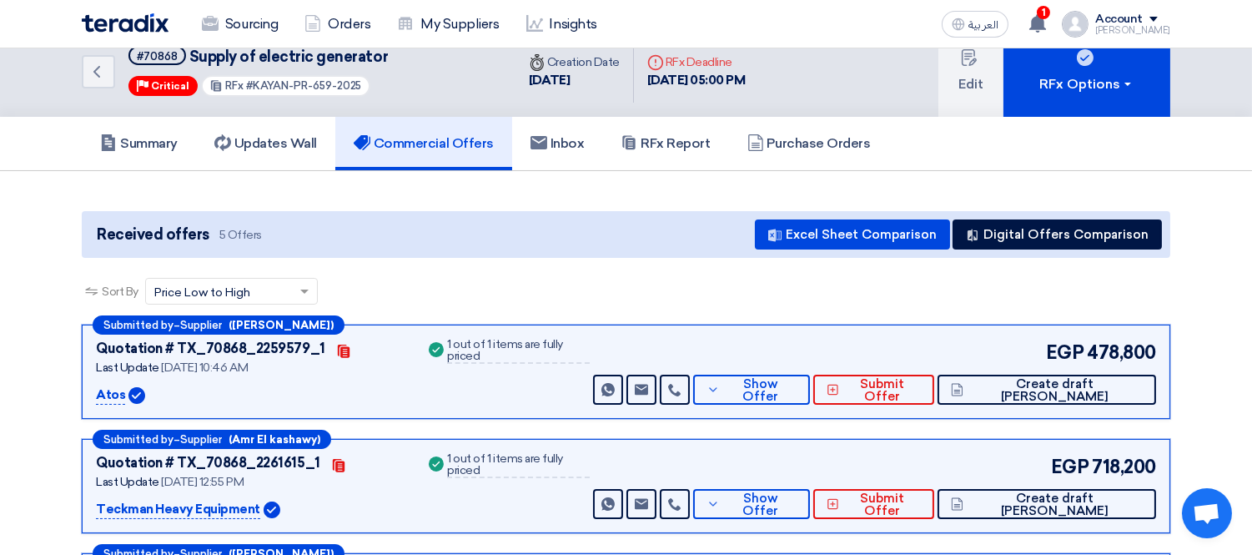
scroll to position [0, 0]
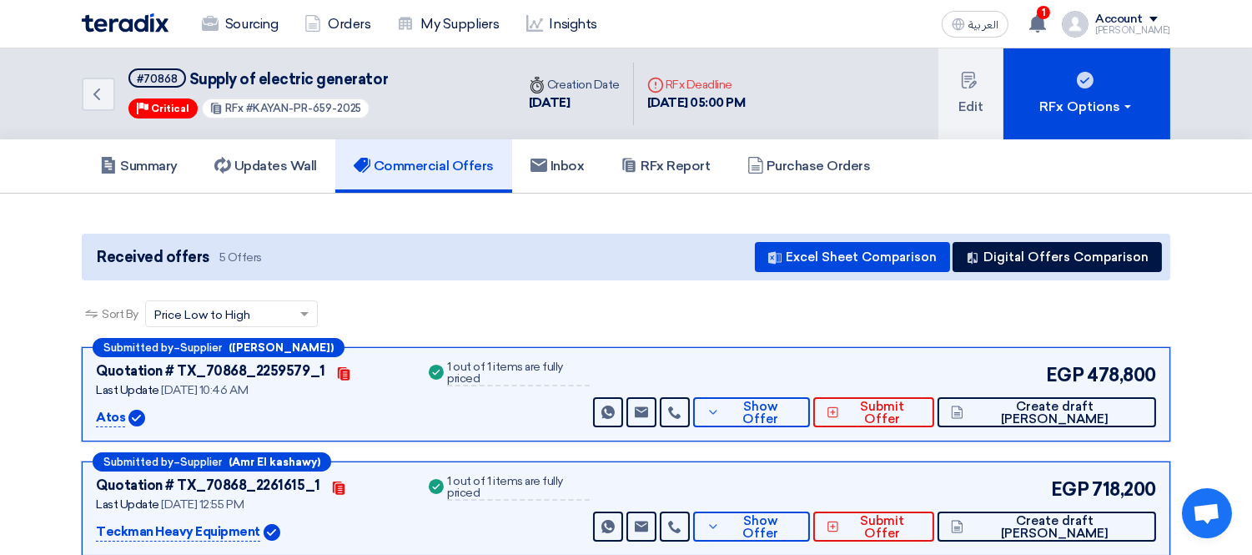
drag, startPoint x: 119, startPoint y: 413, endPoint x: 103, endPoint y: 417, distance: 17.2
click at [97, 415] on p "Atos" at bounding box center [110, 418] width 29 height 20
drag, startPoint x: 122, startPoint y: 417, endPoint x: 94, endPoint y: 417, distance: 27.5
click at [94, 417] on div "Submitted by – Supplier ([PERSON_NAME]) Quotation # TX_70868_2259579_1 Contacts…" at bounding box center [626, 394] width 1089 height 94
copy p "Atos"
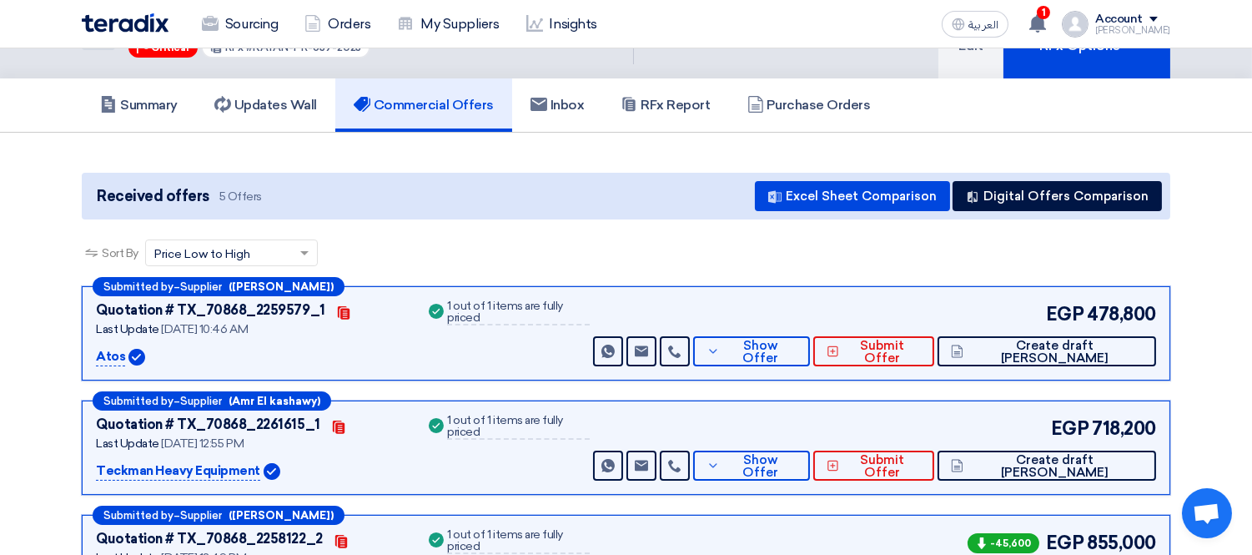
scroll to position [93, 0]
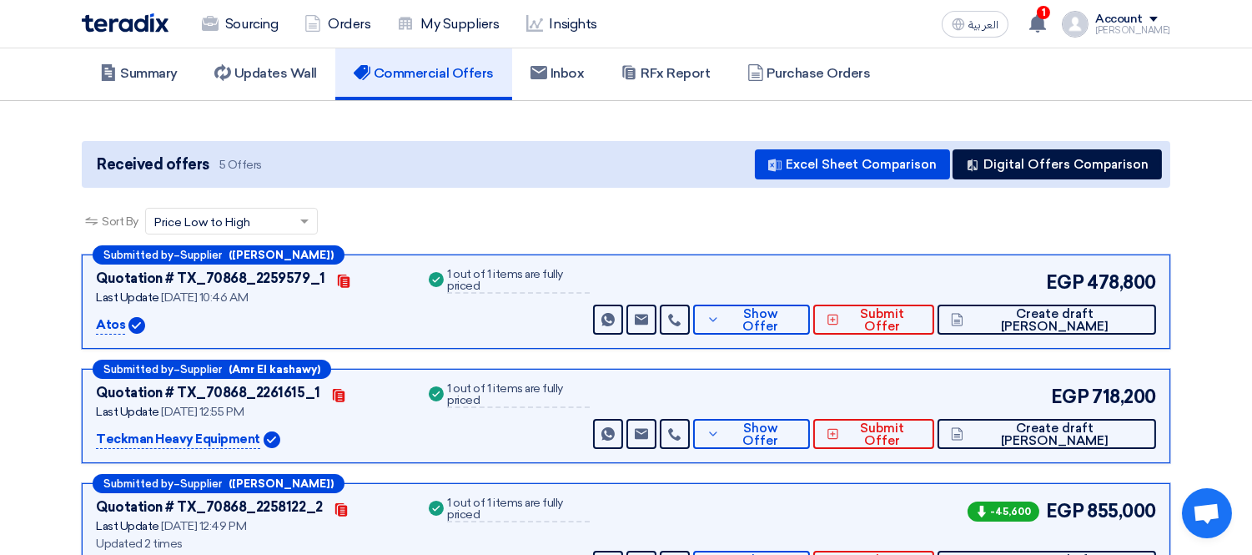
drag, startPoint x: 254, startPoint y: 437, endPoint x: 93, endPoint y: 440, distance: 161.0
click at [93, 440] on div "Submitted by – Supplier (Amr El kashawy) Quotation # TX_70868_2261615_1 Contact…" at bounding box center [626, 416] width 1089 height 94
copy p "Teckman Heavy Equipment"
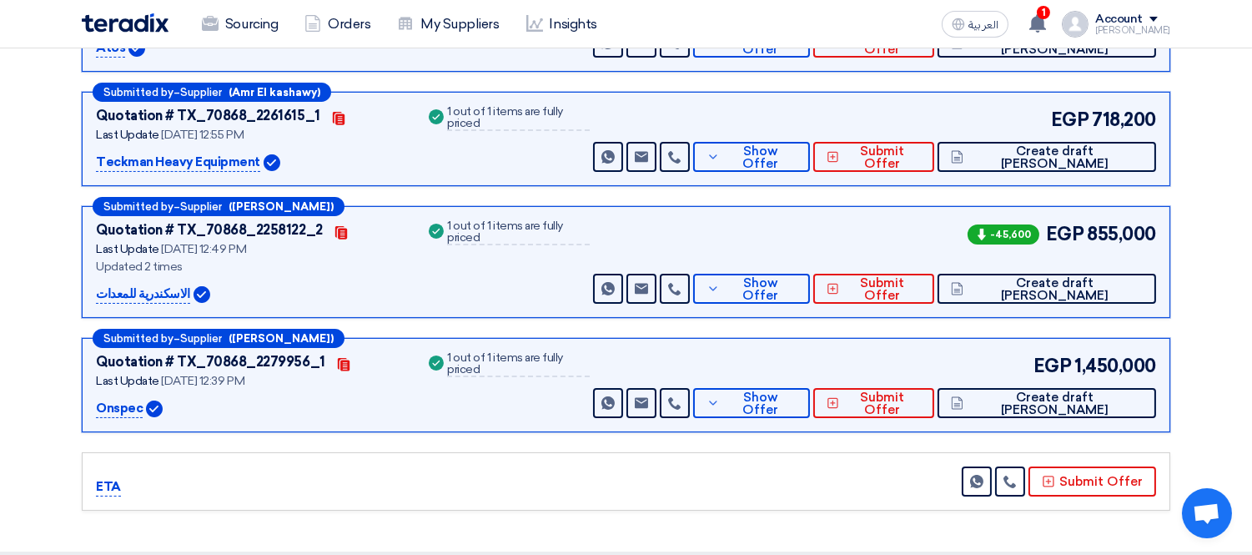
scroll to position [370, 0]
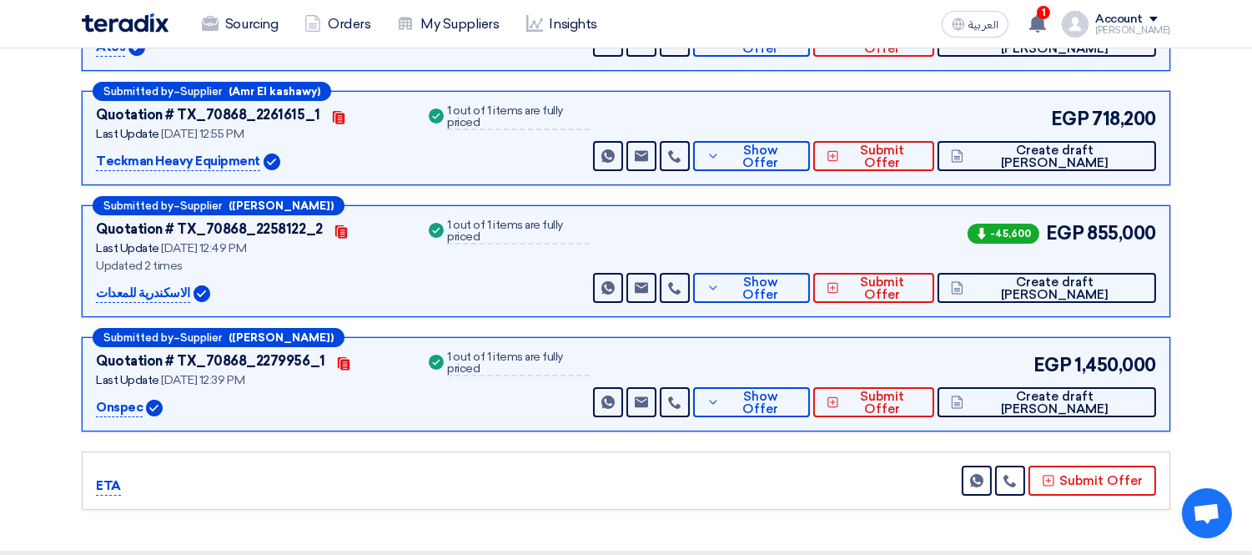
drag, startPoint x: 173, startPoint y: 289, endPoint x: 90, endPoint y: 293, distance: 82.7
click at [90, 293] on div "Submitted by – Supplier ([PERSON_NAME]) Quotation # TX_70868_2258122_2 Contacts…" at bounding box center [626, 261] width 1089 height 112
copy p "الاسكندرية للمعدات"
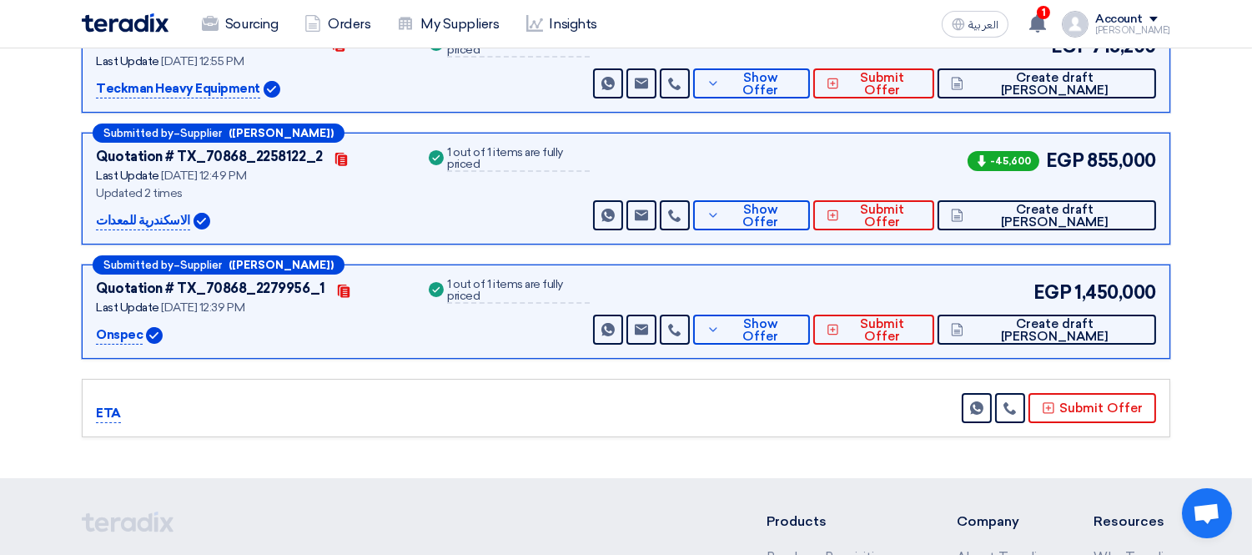
scroll to position [463, 0]
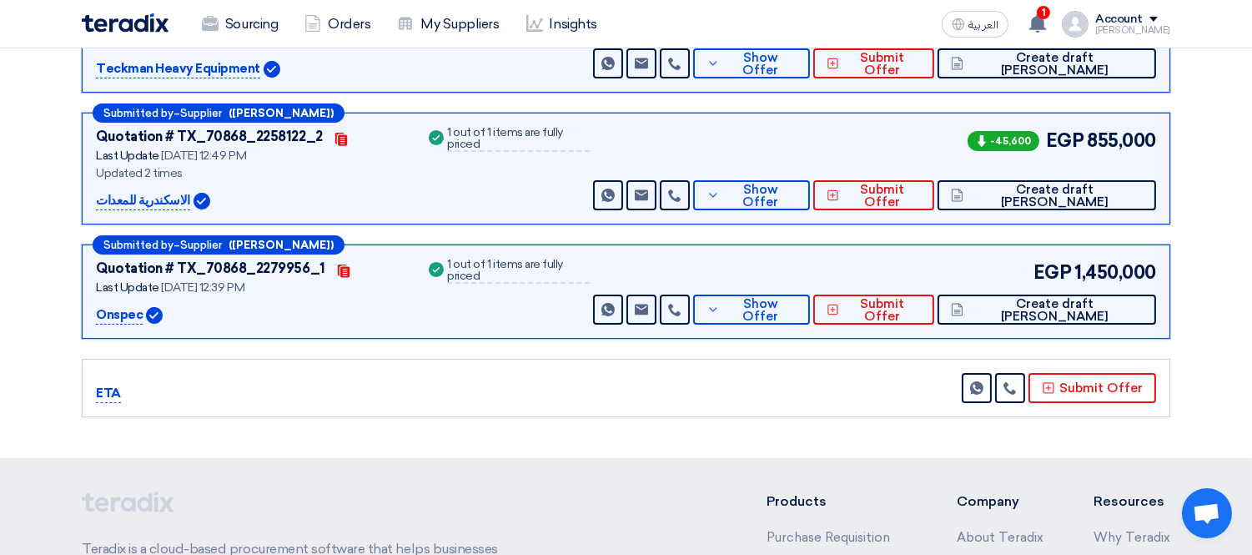
drag, startPoint x: 142, startPoint y: 313, endPoint x: 93, endPoint y: 315, distance: 48.5
click at [93, 315] on div "Submitted by – Supplier ([PERSON_NAME]) Quotation # TX_70868_2279956_1 Contacts…" at bounding box center [626, 291] width 1089 height 94
copy p "Onspec"
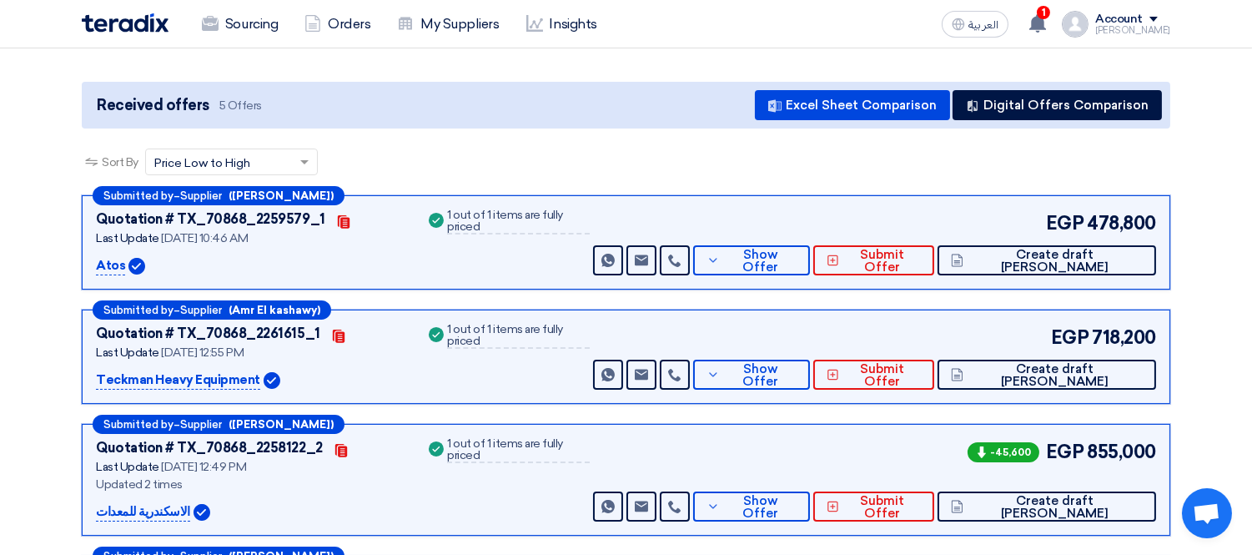
scroll to position [0, 0]
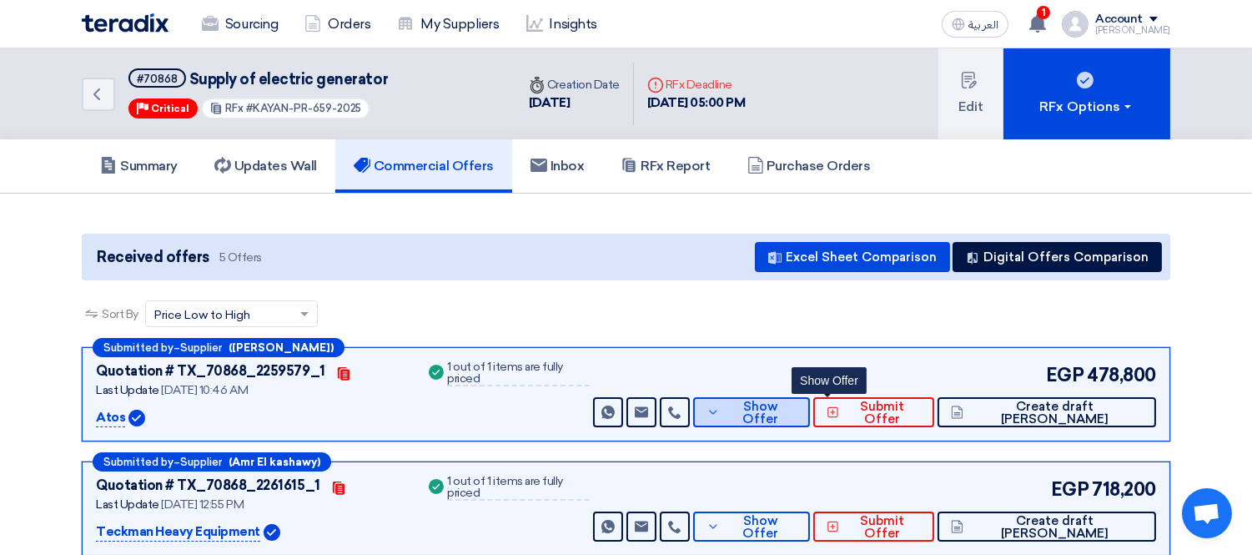
click at [797, 412] on span "Show Offer" at bounding box center [760, 412] width 73 height 25
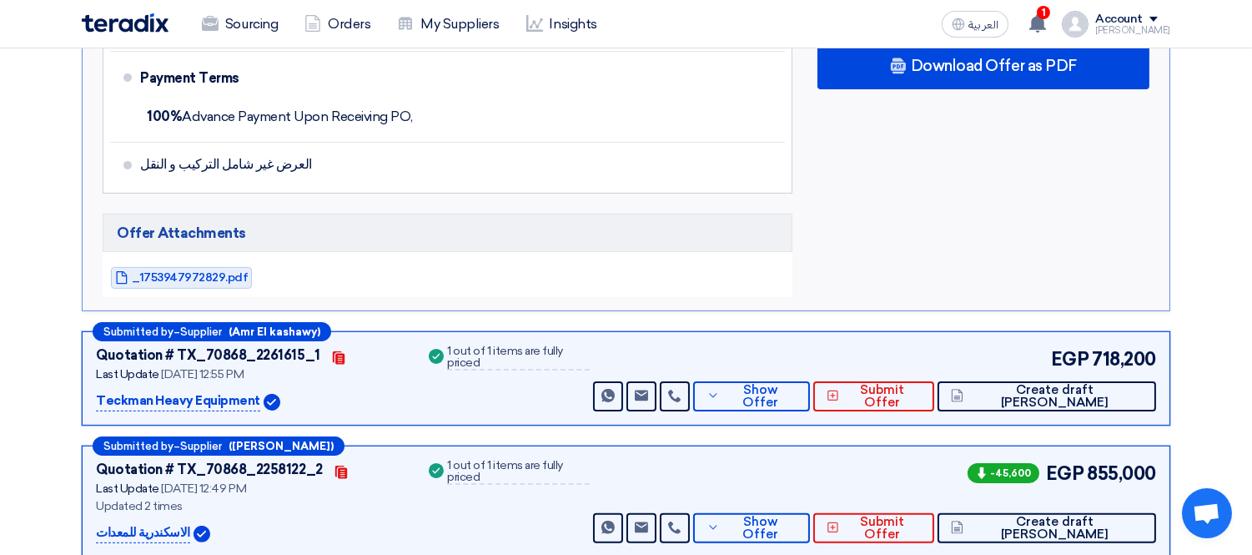
scroll to position [927, 0]
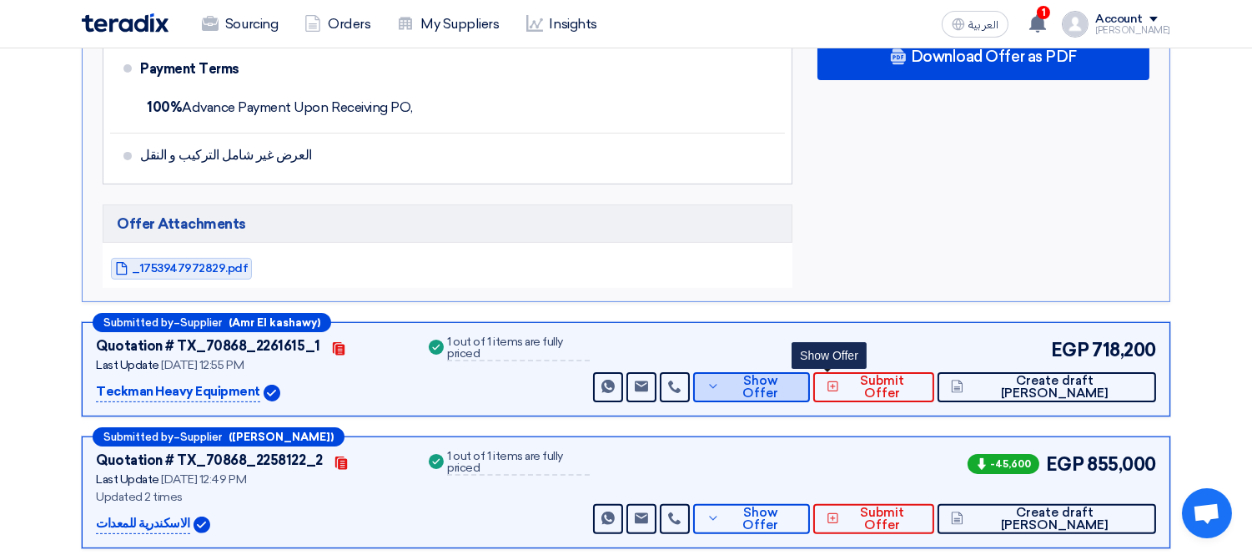
click at [720, 382] on icon at bounding box center [713, 386] width 13 height 13
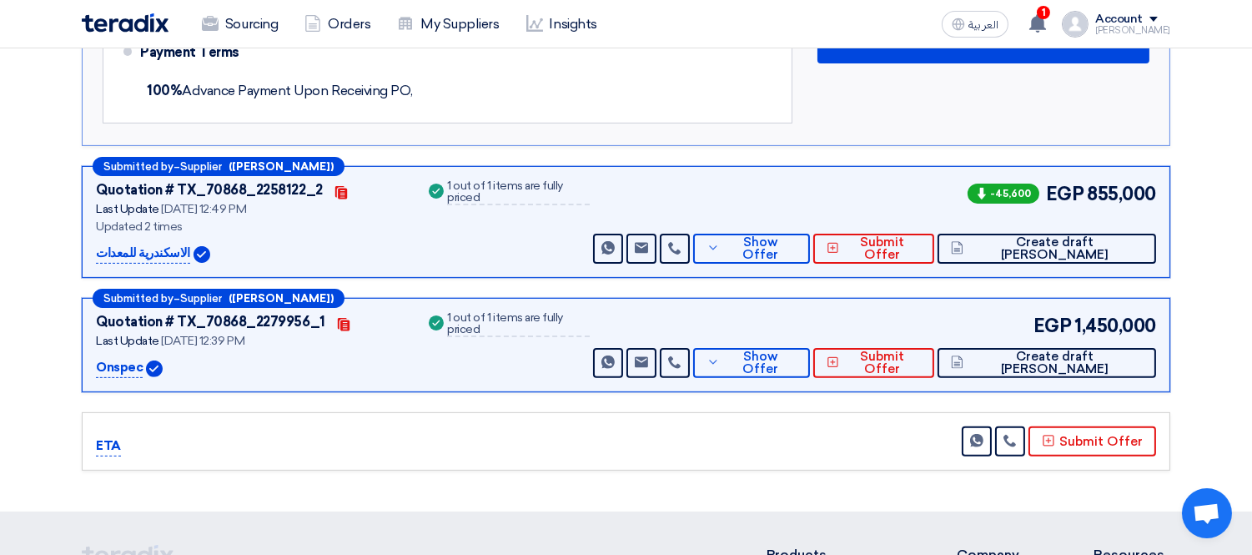
scroll to position [1112, 0]
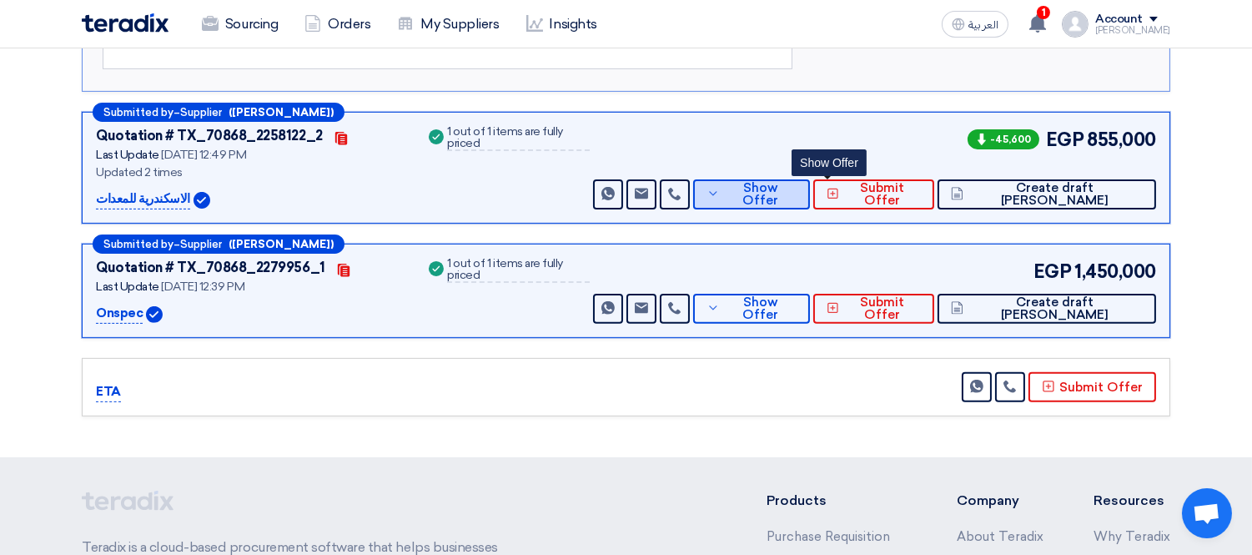
click at [810, 203] on button "Show Offer" at bounding box center [751, 194] width 117 height 30
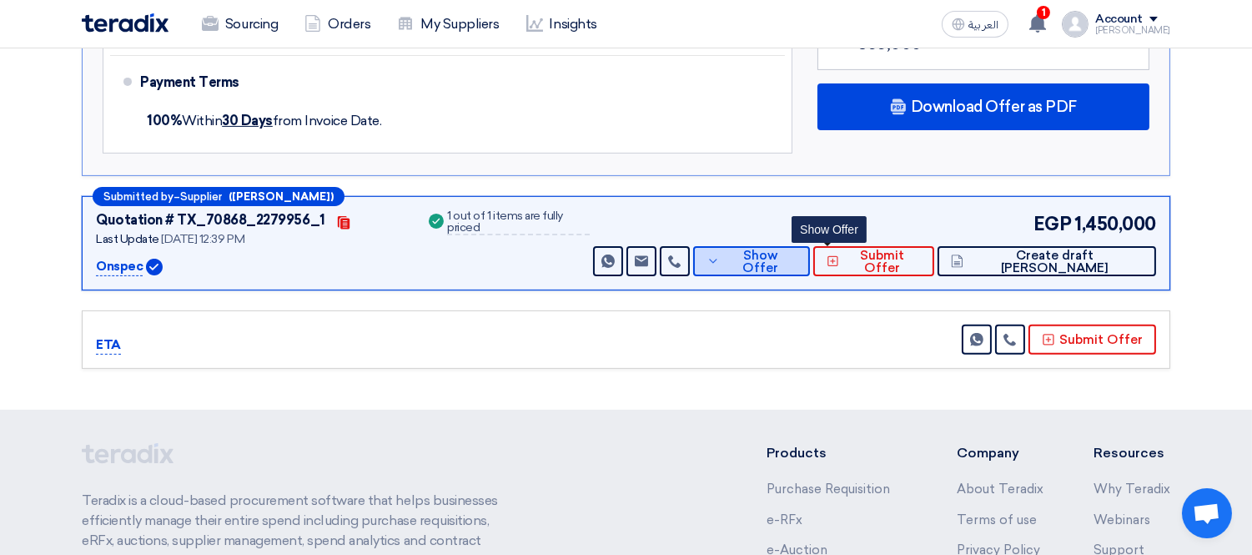
click at [797, 256] on span "Show Offer" at bounding box center [760, 261] width 73 height 25
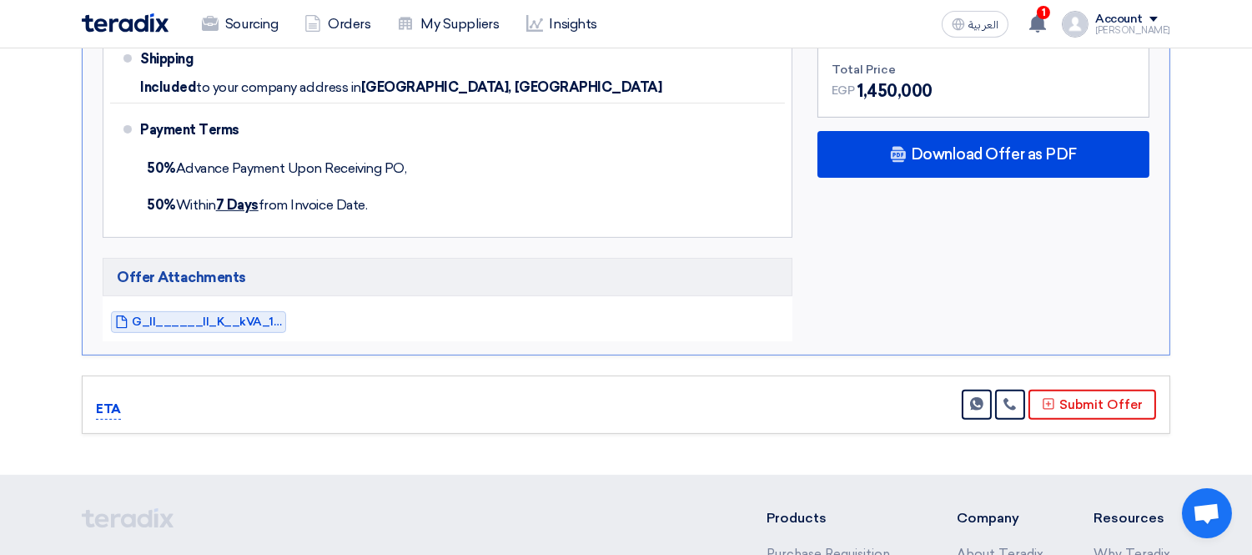
scroll to position [741, 0]
